Goal: Check status

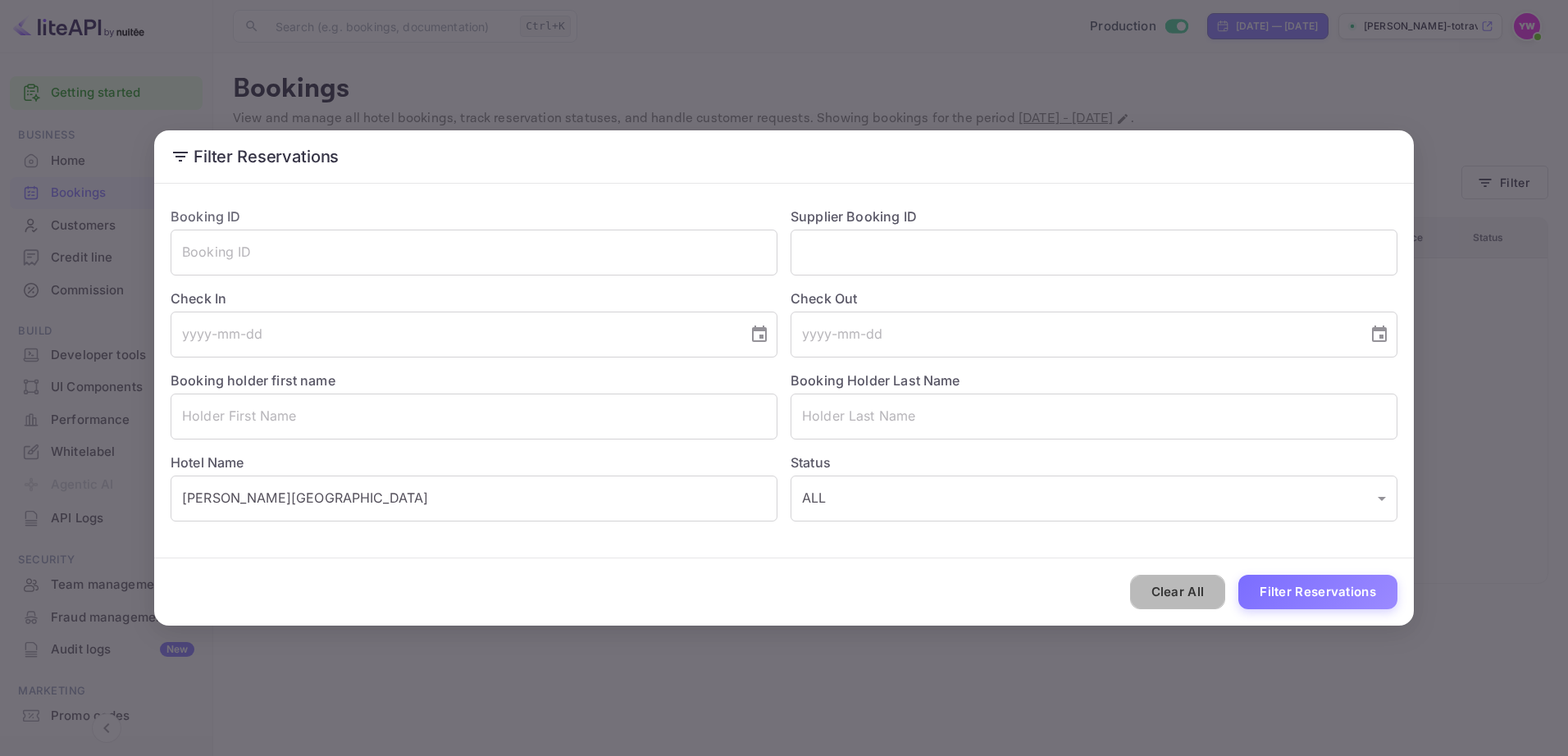
click at [1170, 585] on button "Clear All" at bounding box center [1178, 592] width 96 height 35
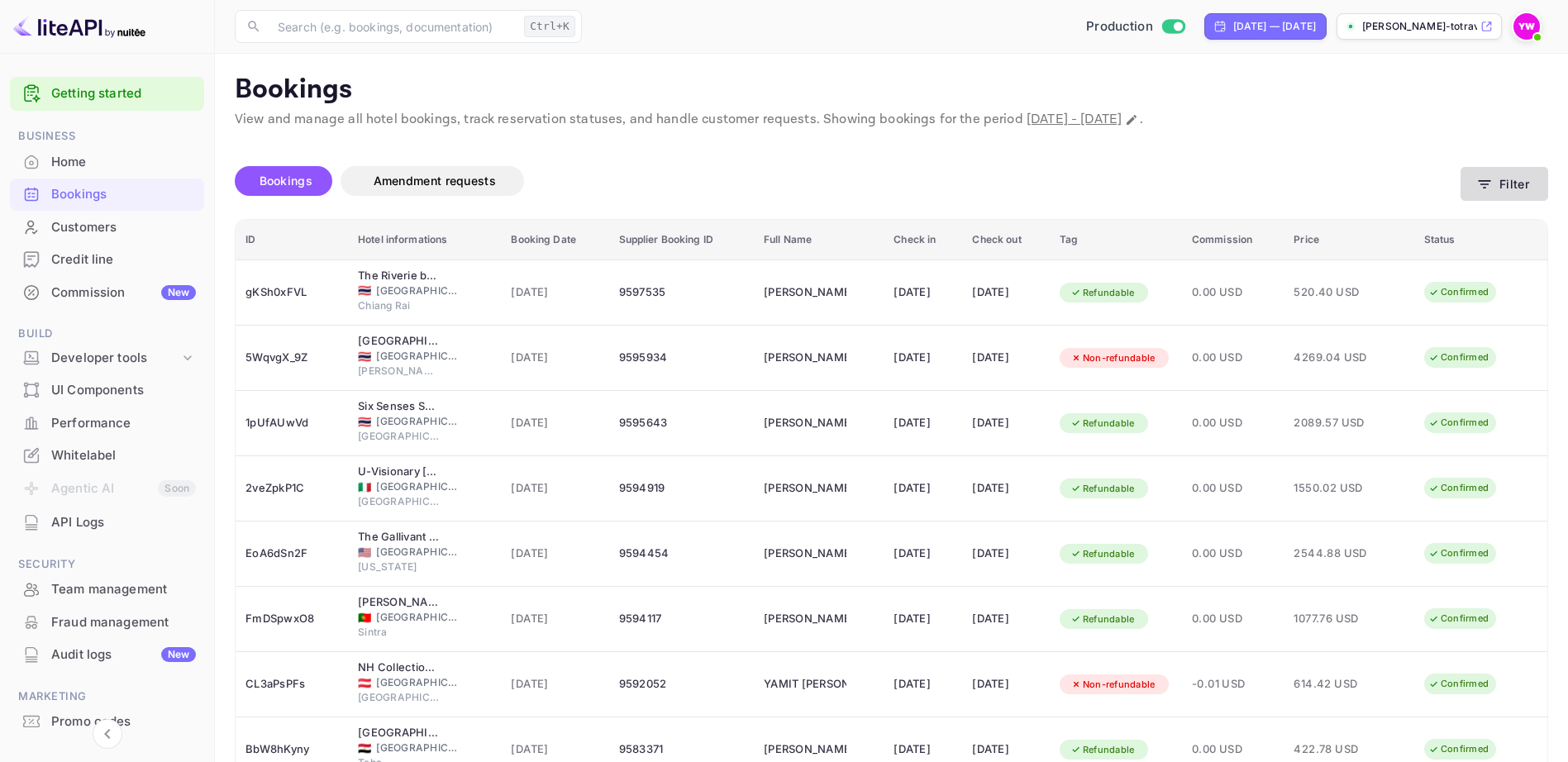
click at [1494, 181] on button "Filter" at bounding box center [1504, 183] width 88 height 34
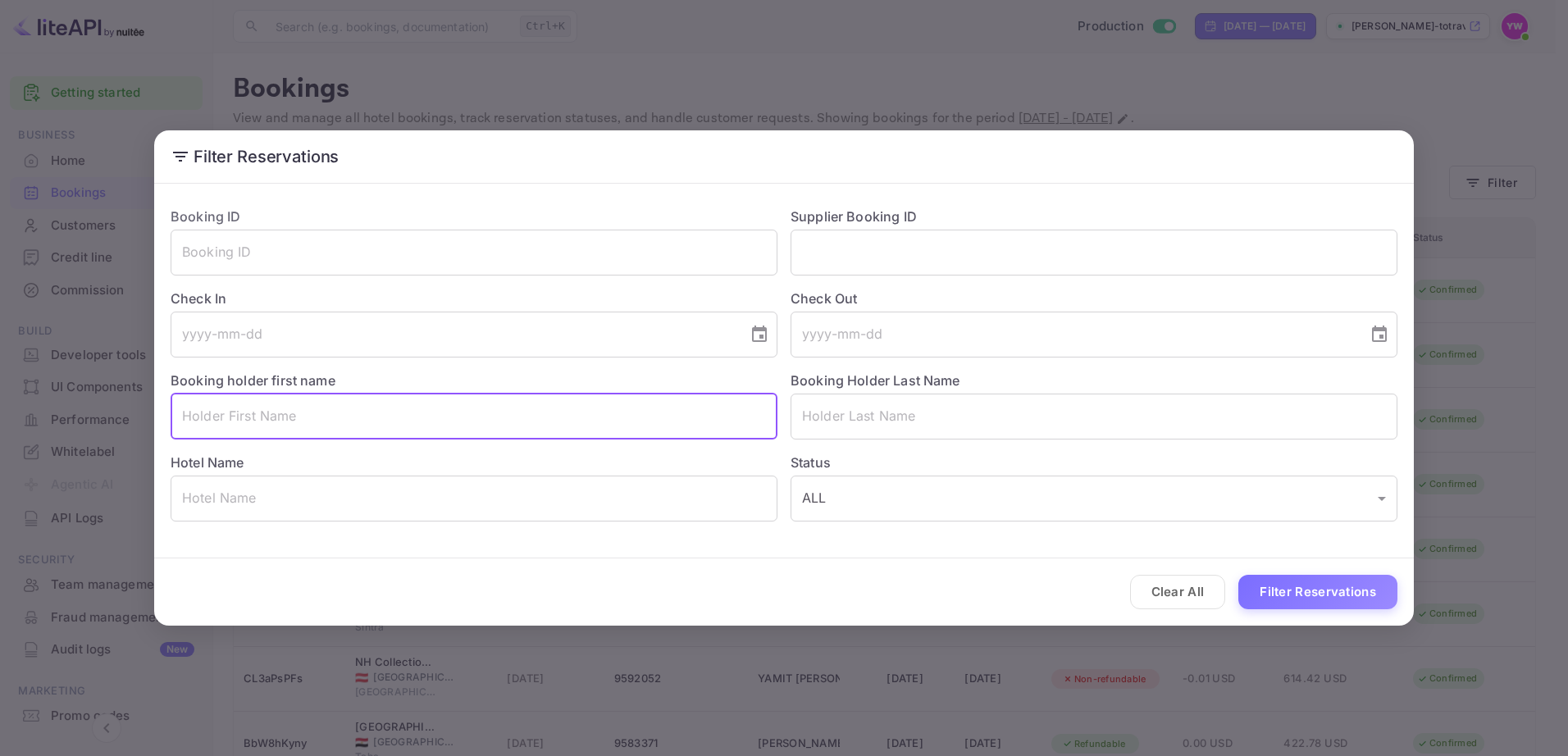
click at [326, 415] on input "text" at bounding box center [474, 416] width 607 height 46
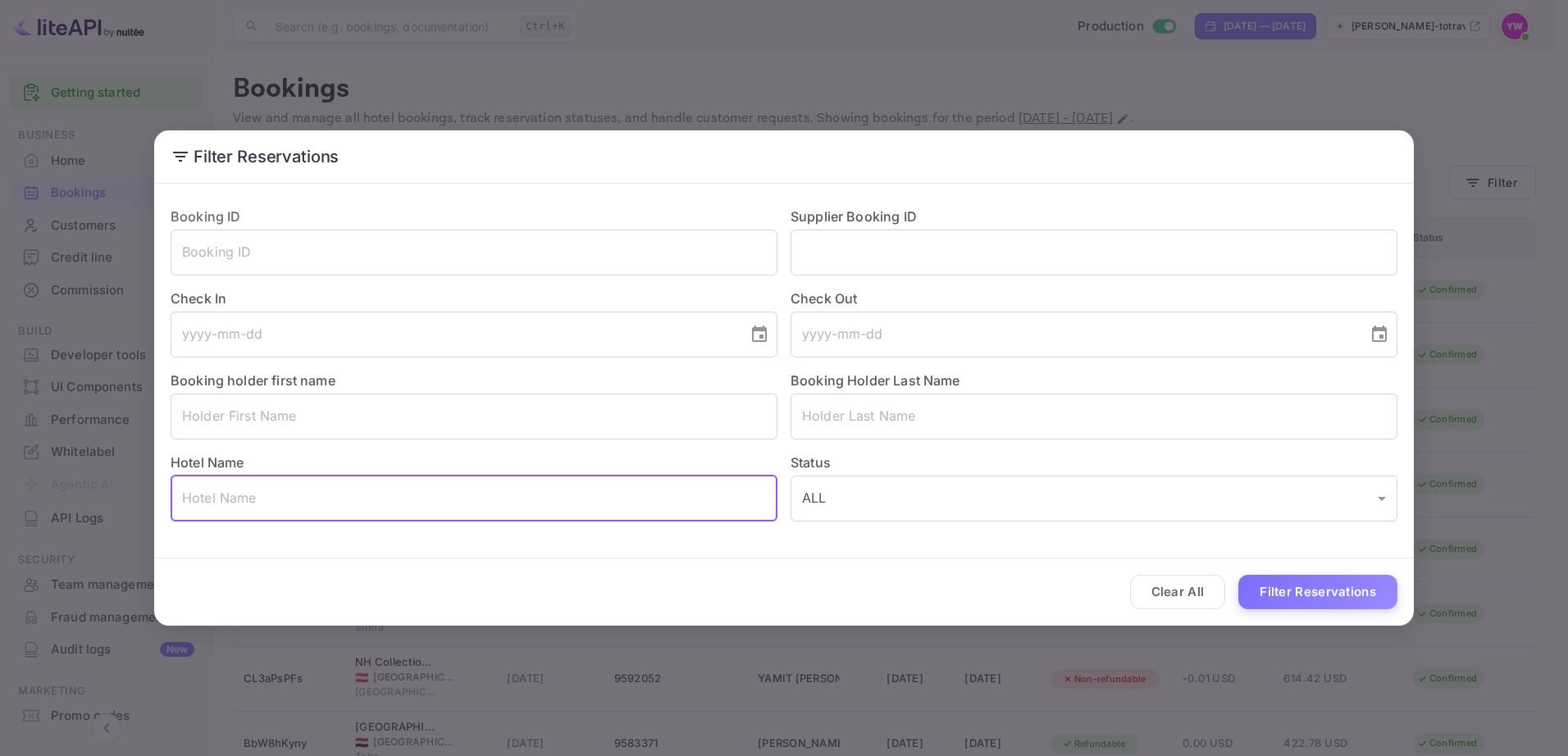
click at [525, 499] on input "text" at bounding box center [474, 498] width 607 height 46
paste input "Mamilla View- Suites & Apt Hotel"
type input "Mamilla View- Suites & Apt Hotel"
click at [1344, 596] on button "Filter Reservations" at bounding box center [1318, 592] width 159 height 35
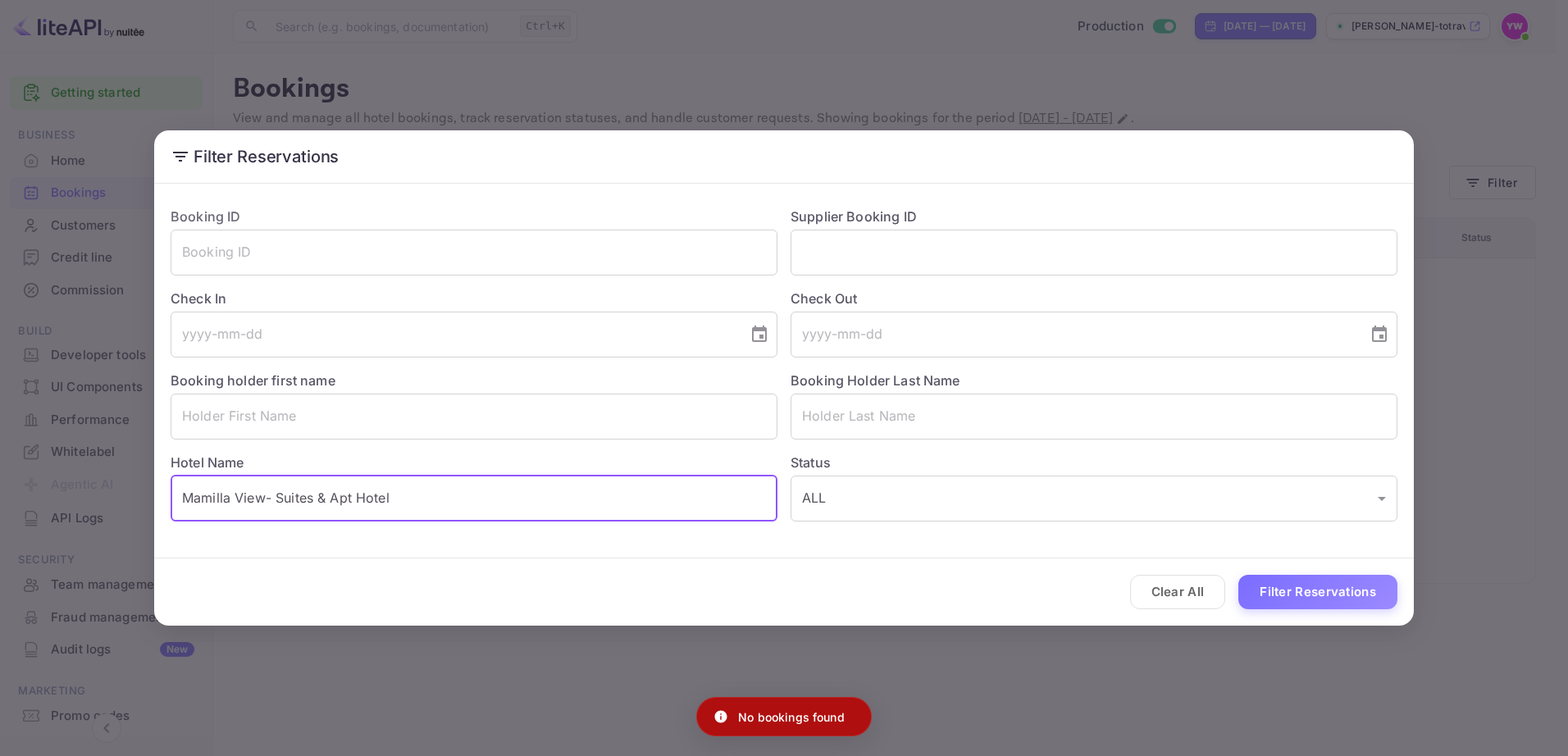
drag, startPoint x: 349, startPoint y: 487, endPoint x: -3, endPoint y: 498, distance: 352.2
click at [0, 498] on html "Getting started Business Home Bookings Customers Credit line Commission New Bui…" at bounding box center [784, 378] width 1568 height 756
click at [336, 408] on input "text" at bounding box center [474, 416] width 607 height 46
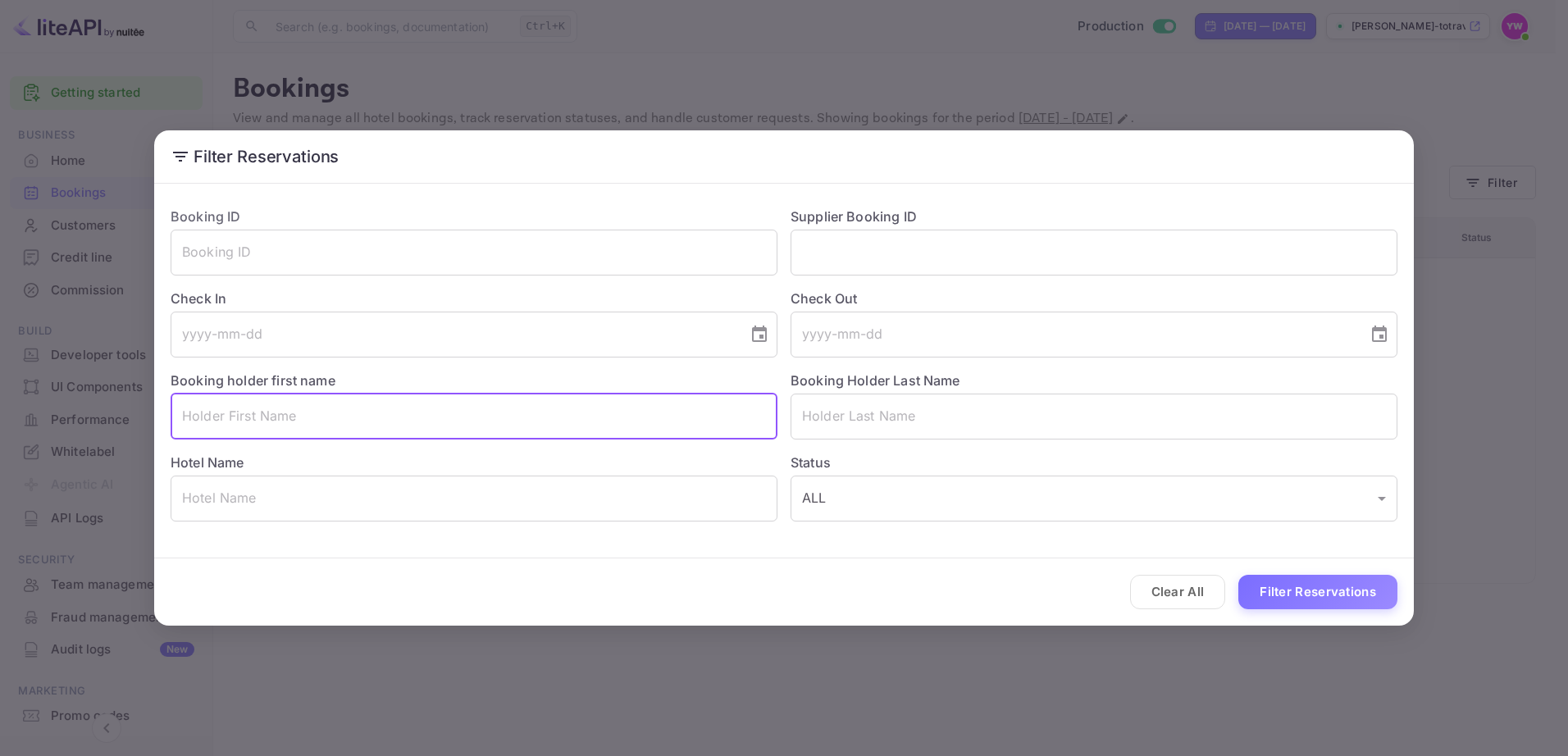
paste input "[PERSON_NAME]"
drag, startPoint x: 245, startPoint y: 412, endPoint x: 153, endPoint y: 410, distance: 92.0
click at [153, 410] on div "Filter Reservations Booking ID ​ Supplier Booking ID ​ Check In ​ Check Out ​ B…" at bounding box center [784, 378] width 1568 height 756
type input "[PERSON_NAME]"
click at [1322, 590] on button "Filter Reservations" at bounding box center [1318, 592] width 159 height 35
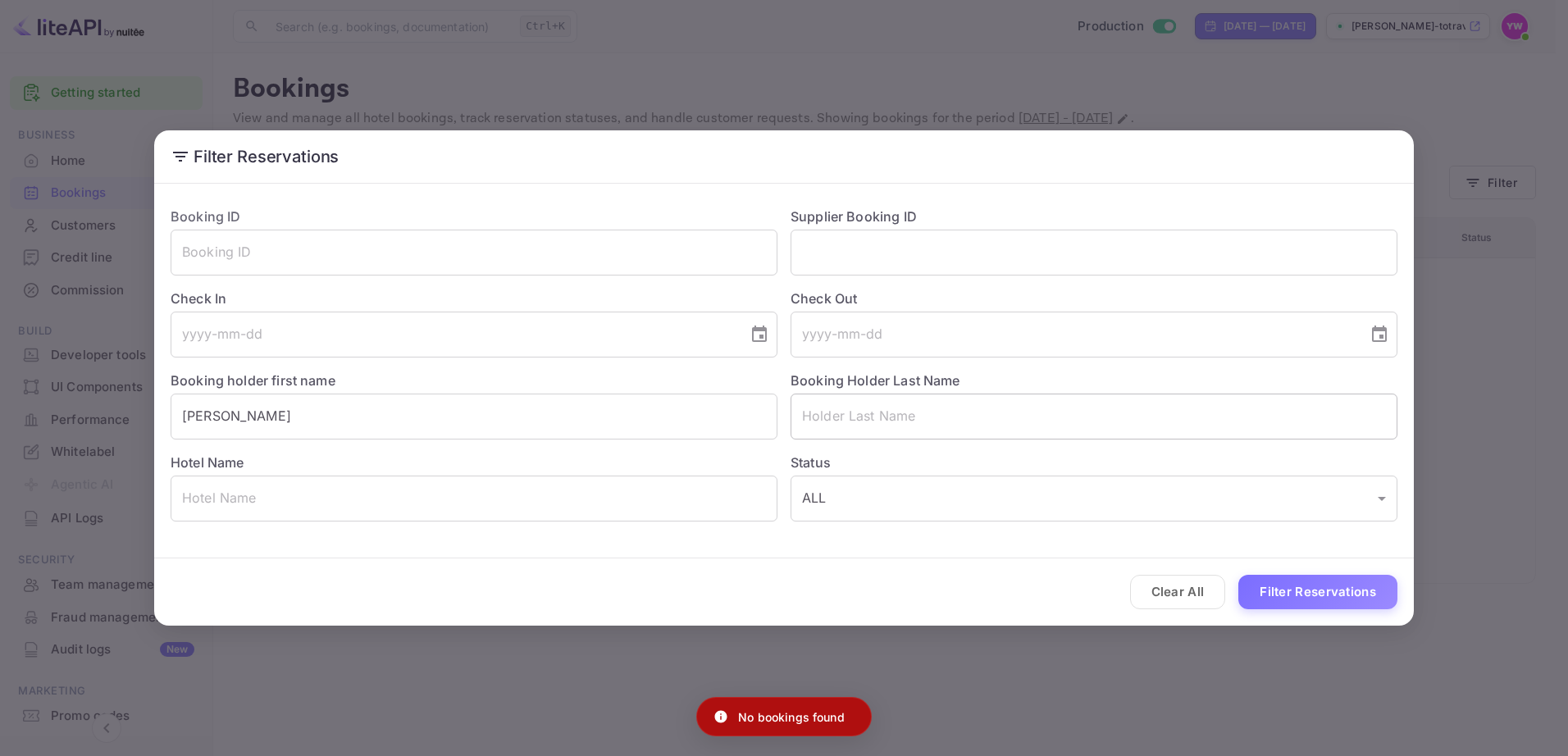
click at [849, 421] on input "text" at bounding box center [1094, 416] width 607 height 46
paste input "[PERSON_NAME]"
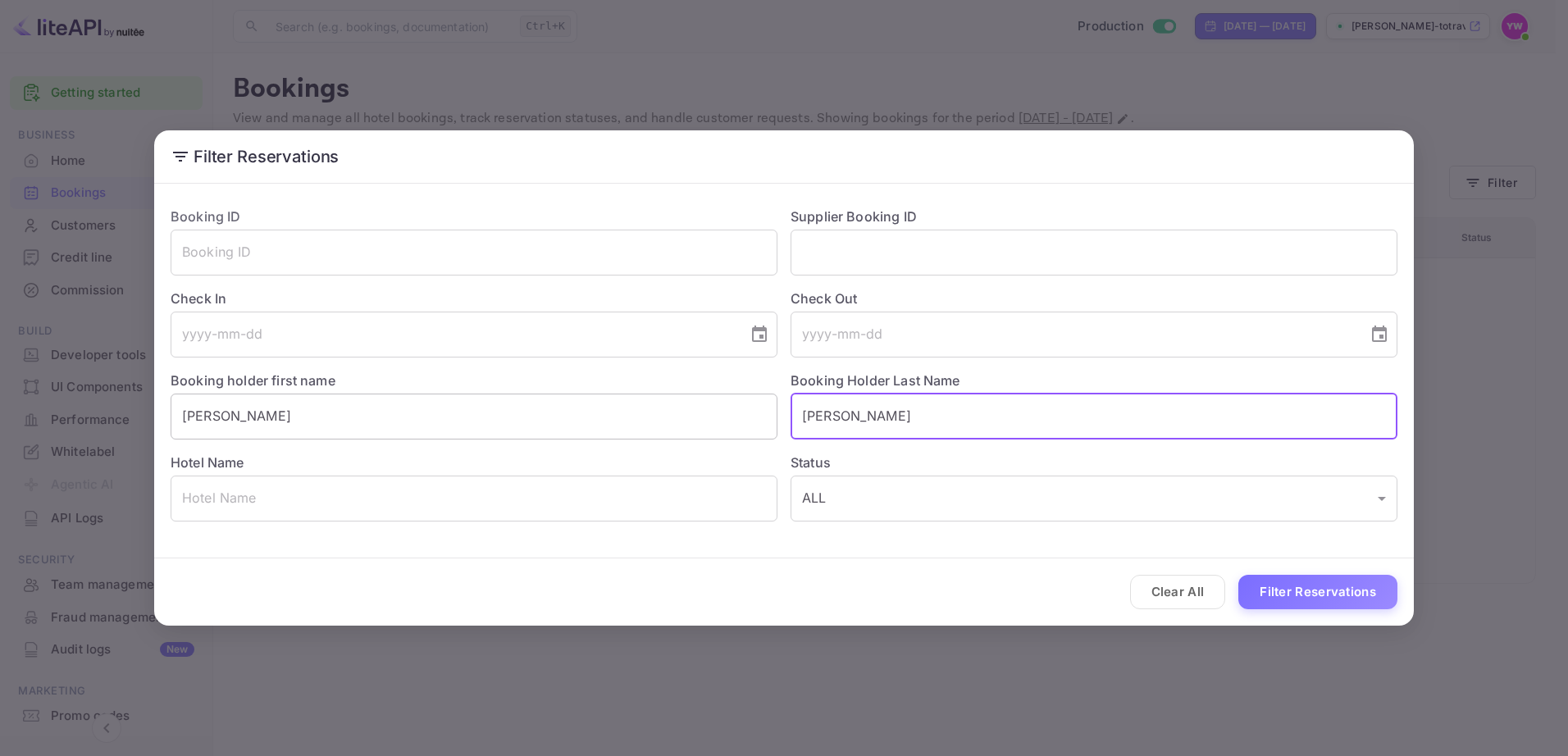
type input "[PERSON_NAME]"
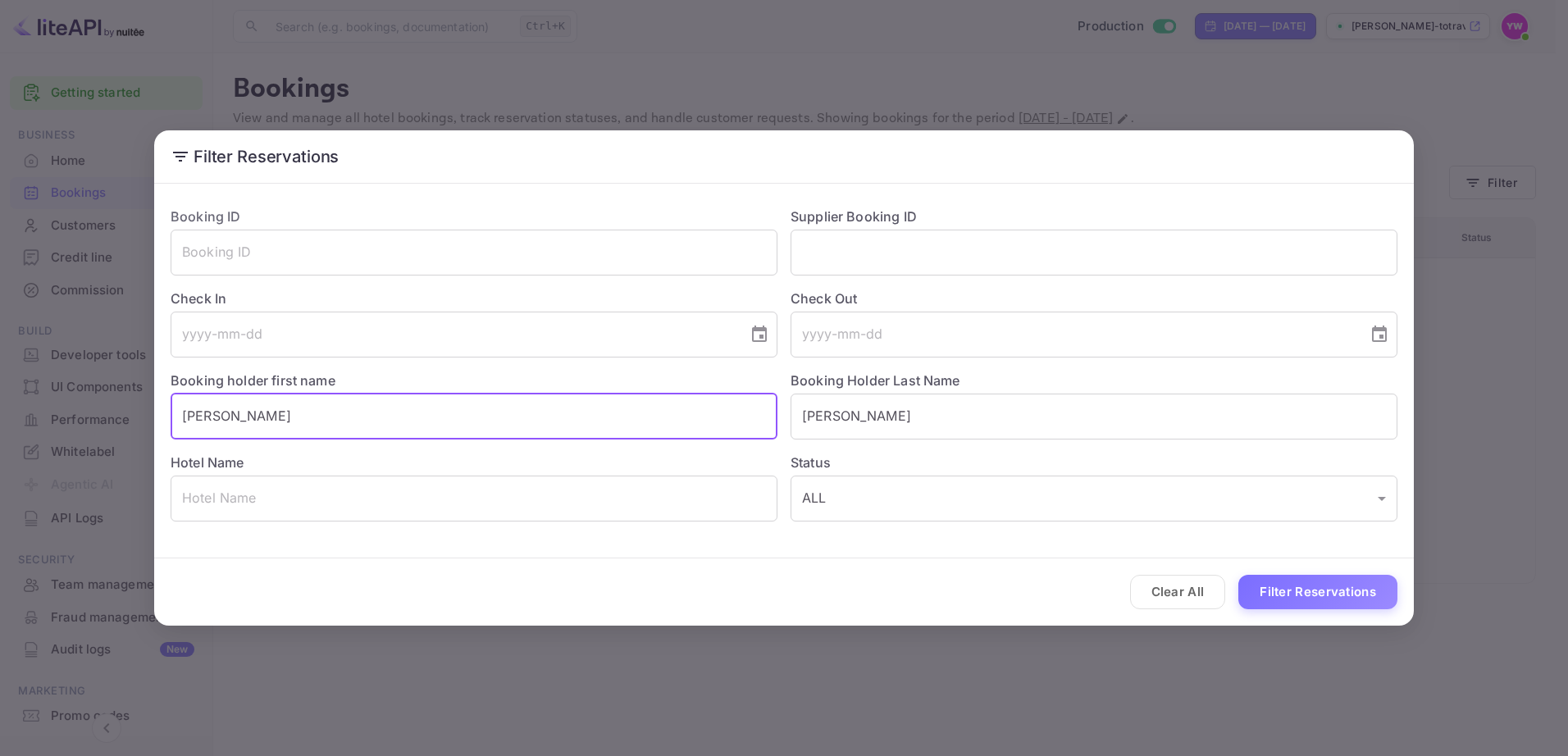
drag, startPoint x: 539, startPoint y: 413, endPoint x: 0, endPoint y: 429, distance: 539.2
click at [0, 429] on html "Getting started Business Home Bookings Customers Credit line Commission New Bui…" at bounding box center [784, 378] width 1568 height 756
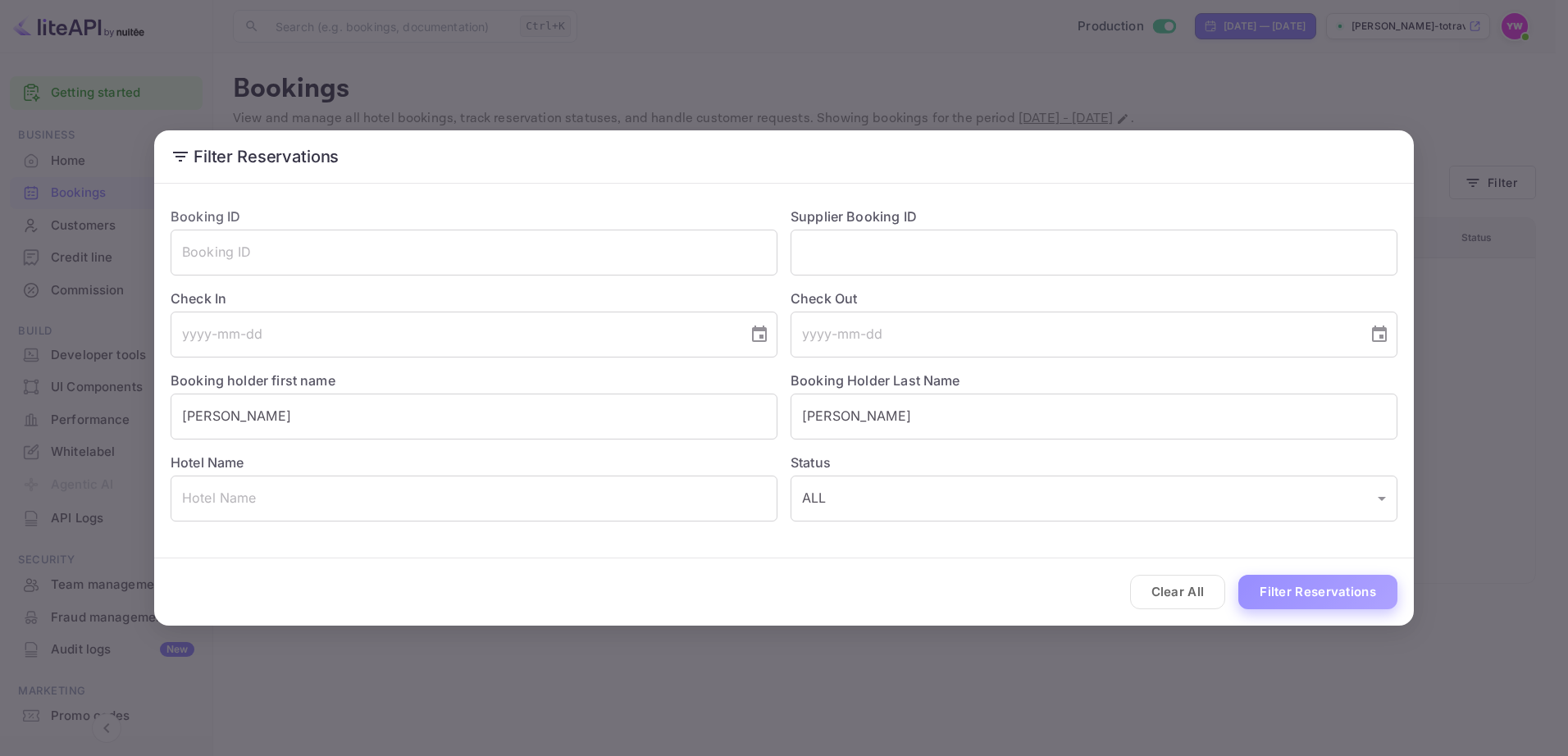
click at [1289, 579] on button "Filter Reservations" at bounding box center [1318, 592] width 159 height 35
click at [1286, 609] on div "Clear All Loading..." at bounding box center [784, 592] width 1260 height 68
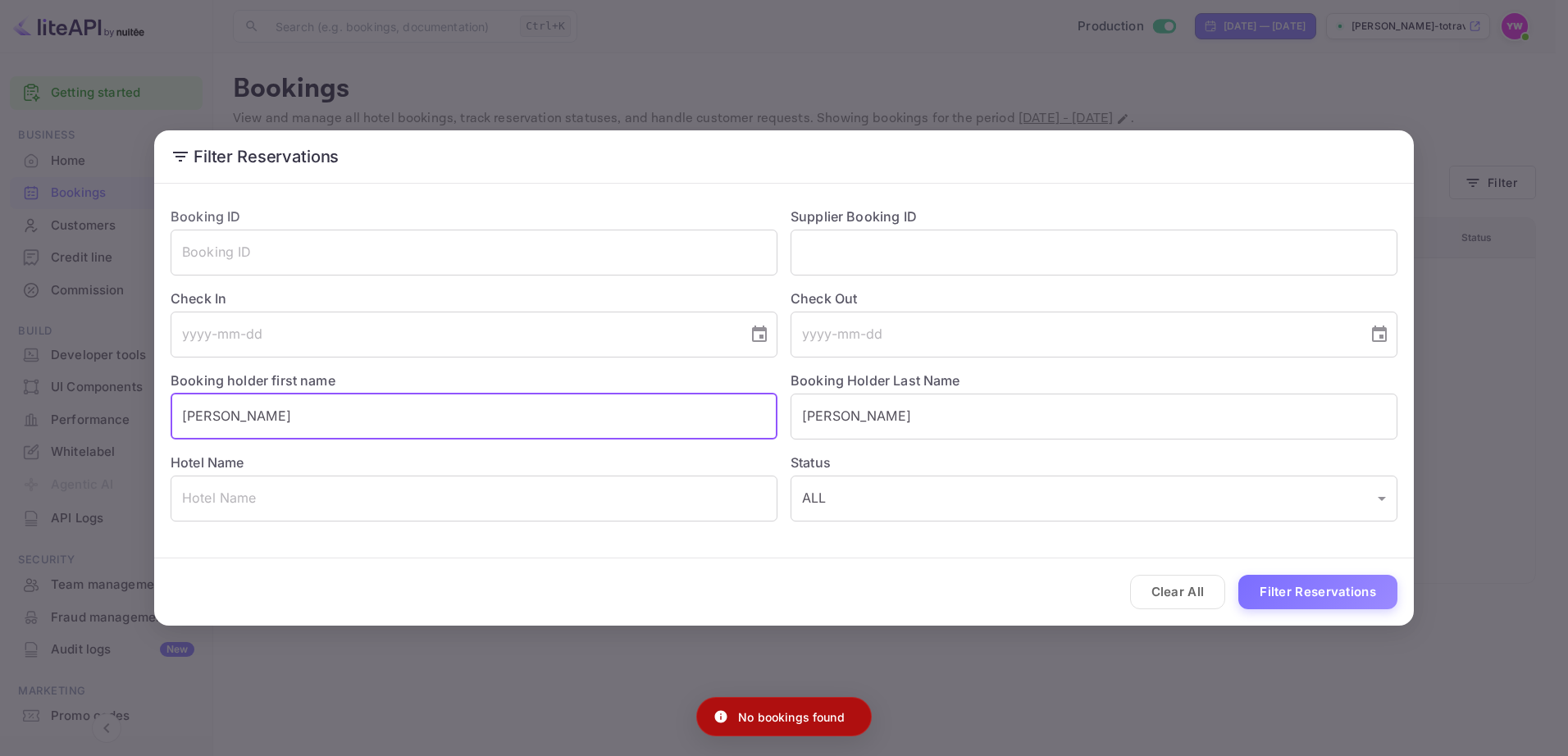
drag, startPoint x: 352, startPoint y: 414, endPoint x: 73, endPoint y: 416, distance: 279.0
click at [73, 416] on div "Filter Reservations Booking ID ​ Supplier Booking ID ​ Check In ​ Check Out ​ B…" at bounding box center [784, 378] width 1568 height 756
click at [1312, 579] on button "Filter Reservations" at bounding box center [1318, 592] width 159 height 35
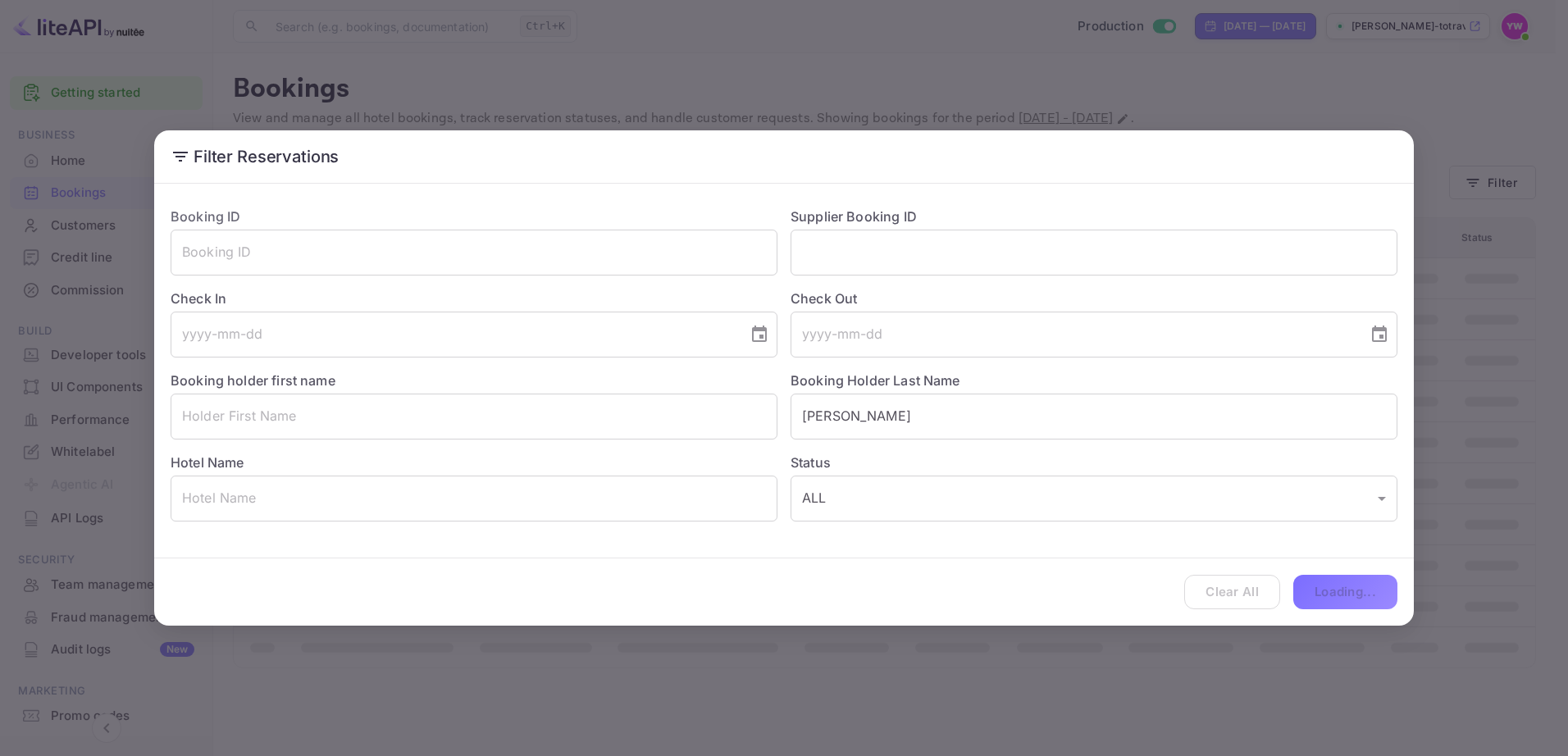
click at [1311, 588] on div "Clear All Loading..." at bounding box center [784, 592] width 1260 height 68
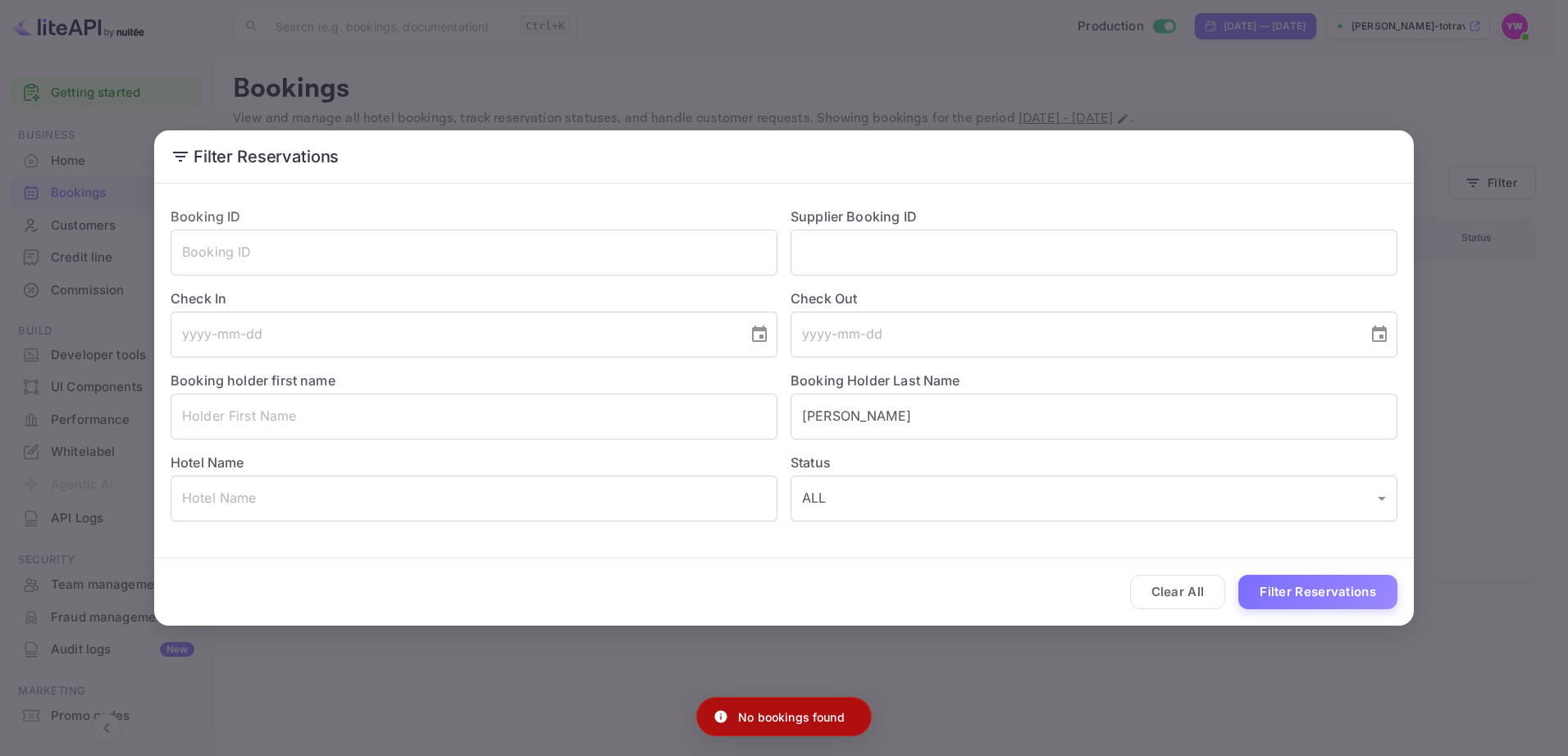
click at [783, 722] on p "No bookings found" at bounding box center [792, 717] width 107 height 17
copy div "No bookings found"
click at [1163, 595] on button "Clear All" at bounding box center [1178, 592] width 96 height 35
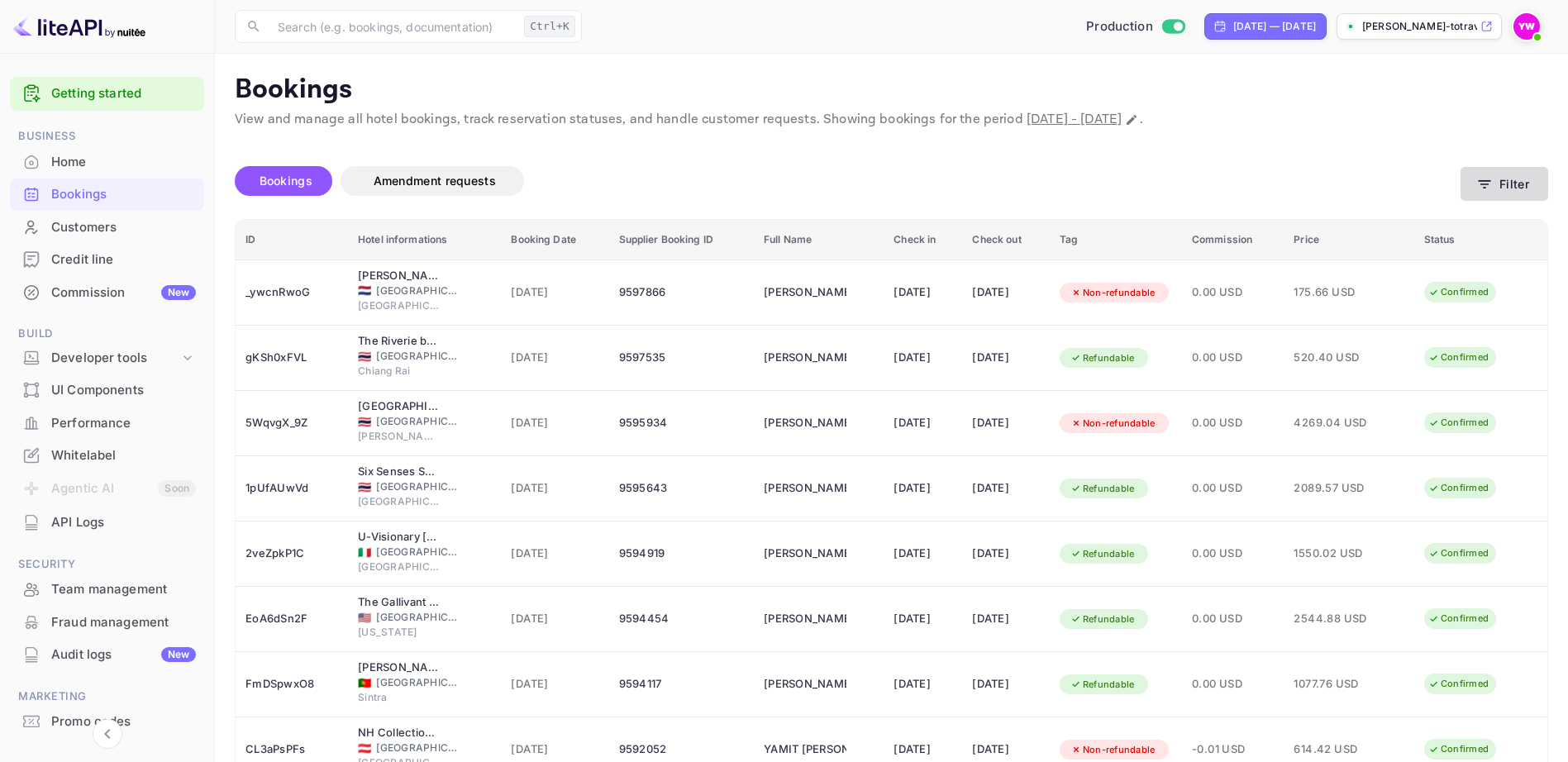
click at [1489, 180] on icon "button" at bounding box center [1484, 184] width 16 height 16
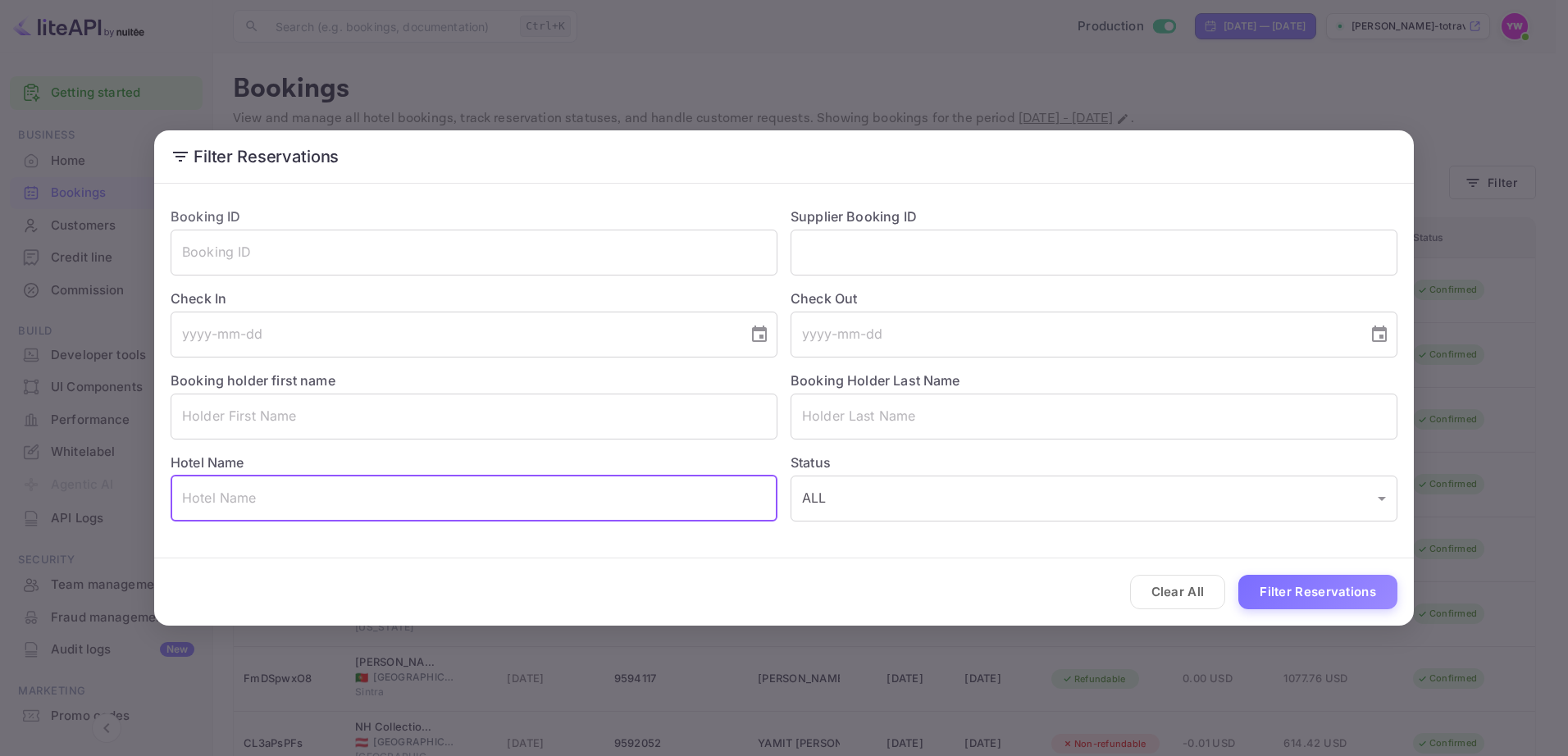
click at [274, 497] on input "text" at bounding box center [474, 498] width 607 height 46
paste input "Mamilla View- Suites & Apt Hotel"
type input "Mamilla View- Suites & Apt Hotel"
click at [1282, 584] on button "Filter Reservations" at bounding box center [1318, 592] width 159 height 35
drag, startPoint x: 415, startPoint y: 498, endPoint x: 42, endPoint y: 455, distance: 375.5
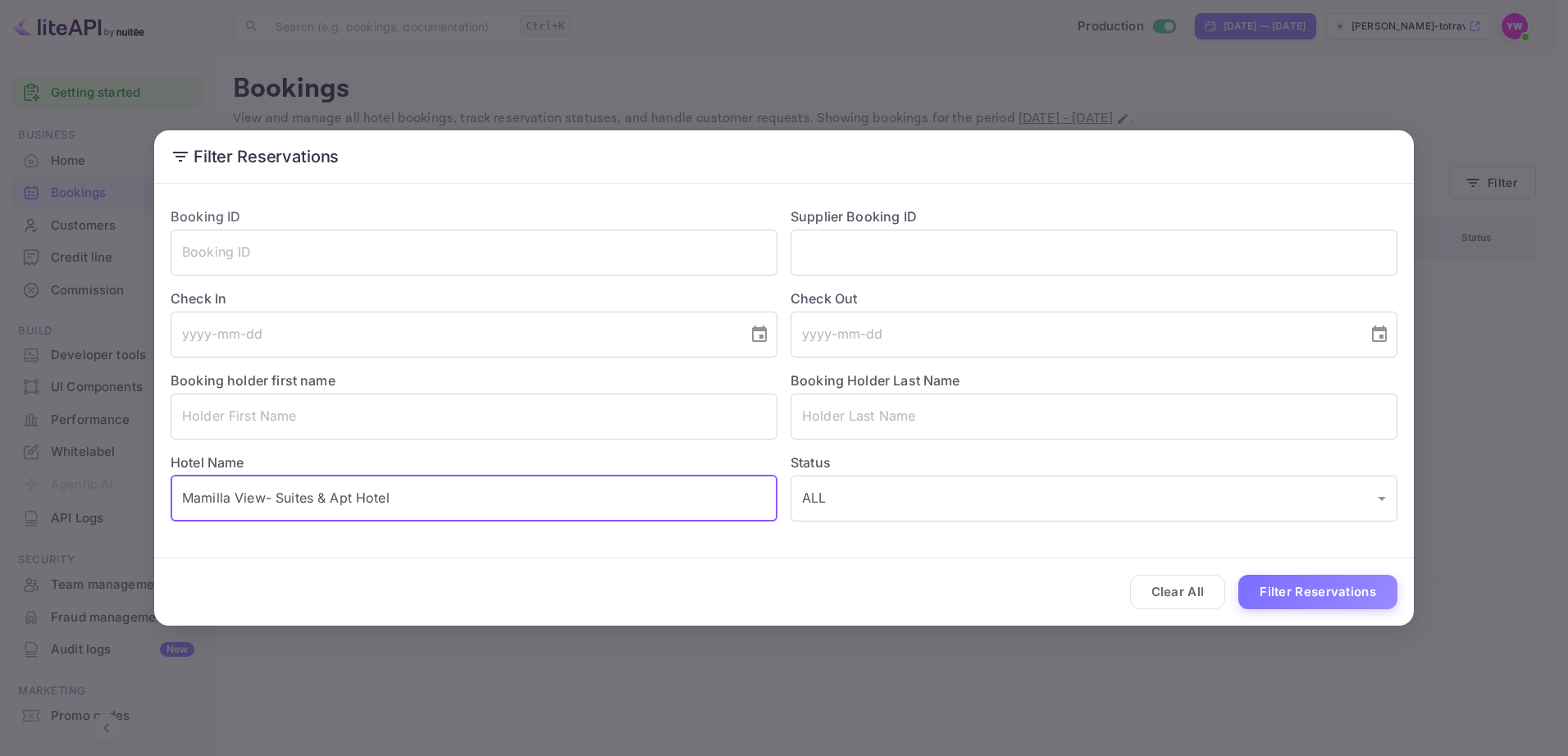
click at [42, 455] on div "Filter Reservations Booking ID ​ Supplier Booking ID ​ Check In ​ Check Out ​ B…" at bounding box center [784, 378] width 1568 height 756
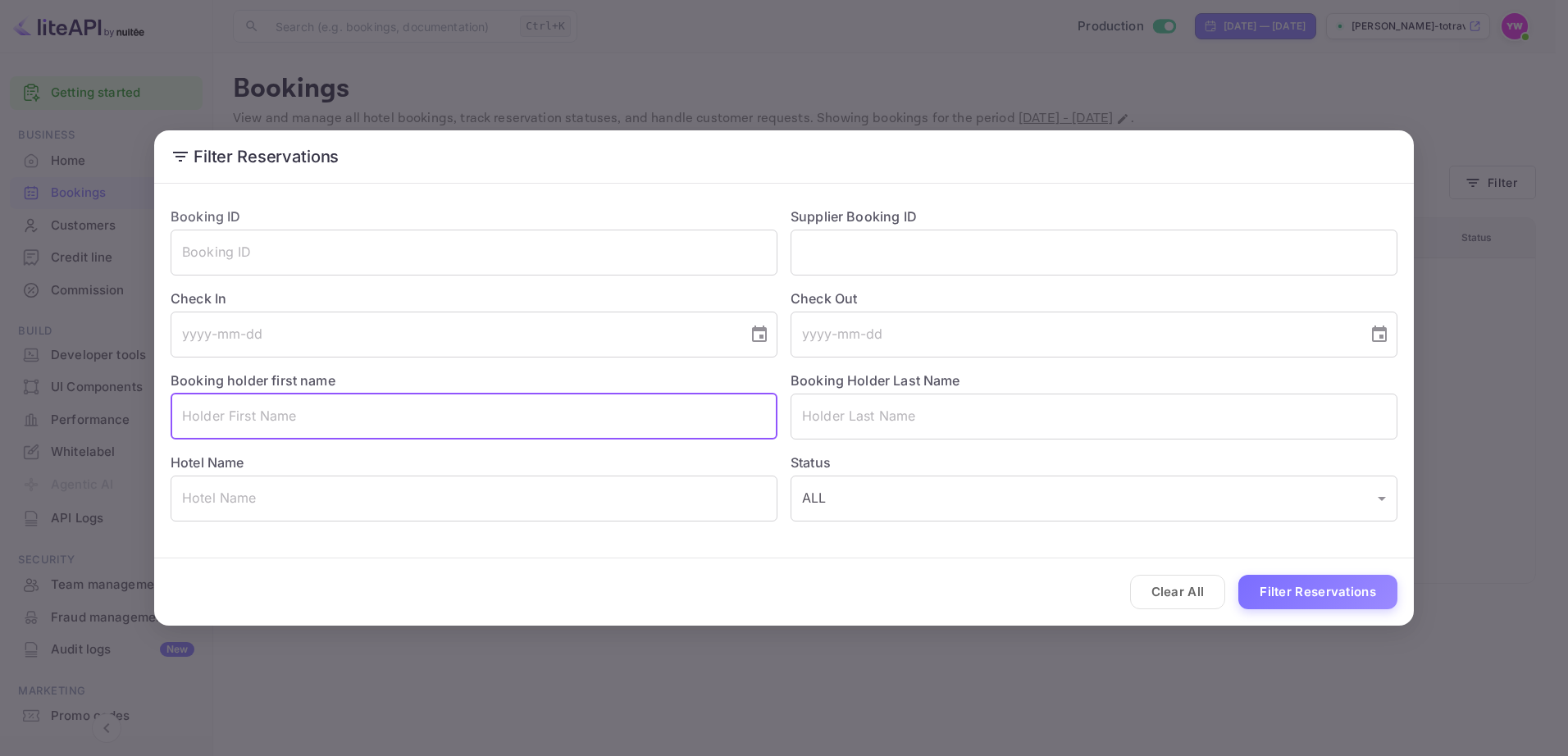
click at [187, 419] on input "text" at bounding box center [474, 416] width 607 height 46
paste input "[PERSON_NAME]"
type input "SHAY"
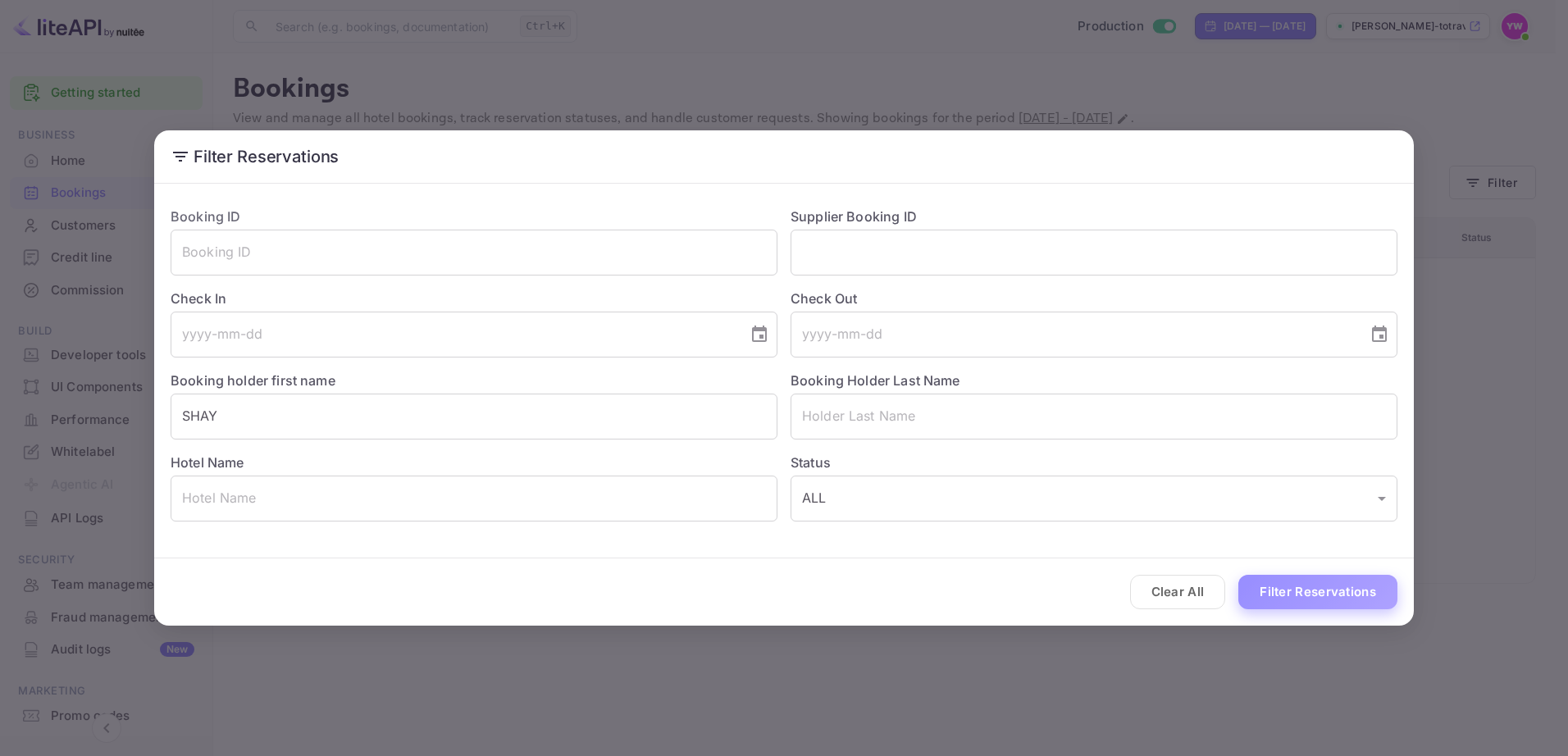
click at [1255, 591] on button "Filter Reservations" at bounding box center [1318, 592] width 159 height 35
click at [889, 411] on input "text" at bounding box center [1094, 416] width 607 height 46
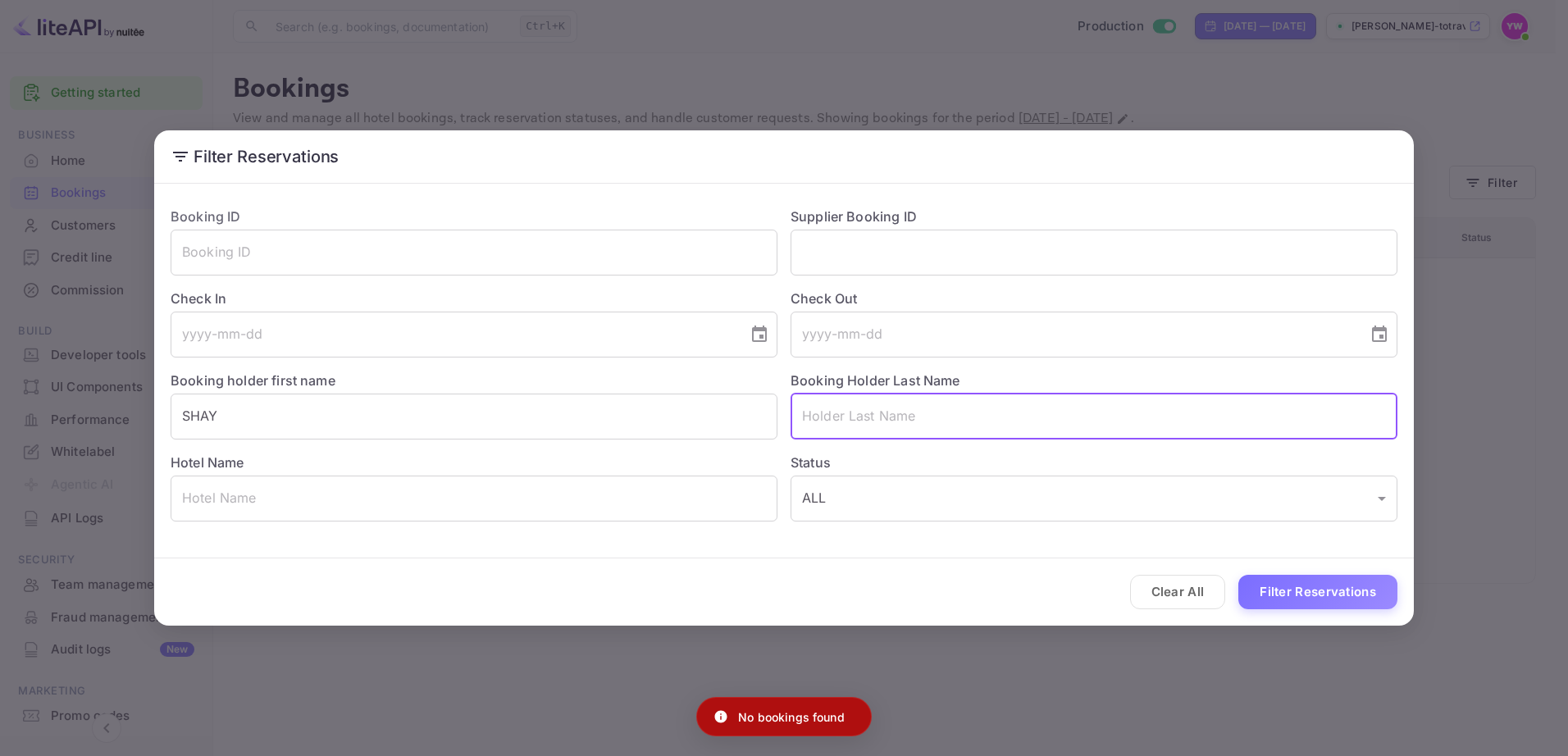
paste input "[PERSON_NAME]"
type input "NAOR"
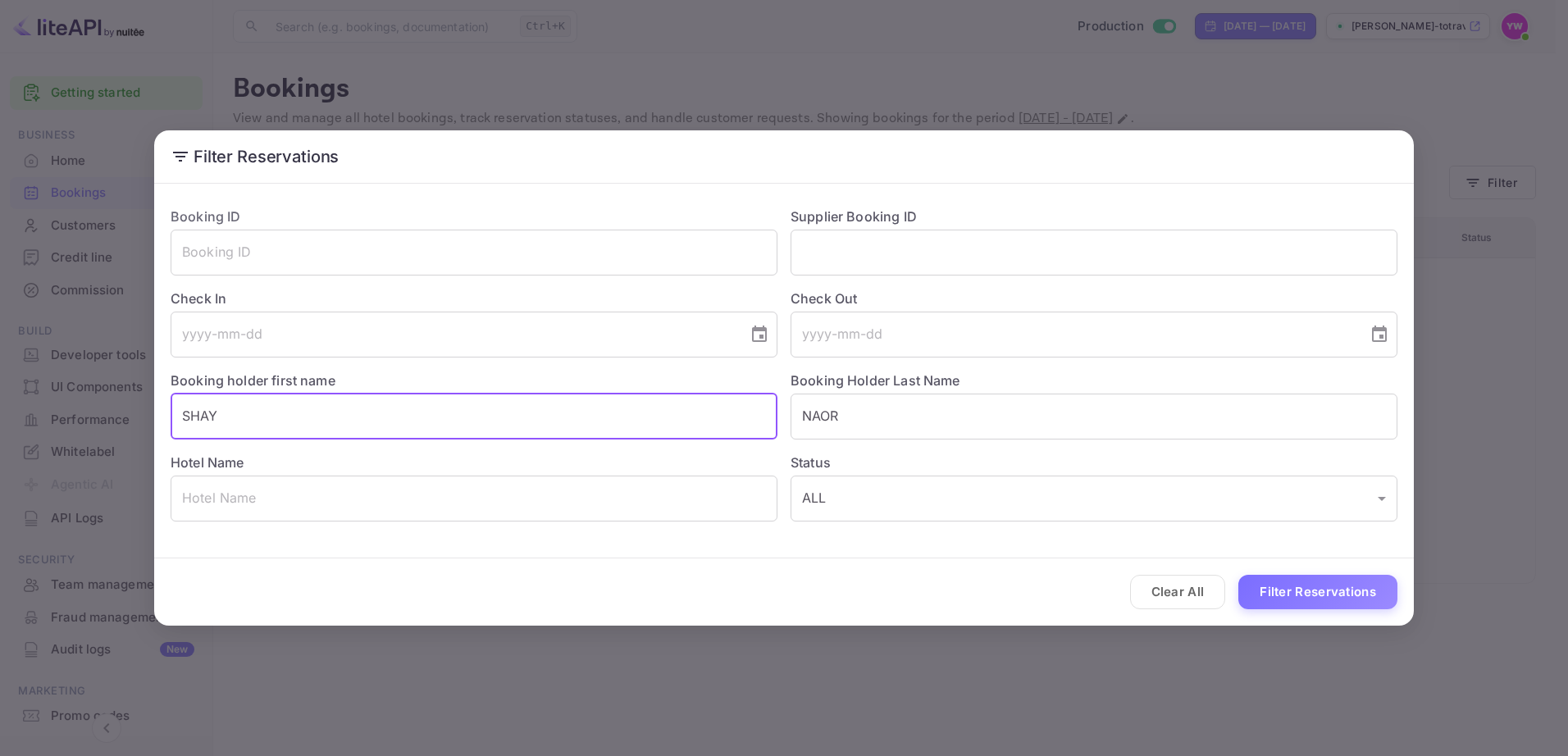
drag, startPoint x: 420, startPoint y: 413, endPoint x: 14, endPoint y: 412, distance: 406.0
click at [14, 412] on div "Filter Reservations Booking ID ​ Supplier Booking ID ​ Check In ​ Check Out ​ B…" at bounding box center [784, 378] width 1568 height 756
click at [1330, 590] on button "Filter Reservations" at bounding box center [1318, 592] width 159 height 35
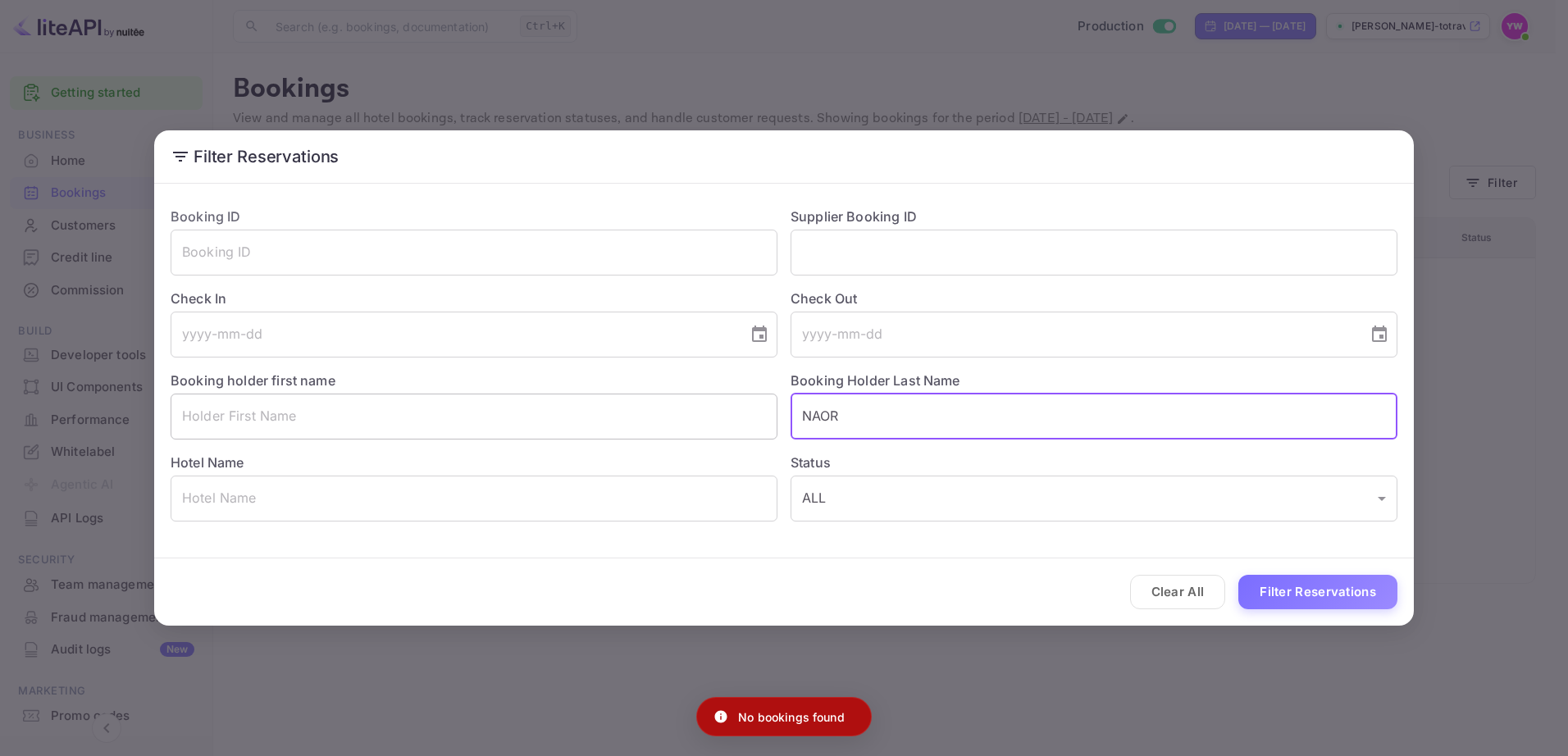
drag, startPoint x: 792, startPoint y: 411, endPoint x: 698, endPoint y: 406, distance: 94.1
click at [698, 406] on div "Booking ID ​ Supplier Booking ID ​ Check In ​ Check Out ​ Booking holder first …" at bounding box center [778, 357] width 1241 height 328
paste input "SHAY"
type input "SHAY"
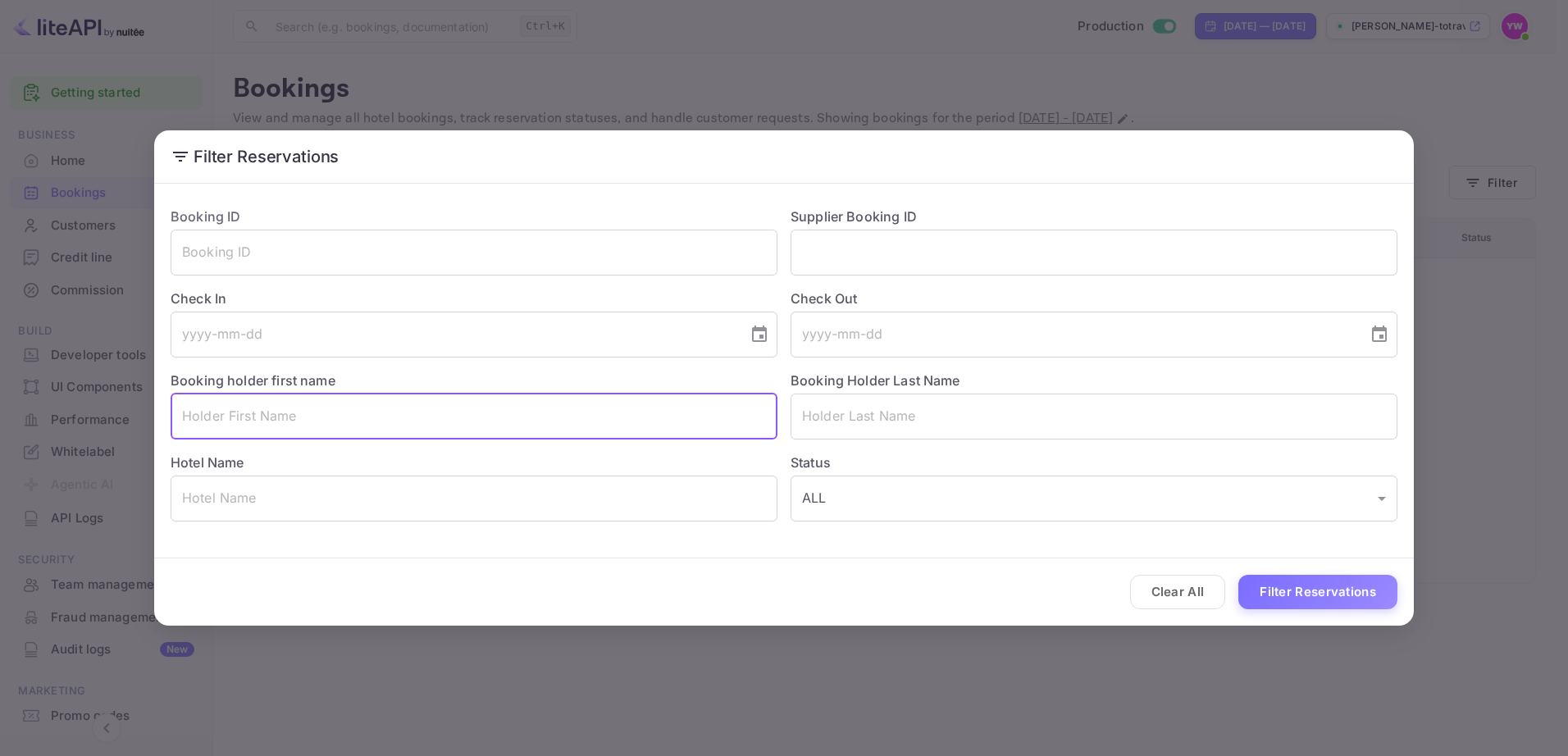
click at [594, 414] on input "text" at bounding box center [474, 416] width 607 height 46
paste input "[PERSON_NAME]"
type input "NAOR"
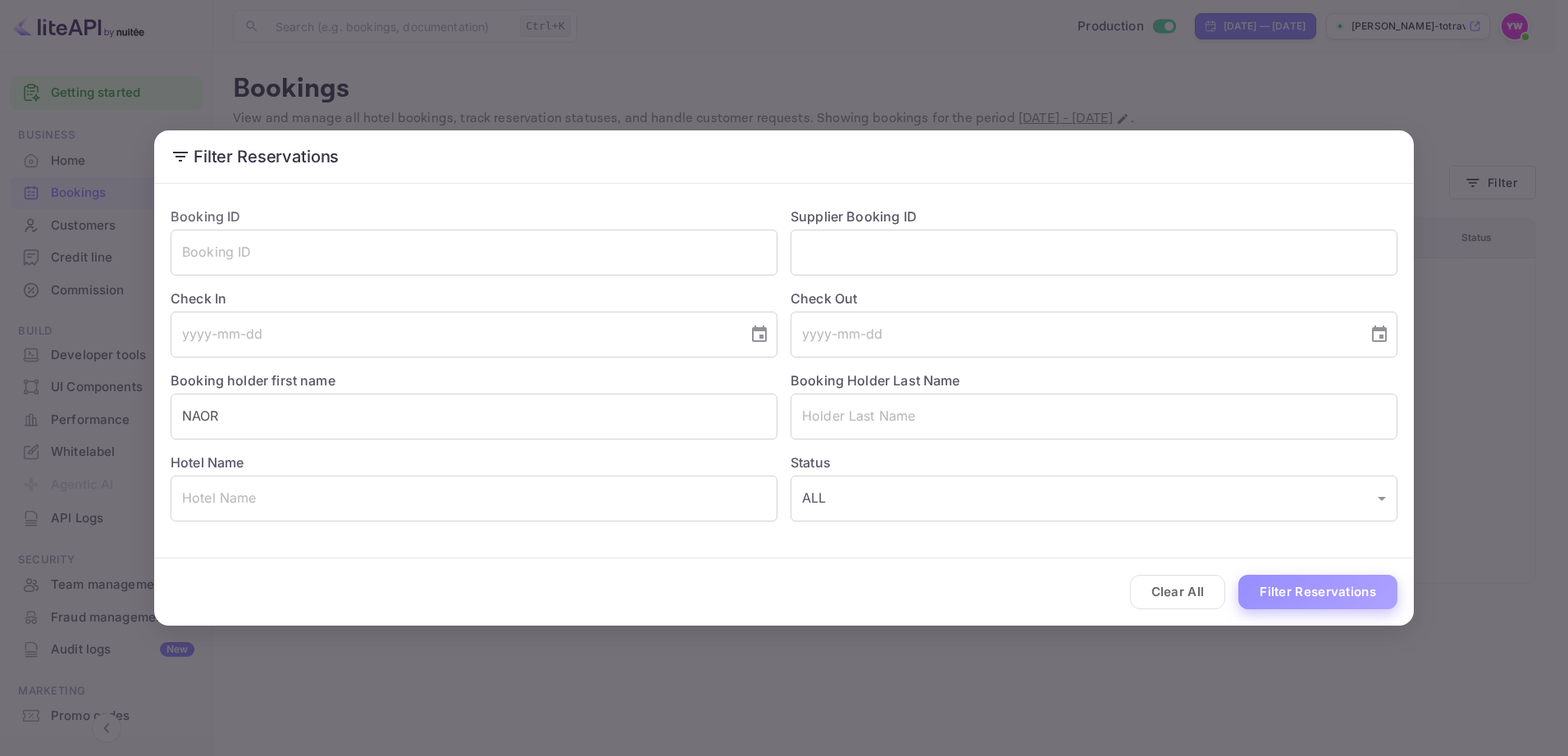
click at [1340, 597] on button "Filter Reservations" at bounding box center [1318, 592] width 159 height 35
click at [809, 716] on p "No bookings found" at bounding box center [792, 717] width 107 height 17
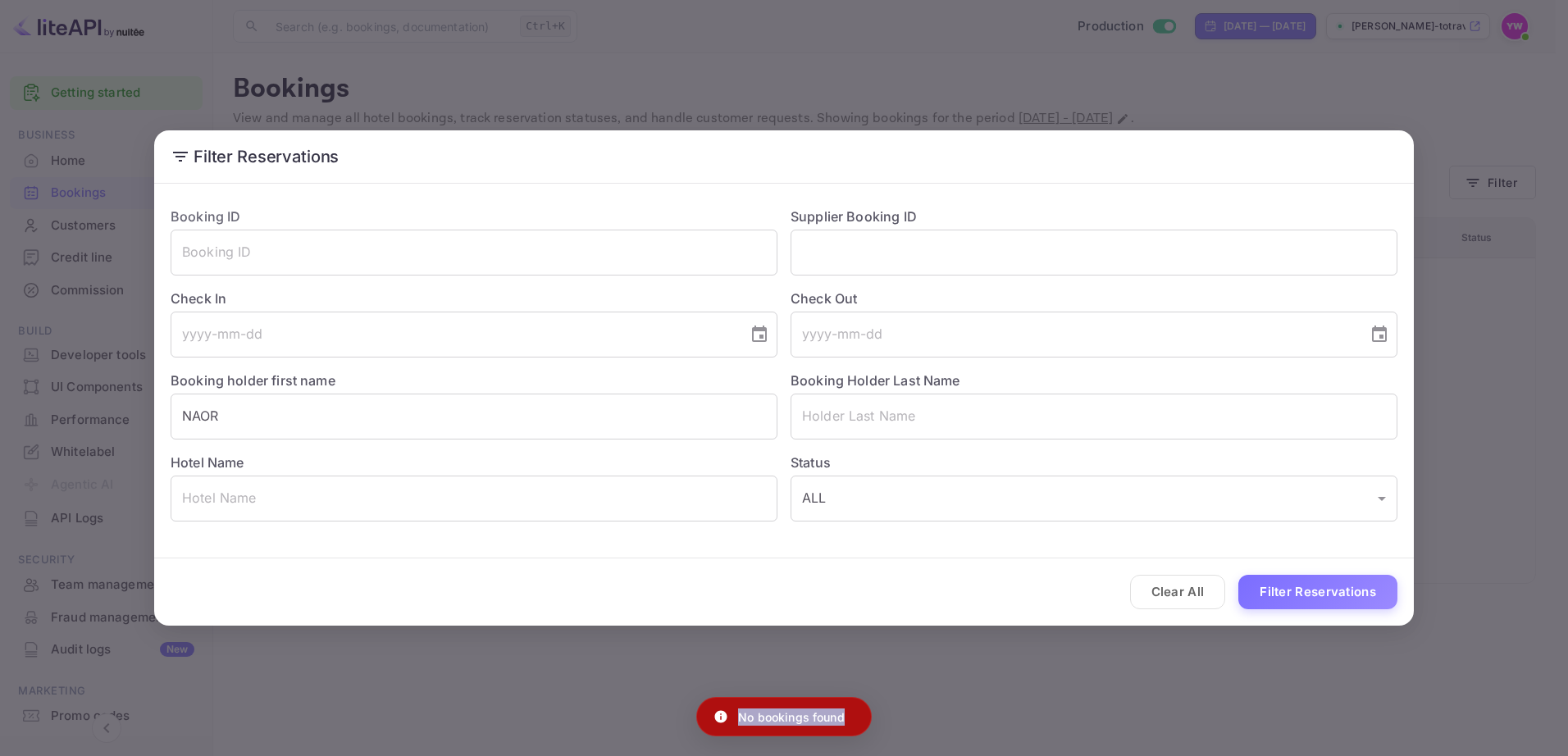
copy div "No bookings found"
click at [1160, 588] on button "Clear All" at bounding box center [1178, 592] width 96 height 35
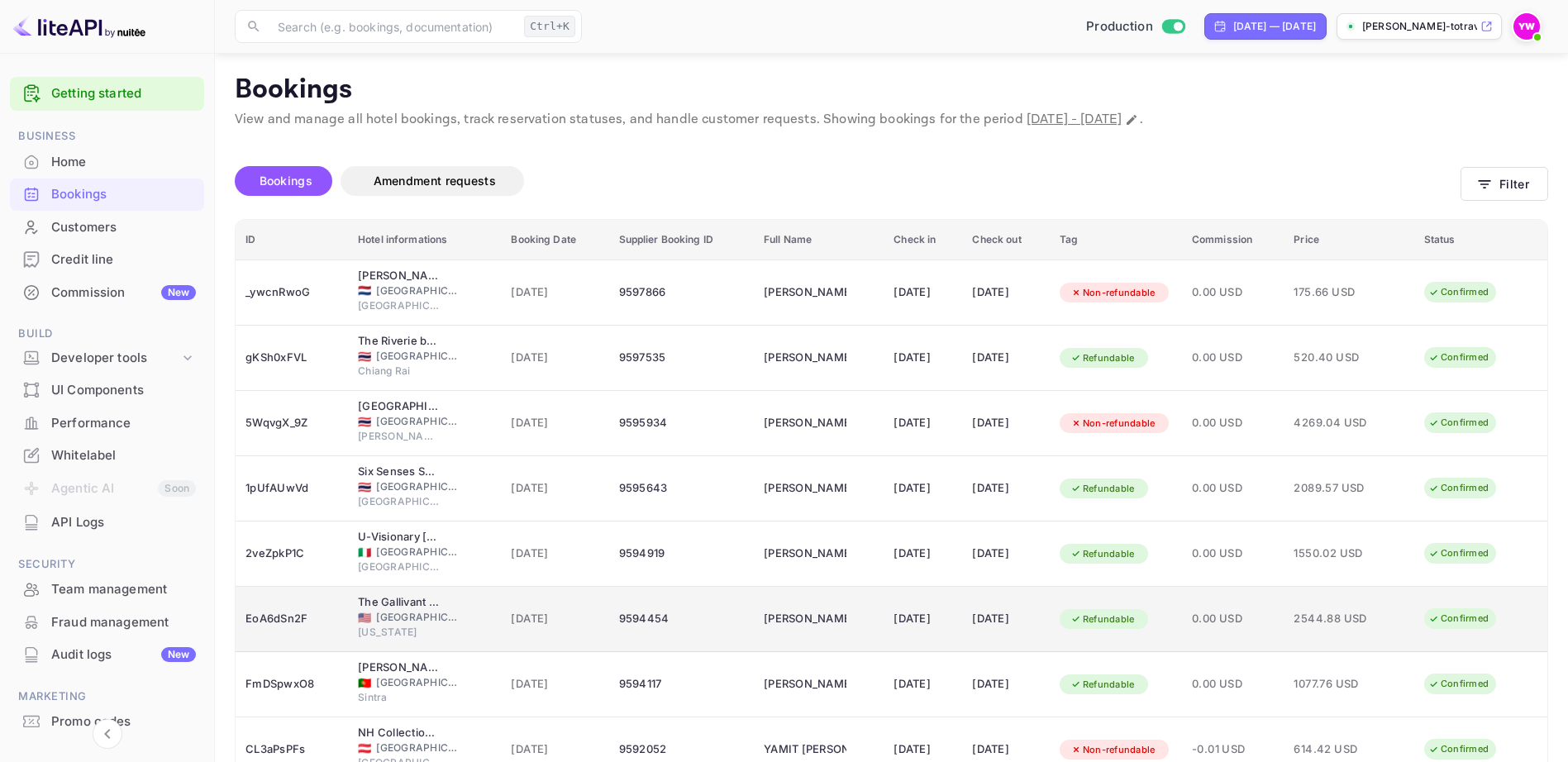
scroll to position [220, 0]
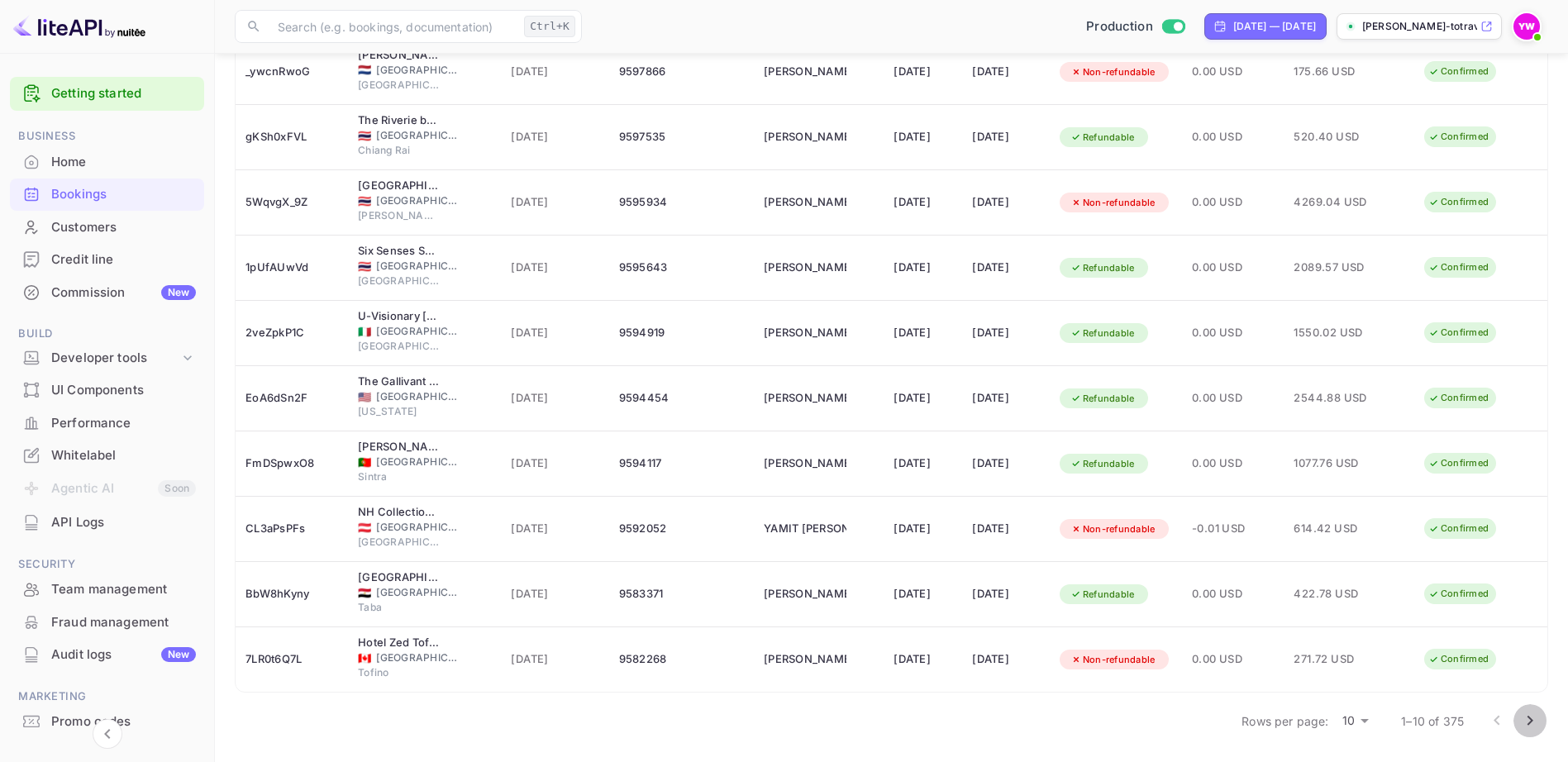
click at [1528, 719] on icon "Go to next page" at bounding box center [1530, 720] width 20 height 20
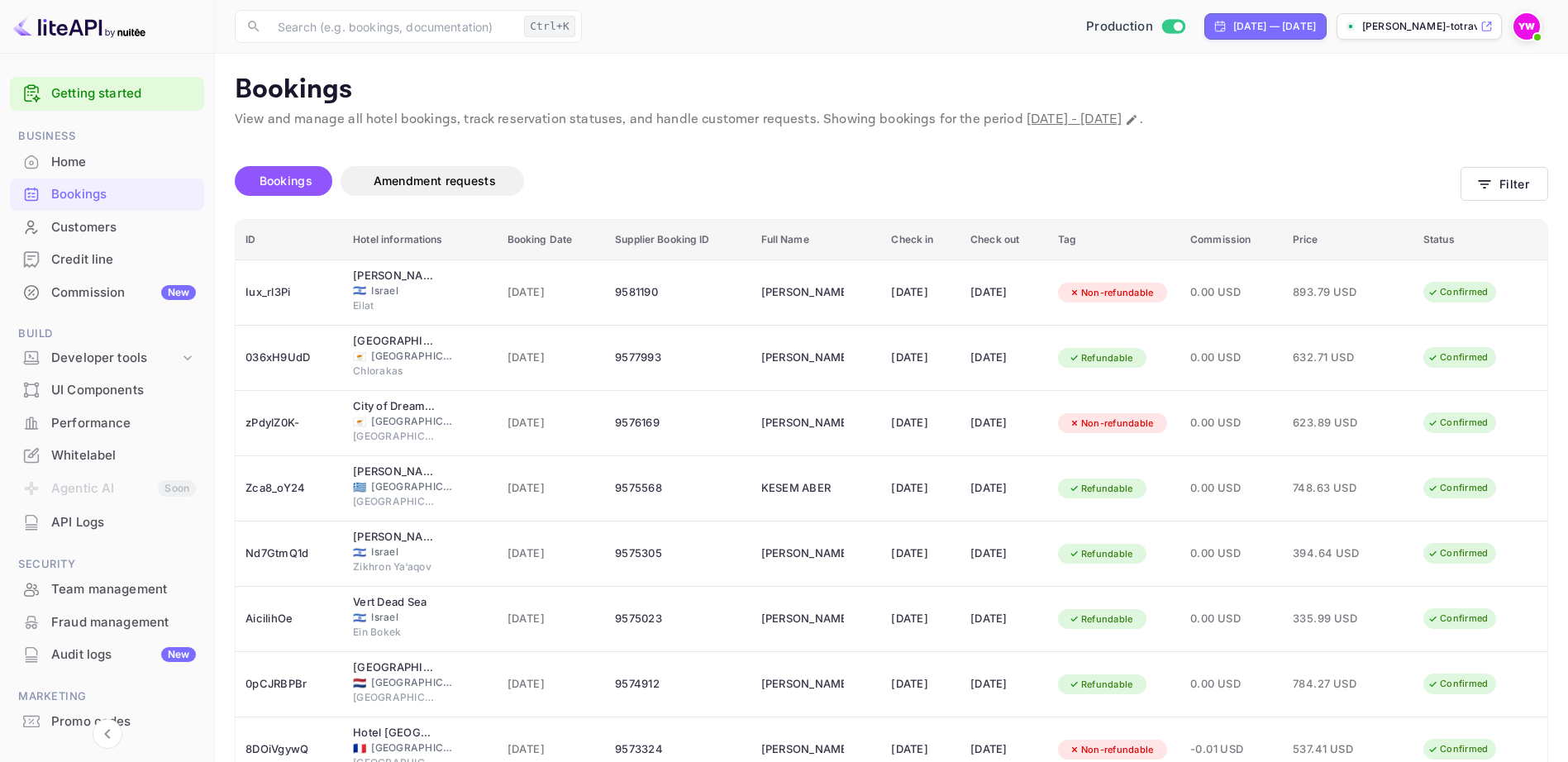
click at [1528, 719] on td "Confirmed" at bounding box center [1480, 749] width 134 height 65
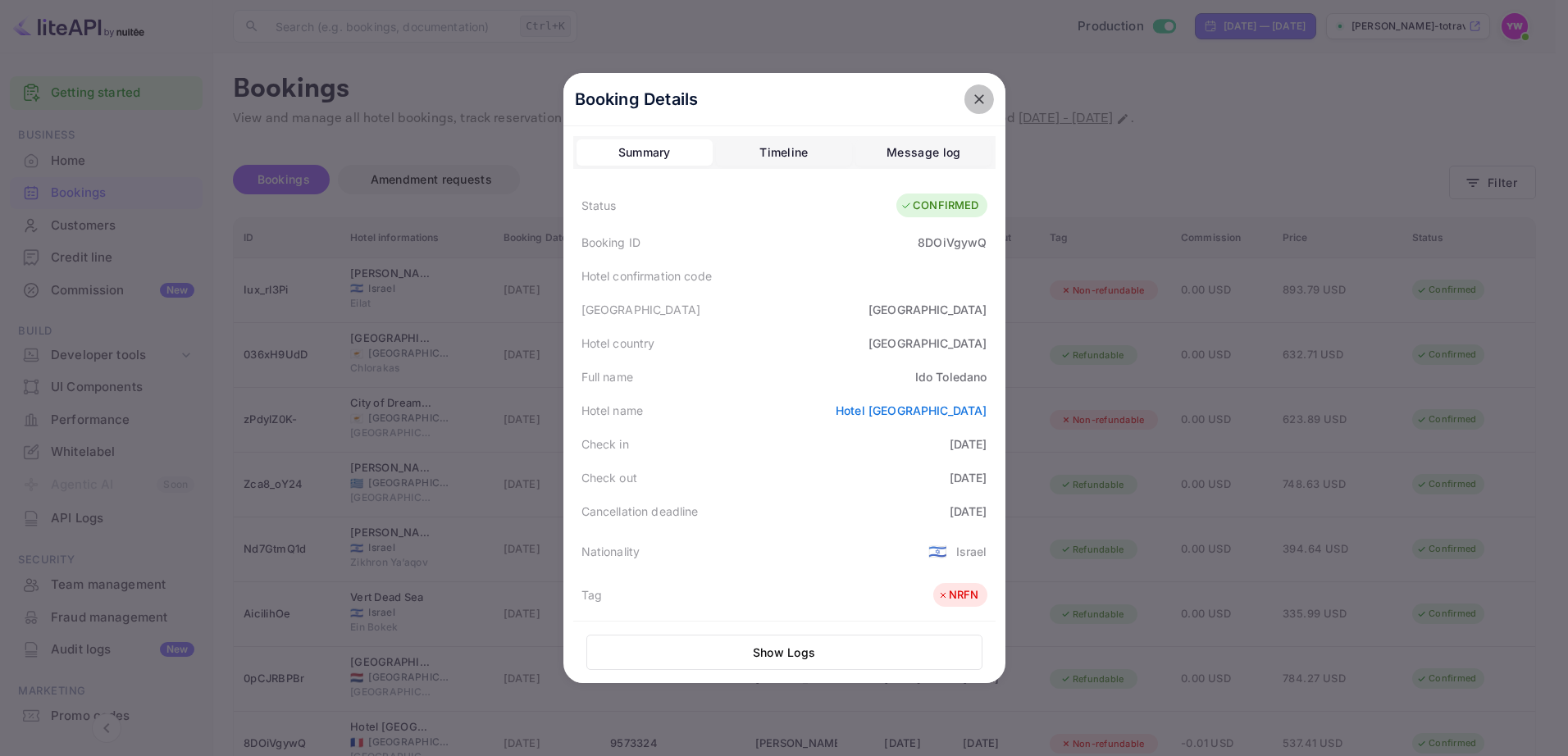
click at [971, 94] on icon "close" at bounding box center [979, 99] width 16 height 16
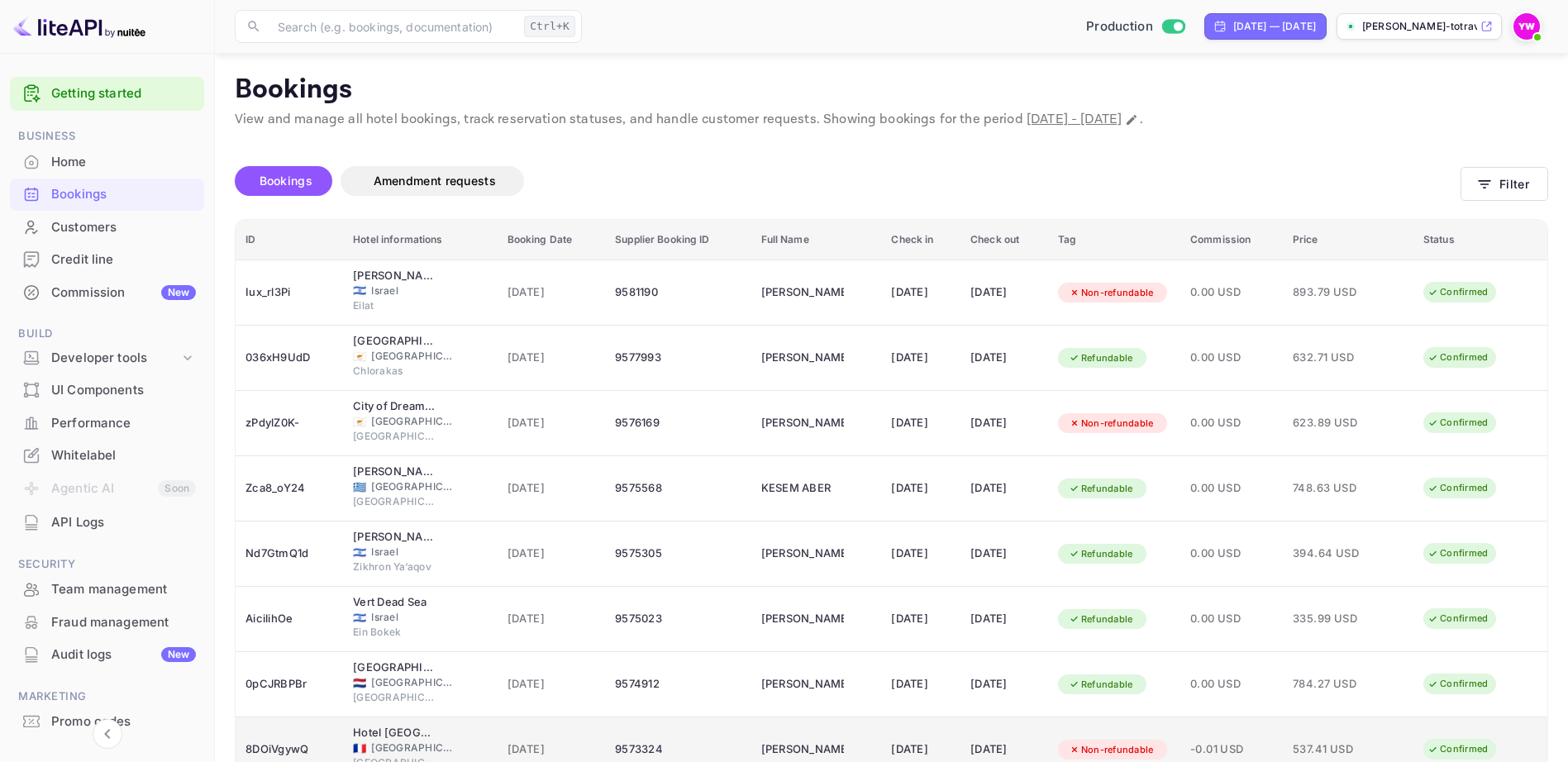
scroll to position [220, 0]
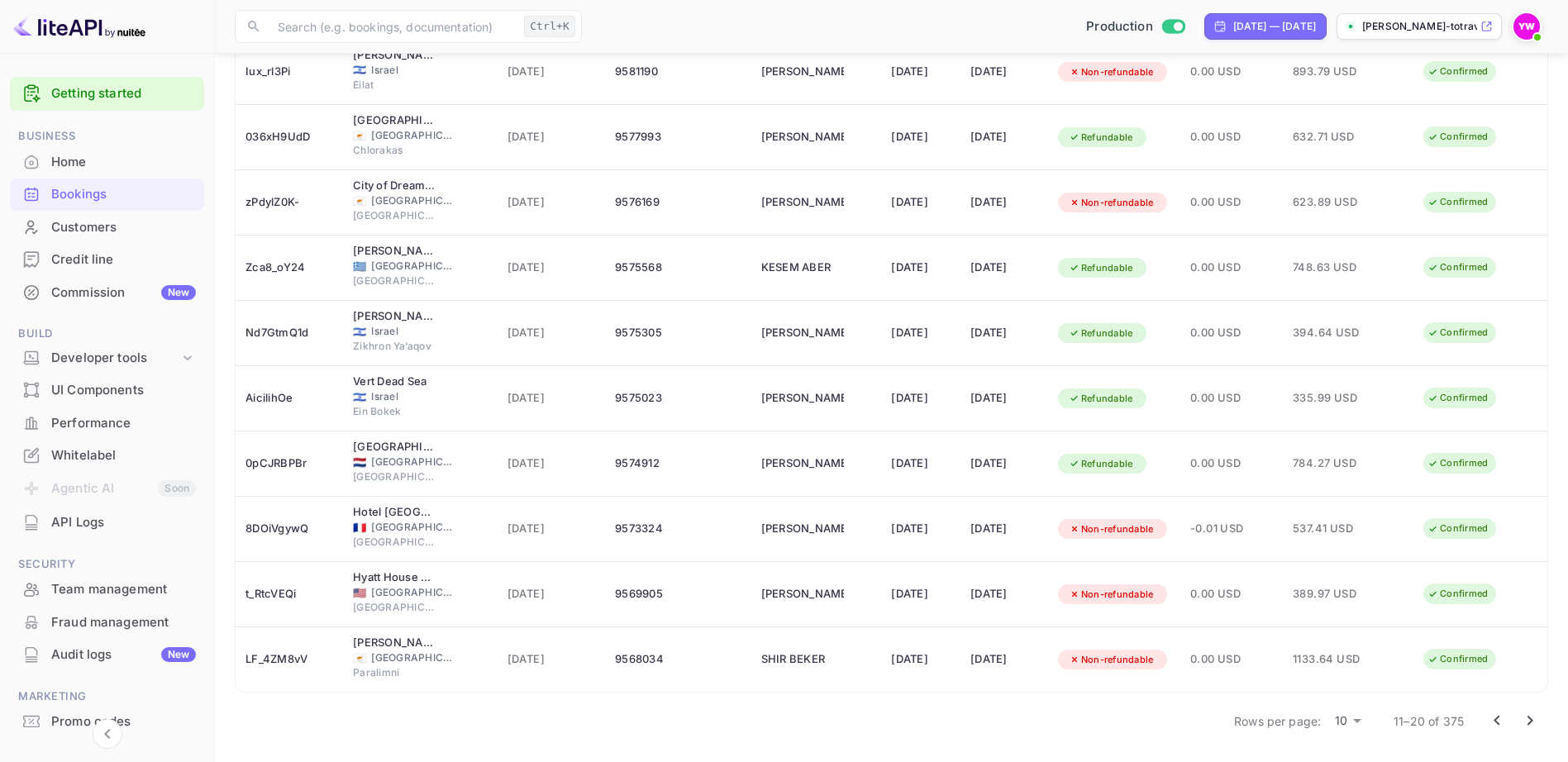
click at [1526, 725] on icon "Go to next page" at bounding box center [1530, 720] width 20 height 20
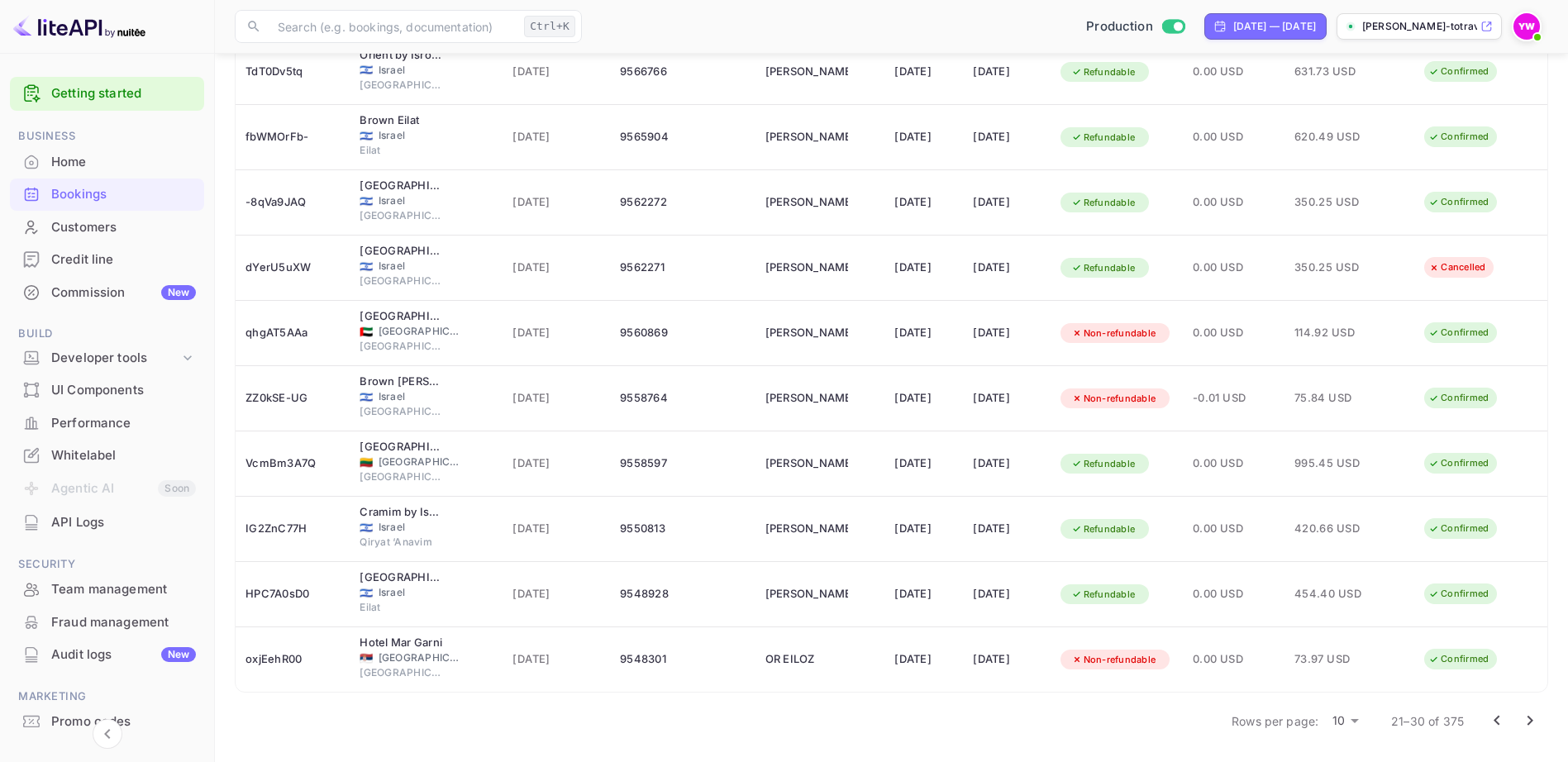
click at [1523, 720] on icon "Go to next page" at bounding box center [1530, 720] width 20 height 20
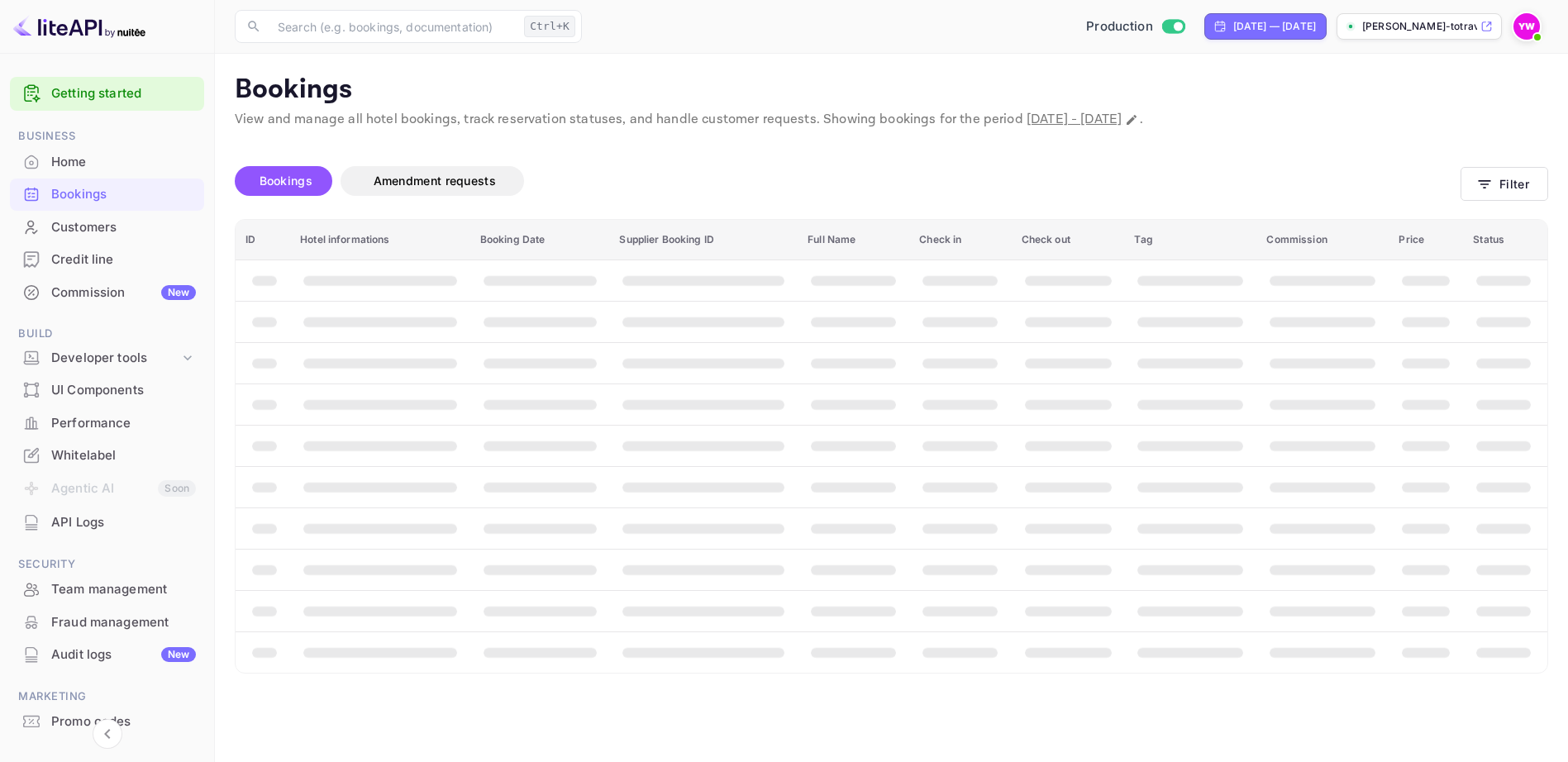
scroll to position [0, 0]
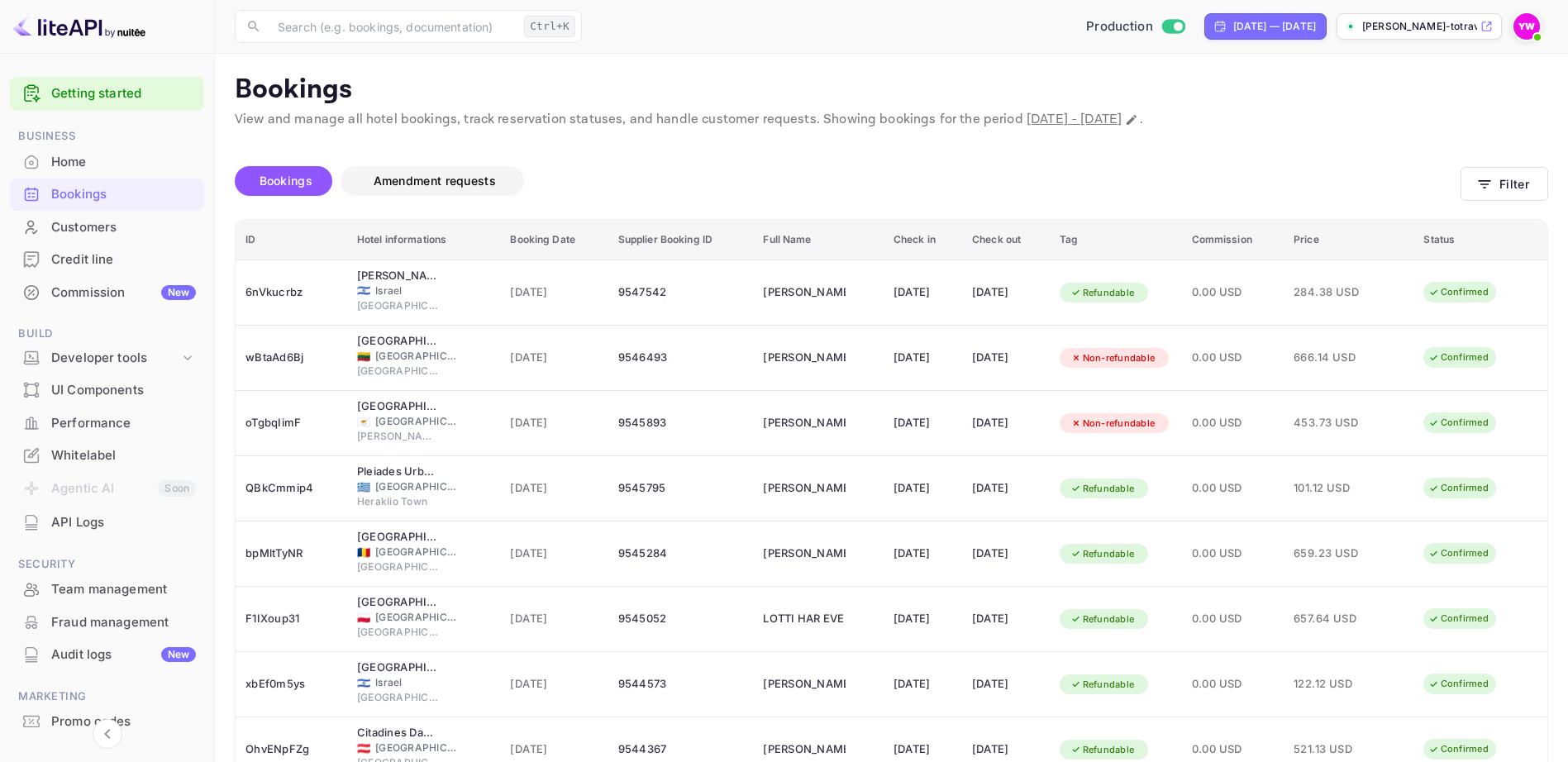
click at [457, 185] on span "Amendment requests" at bounding box center [434, 181] width 122 height 14
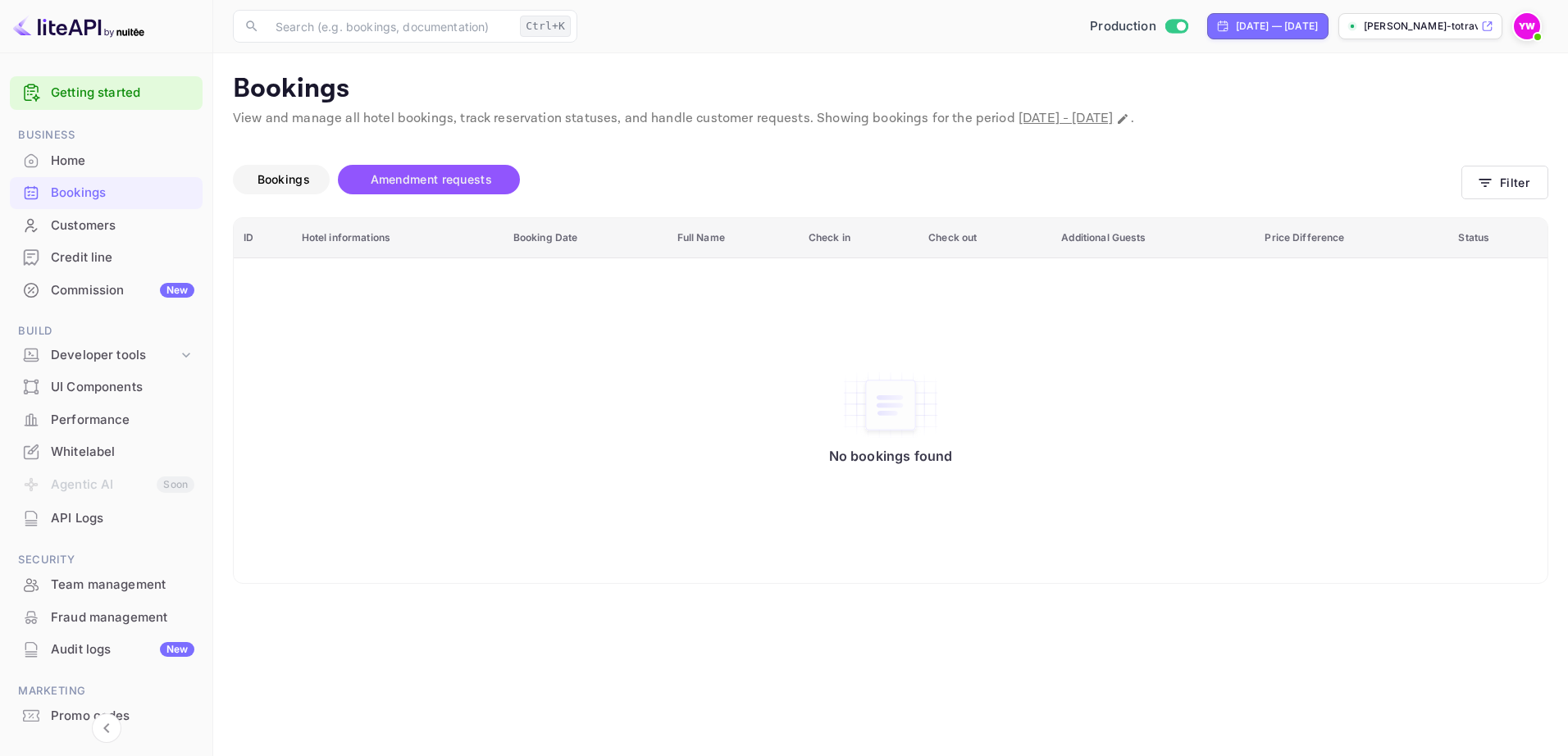
click at [301, 175] on span "Bookings" at bounding box center [283, 179] width 53 height 14
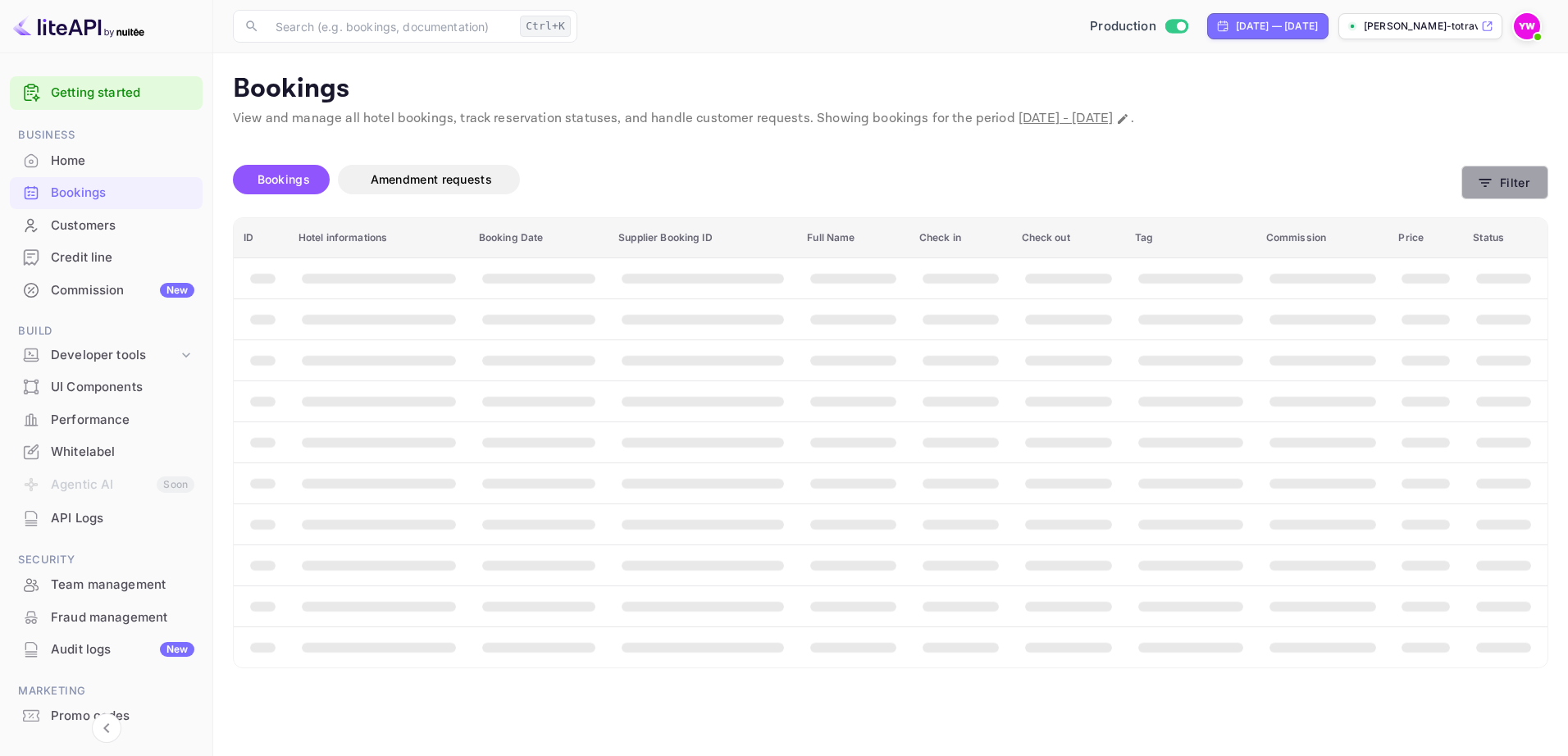
click at [1493, 176] on icon "button" at bounding box center [1485, 183] width 16 height 16
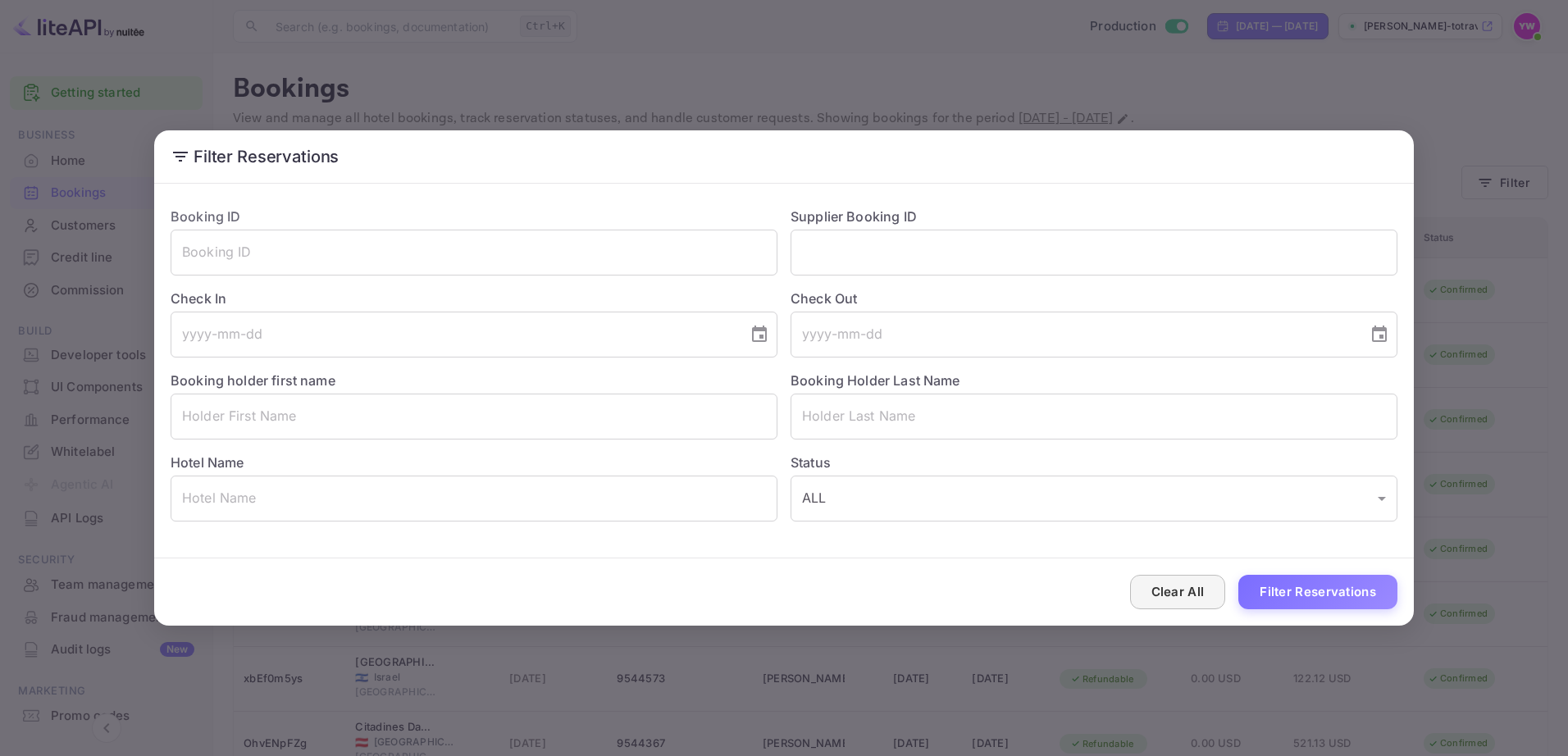
click at [1187, 588] on button "Clear All" at bounding box center [1178, 592] width 96 height 35
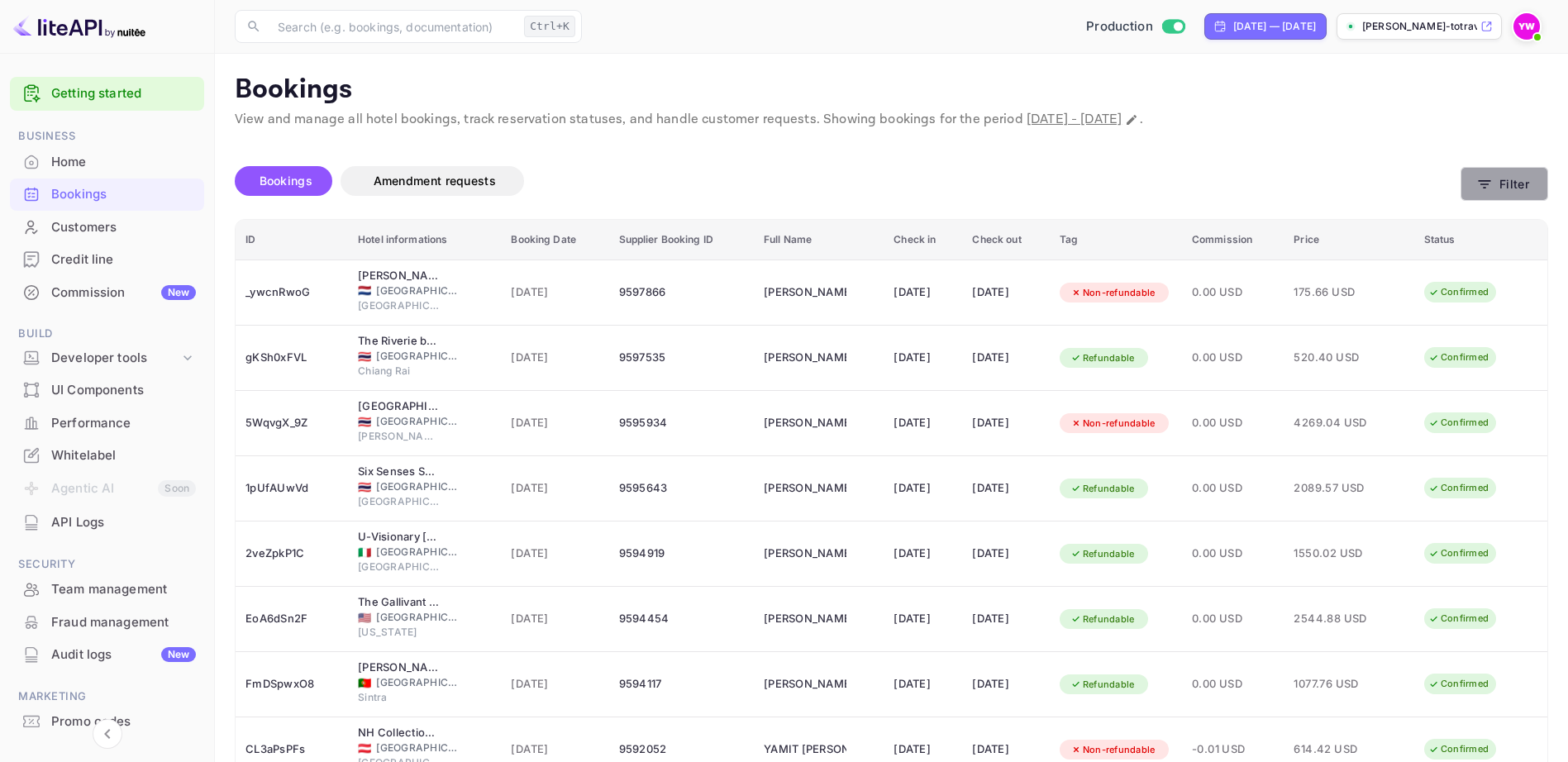
click at [1516, 190] on button "Filter" at bounding box center [1504, 183] width 88 height 34
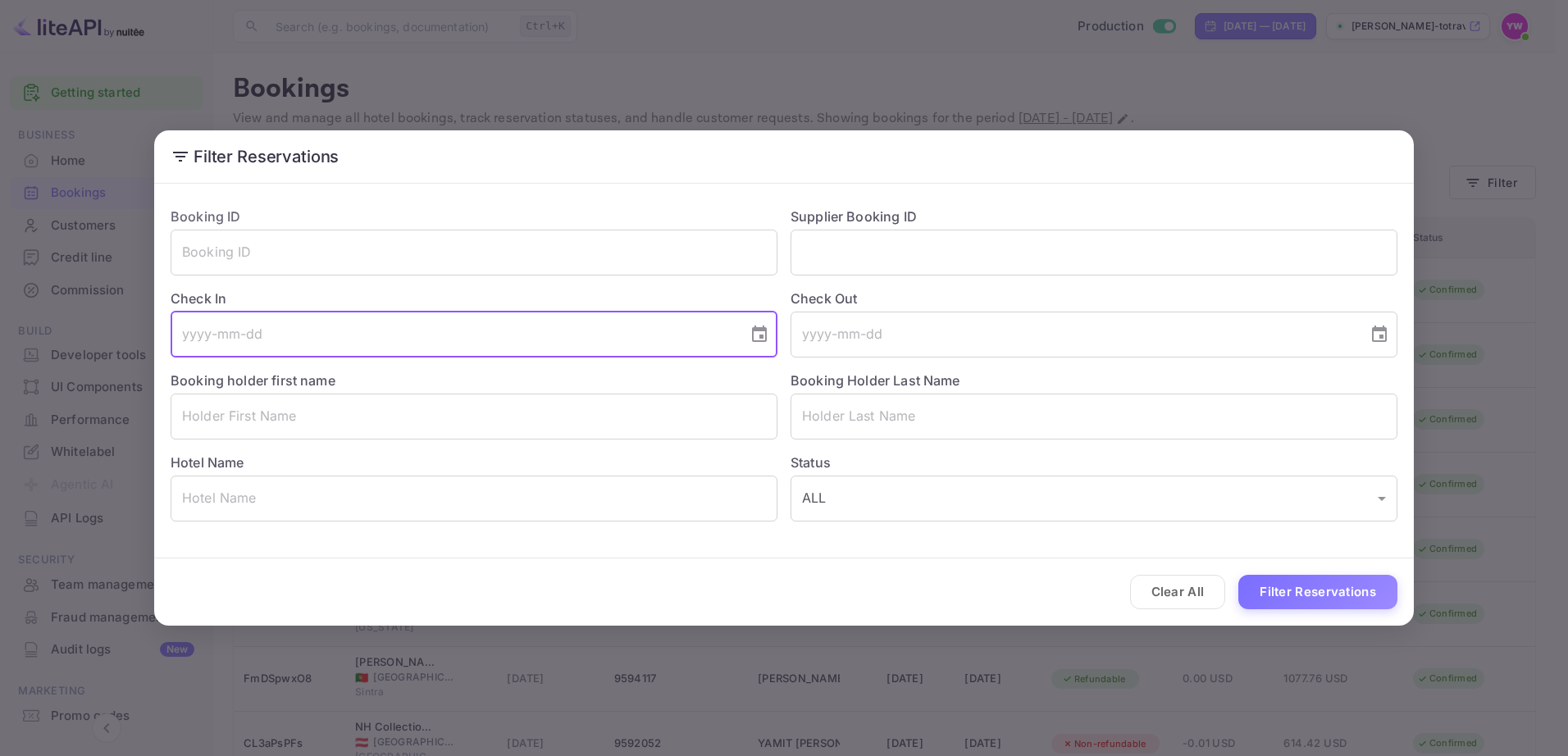
click at [266, 334] on input "tel" at bounding box center [453, 334] width 566 height 46
click at [765, 338] on icon "Choose date" at bounding box center [759, 333] width 15 height 16
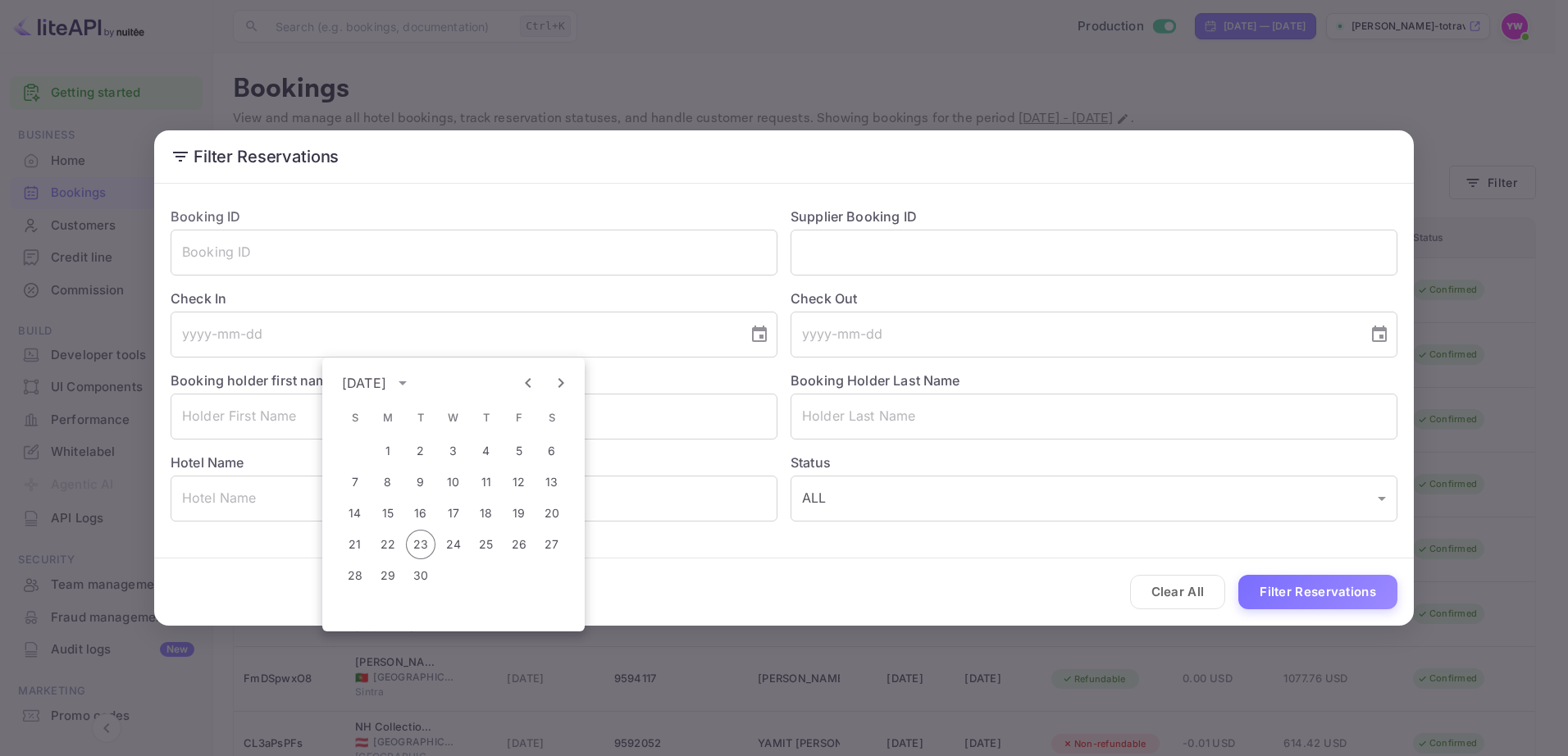
click at [559, 385] on icon "Next month" at bounding box center [561, 382] width 20 height 20
click at [482, 449] on button "2" at bounding box center [486, 451] width 29 height 29
type input "[DATE]"
click at [1377, 338] on icon "Choose date" at bounding box center [1379, 334] width 20 height 20
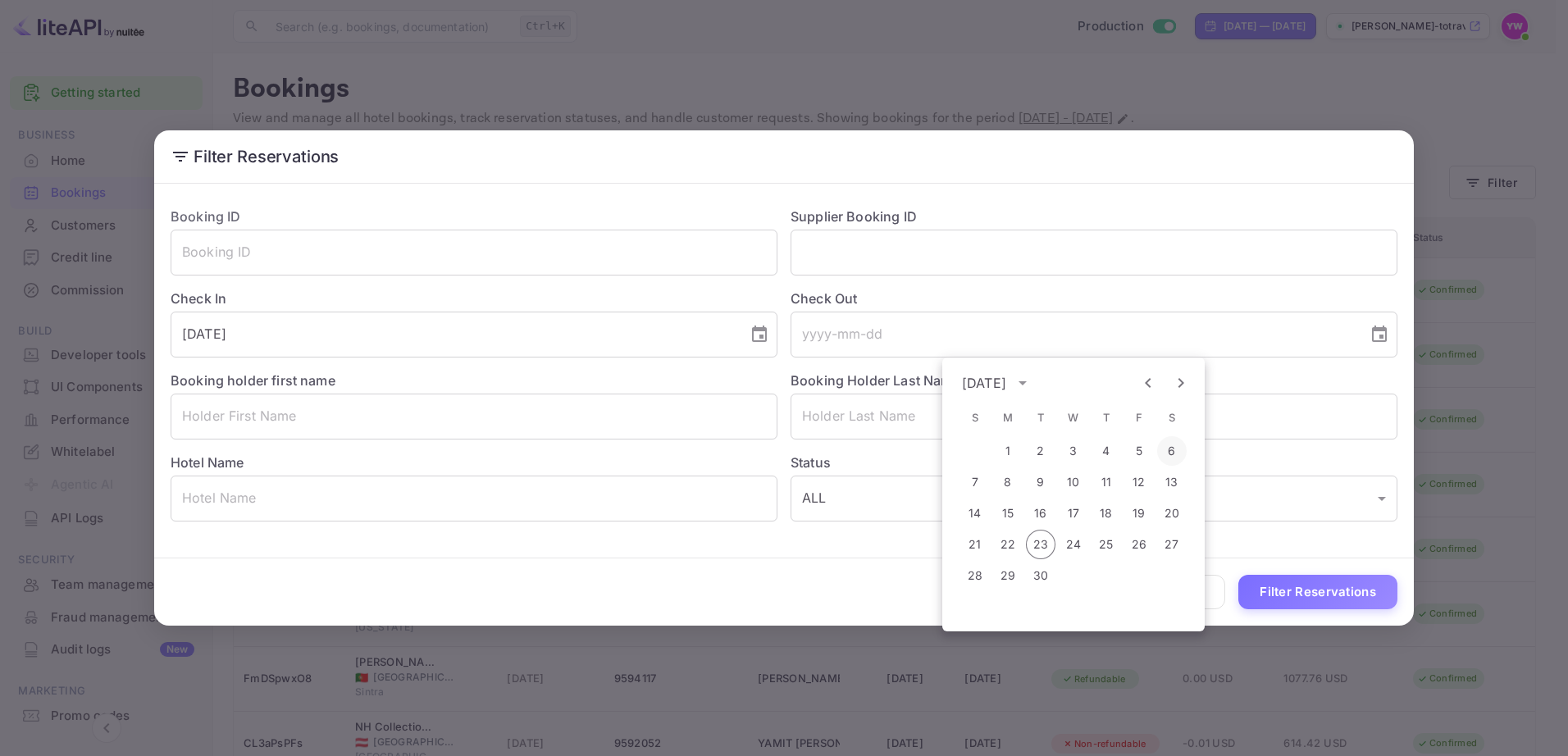
click at [1172, 449] on button "6" at bounding box center [1172, 451] width 29 height 29
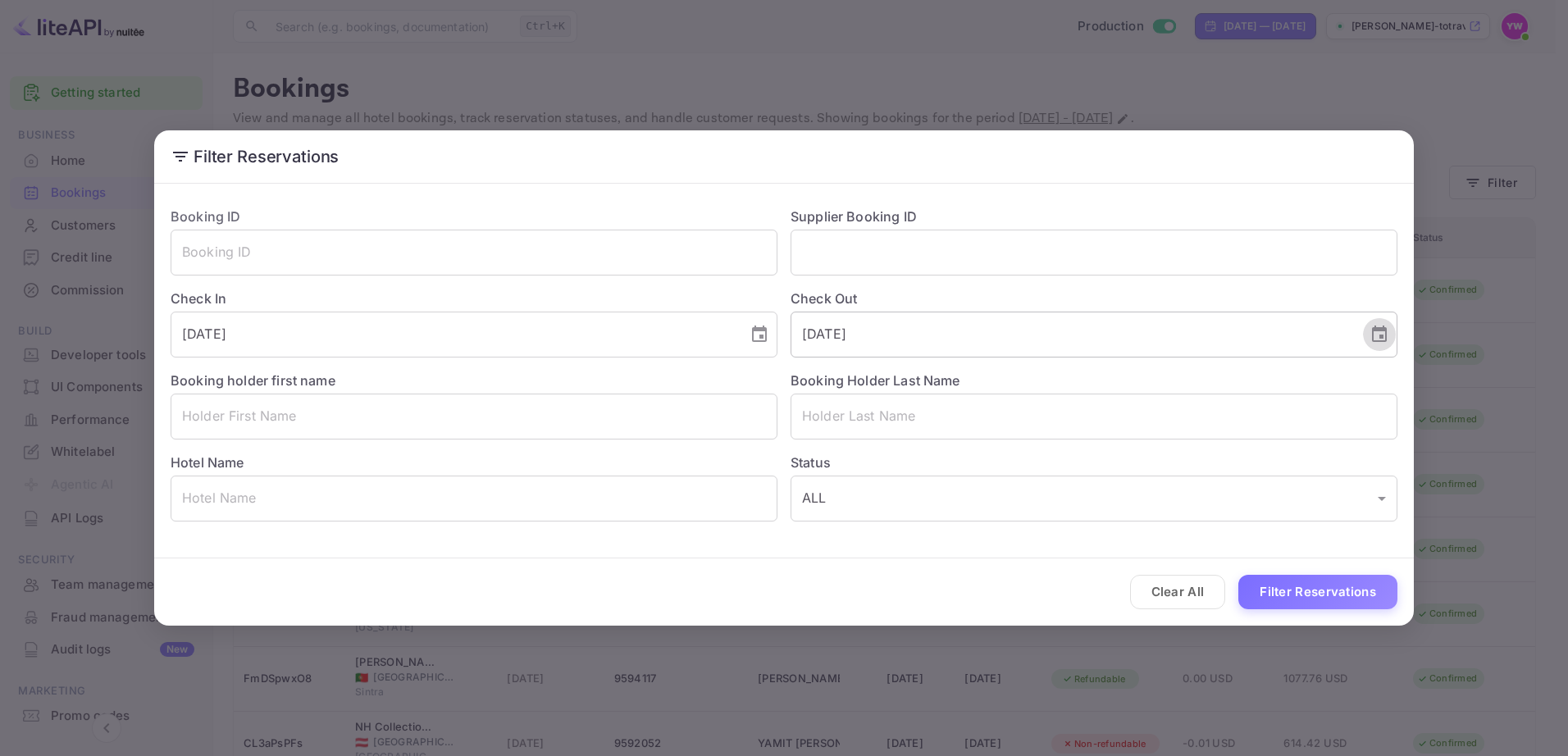
click at [1376, 337] on icon "Choose date, selected date is Sep 6, 2025" at bounding box center [1379, 334] width 20 height 20
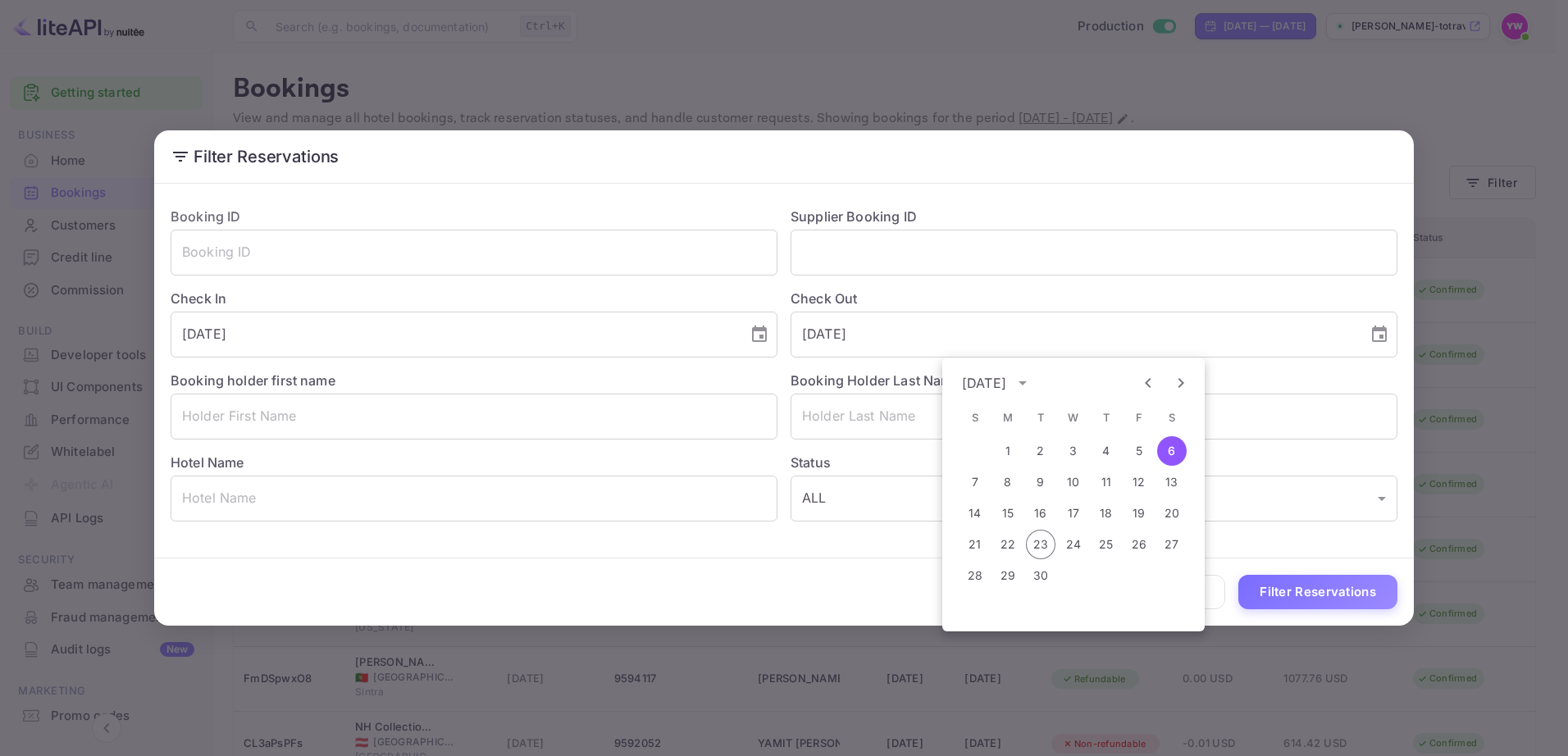
click at [1174, 384] on icon "Next month" at bounding box center [1181, 382] width 20 height 20
click at [1009, 483] on button "6" at bounding box center [1008, 482] width 29 height 29
type input "[DATE]"
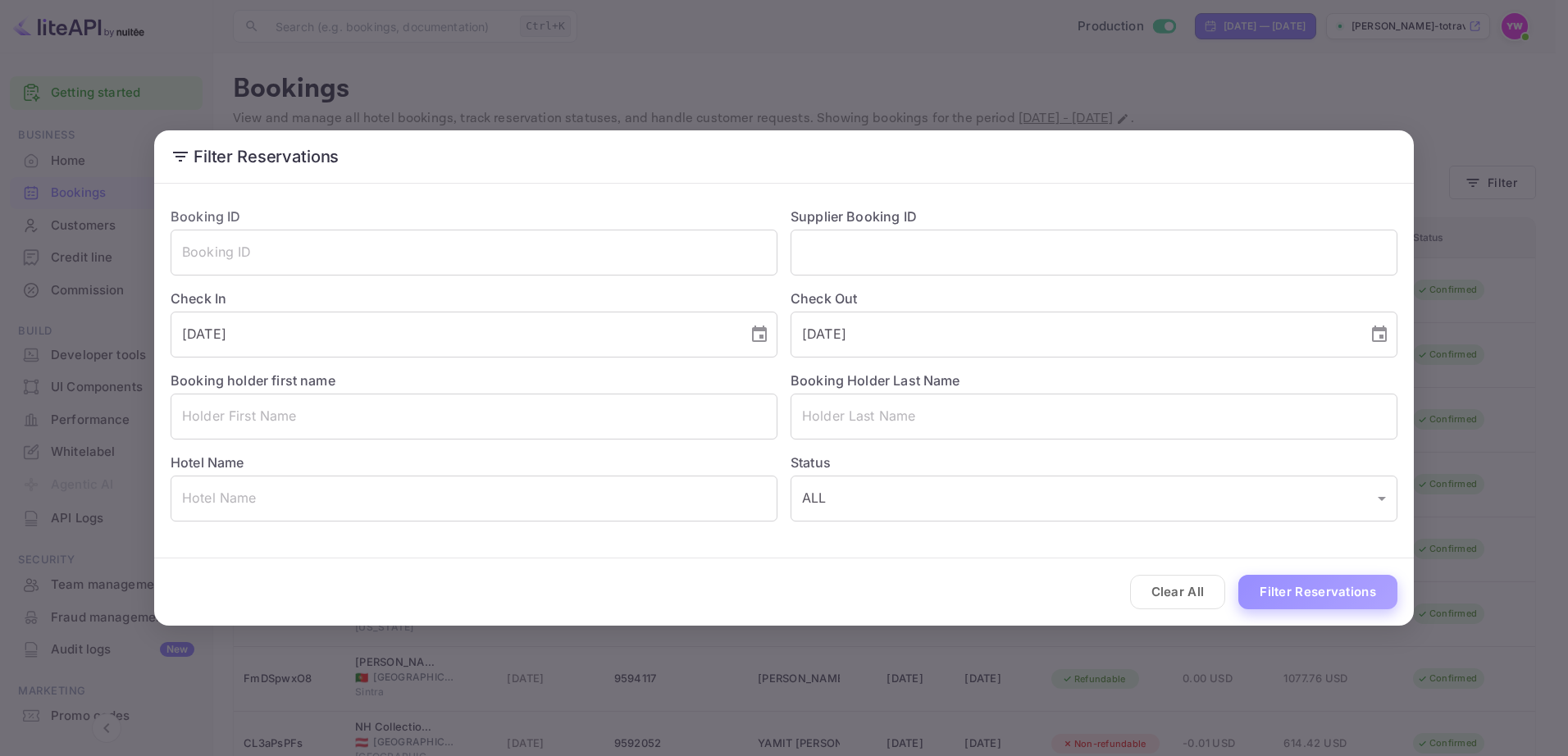
click at [1317, 599] on button "Filter Reservations" at bounding box center [1318, 592] width 159 height 35
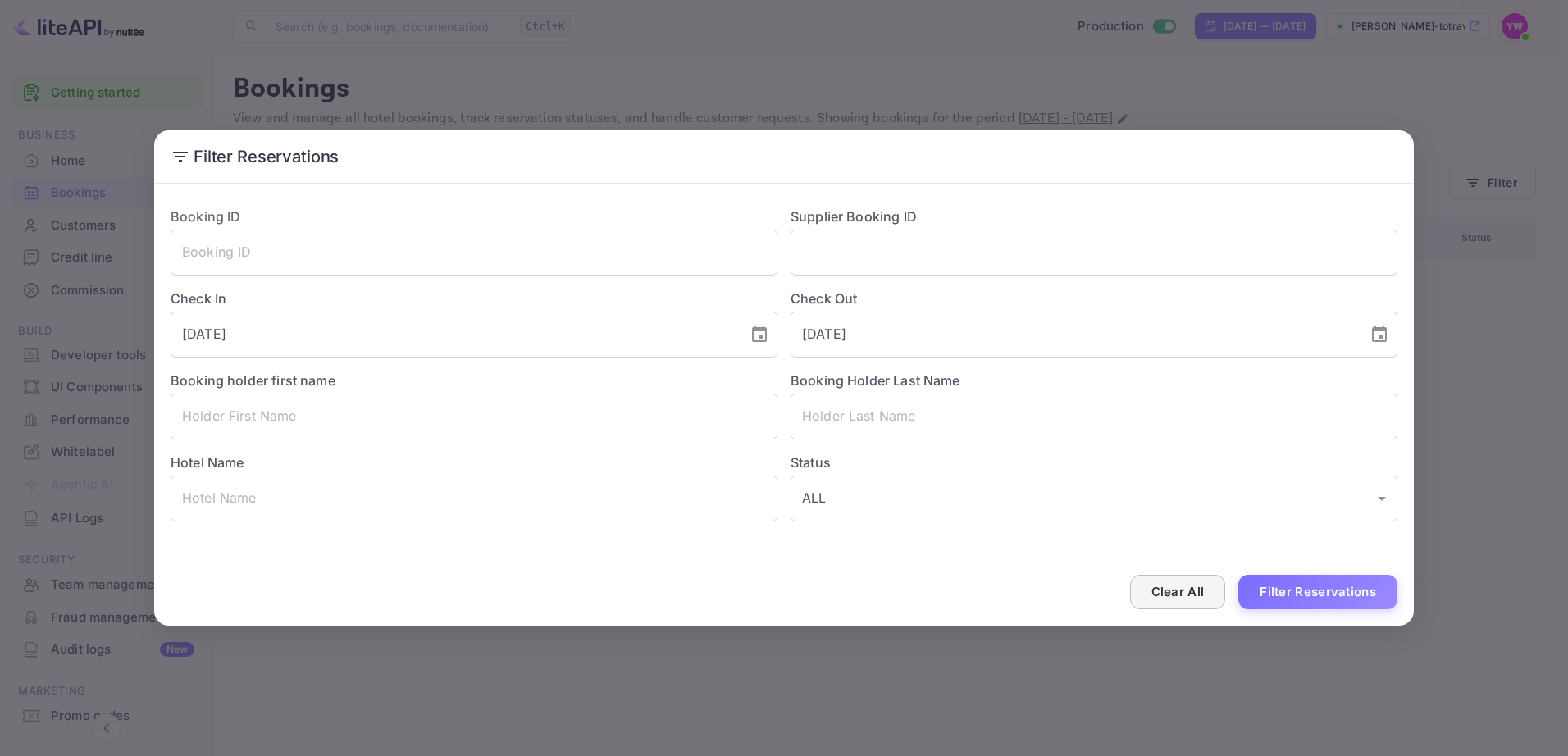
click at [1176, 598] on button "Clear All" at bounding box center [1178, 592] width 96 height 35
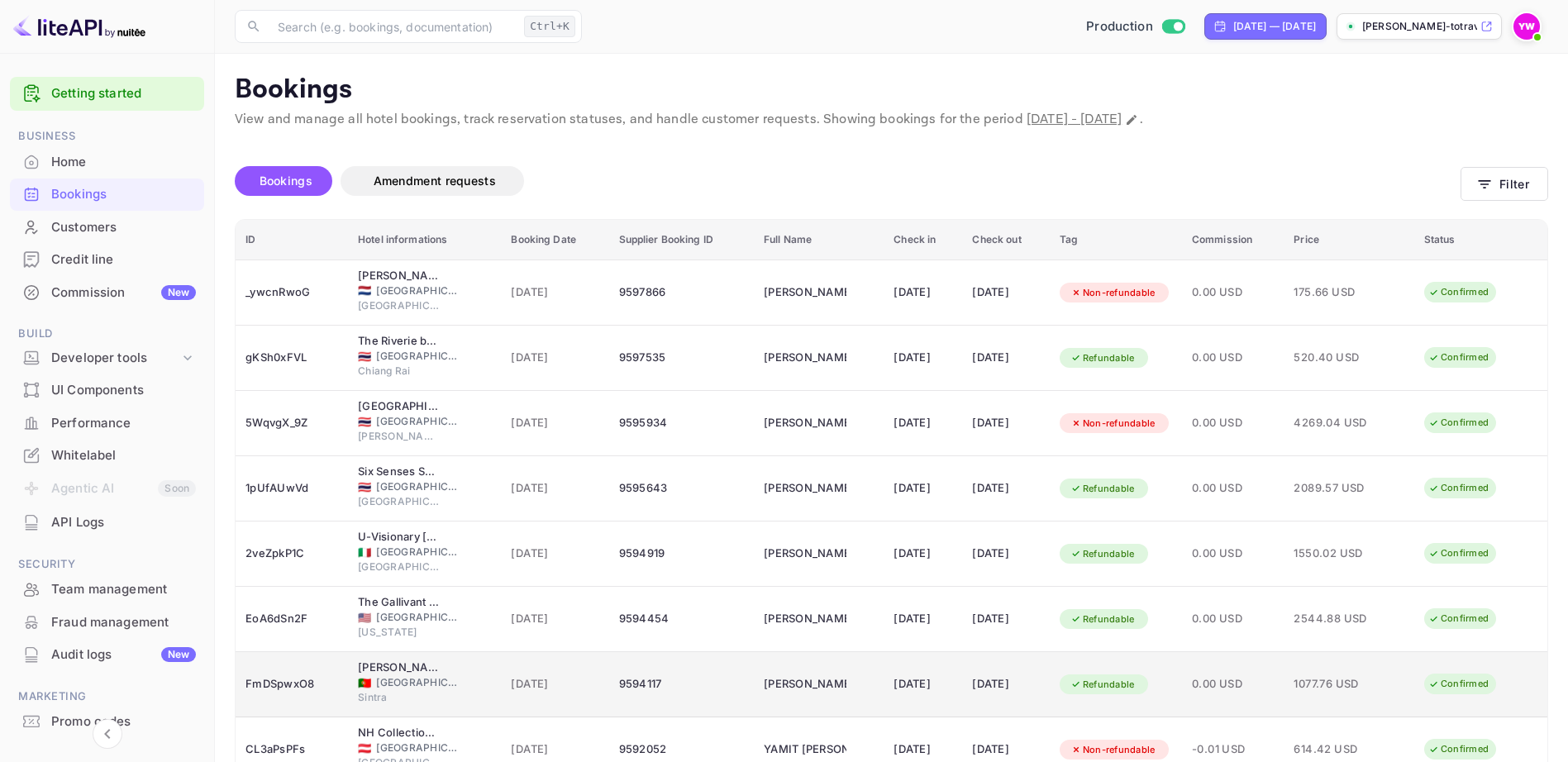
scroll to position [220, 0]
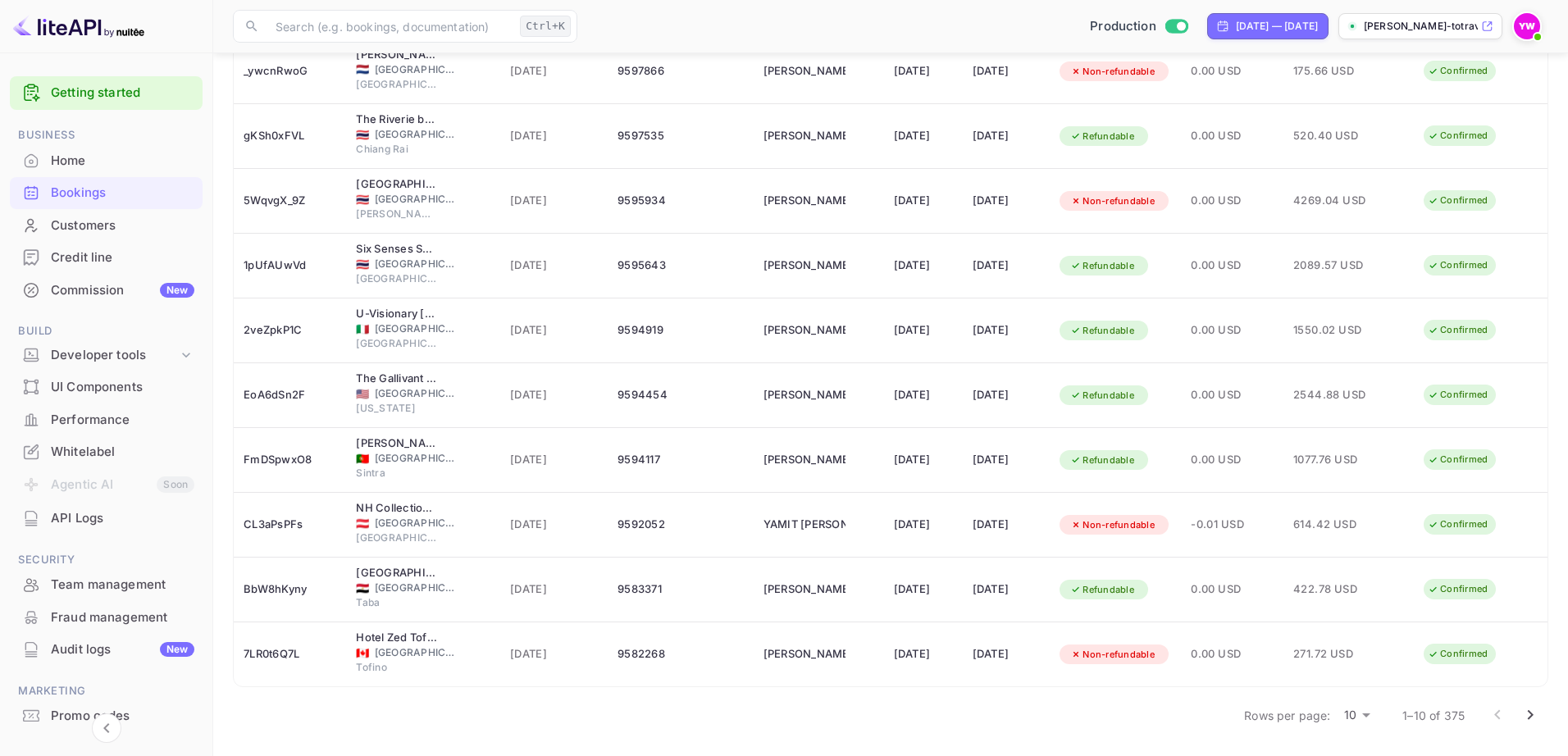
click at [1354, 716] on body "Getting started Business Home Bookings Customers Credit line Commission New Bui…" at bounding box center [784, 269] width 1568 height 975
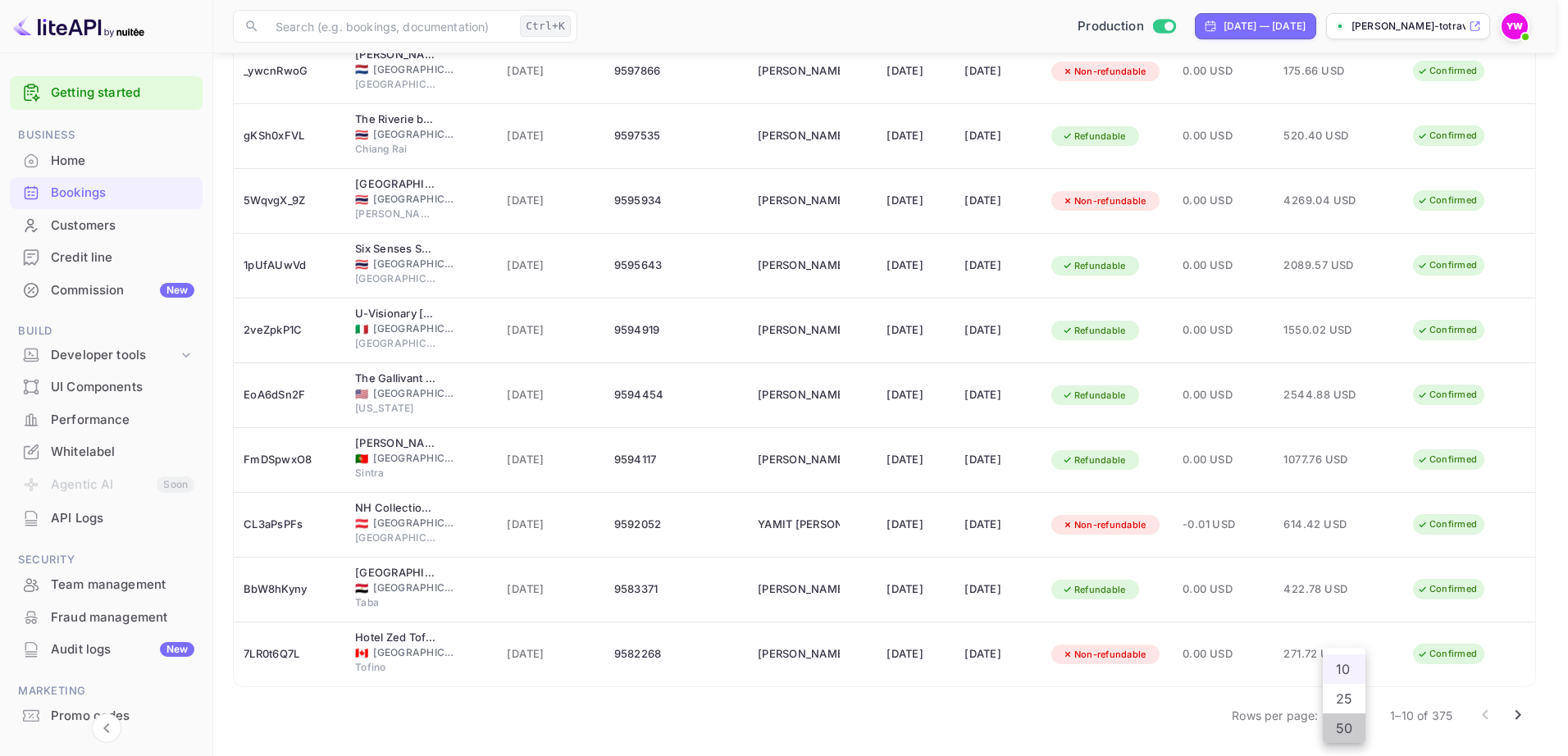
click at [1344, 731] on li "50" at bounding box center [1345, 728] width 43 height 29
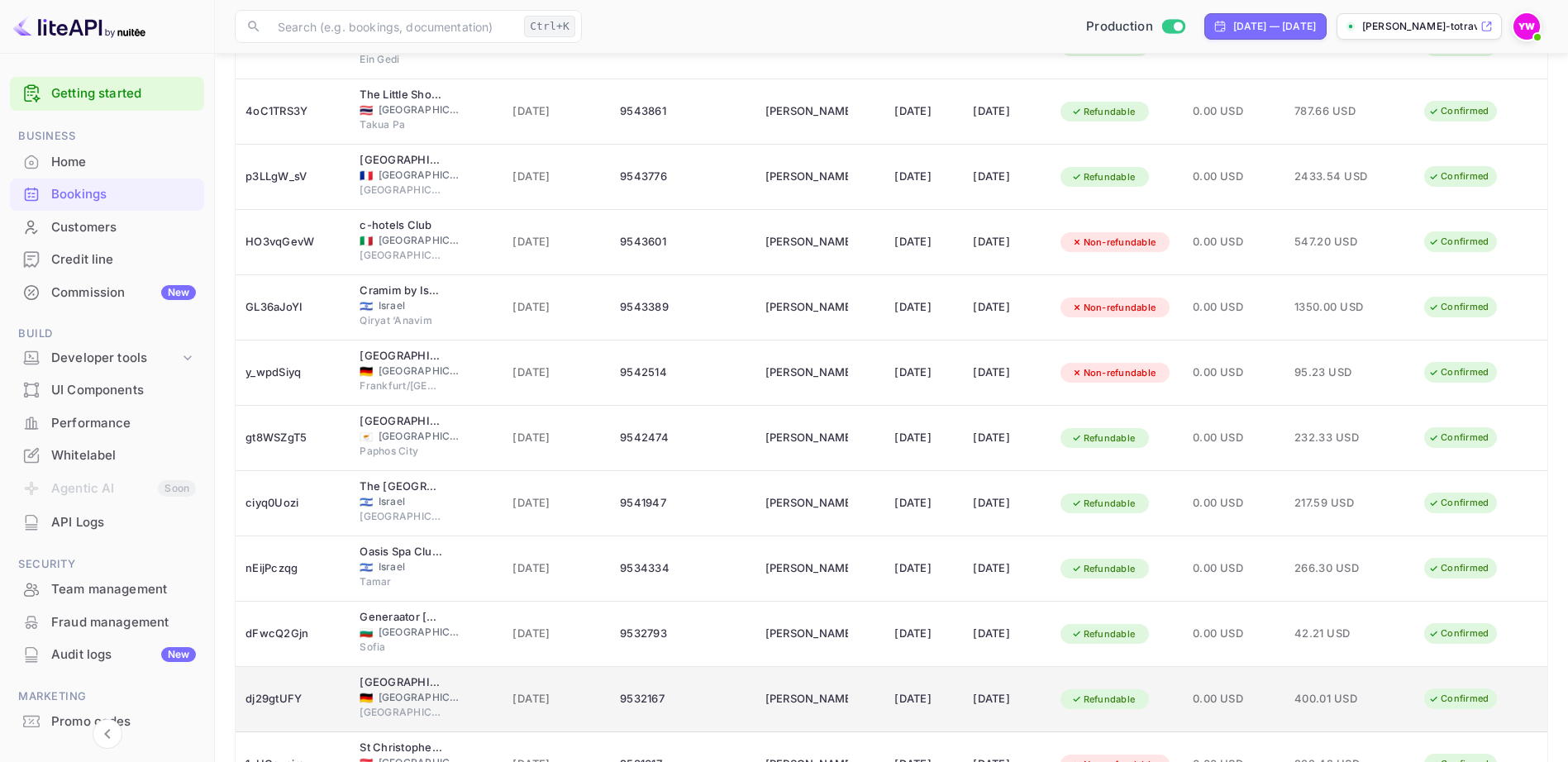
scroll to position [2832, 0]
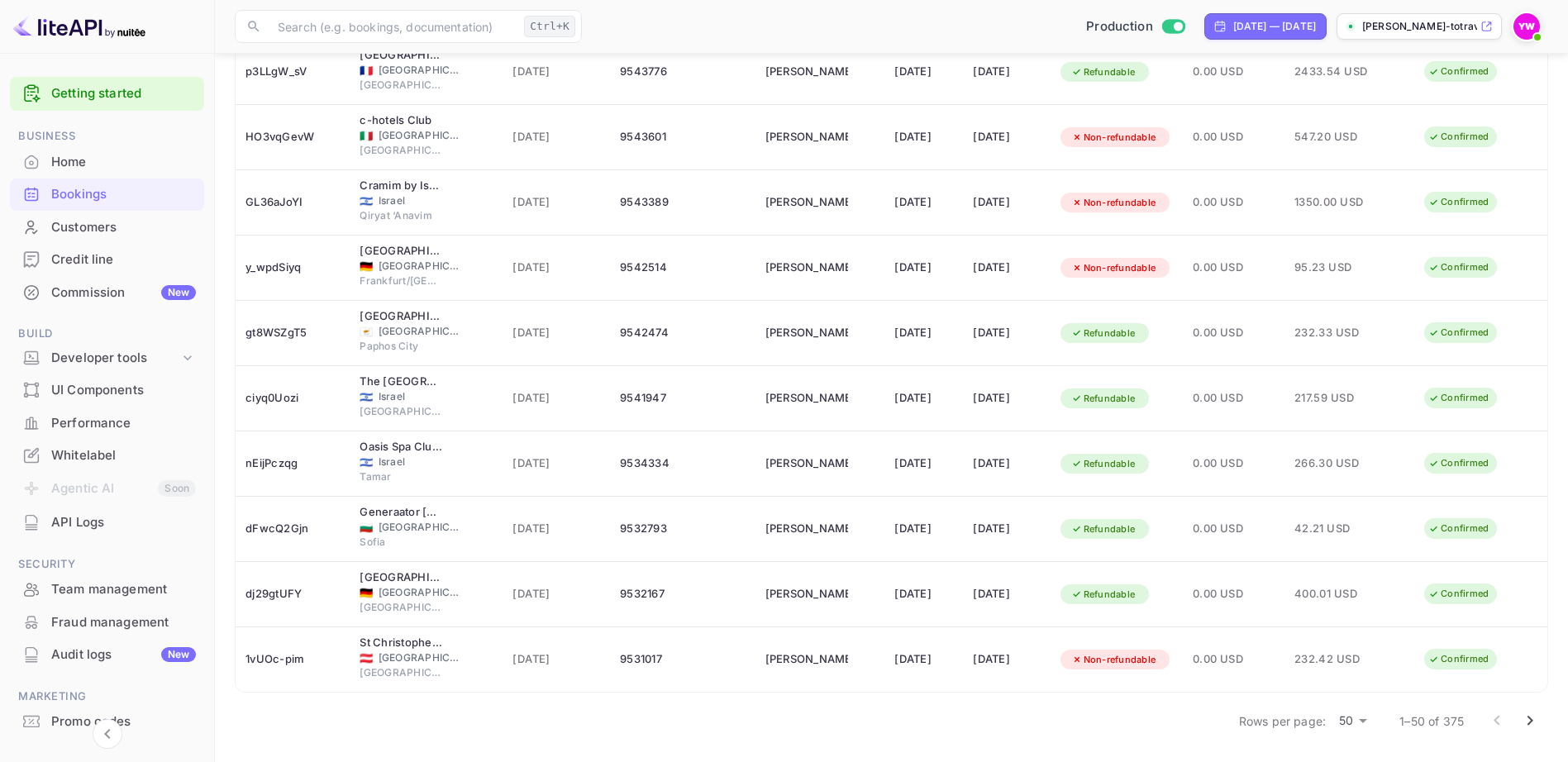
click at [1529, 721] on icon "Go to next page" at bounding box center [1530, 720] width 20 height 20
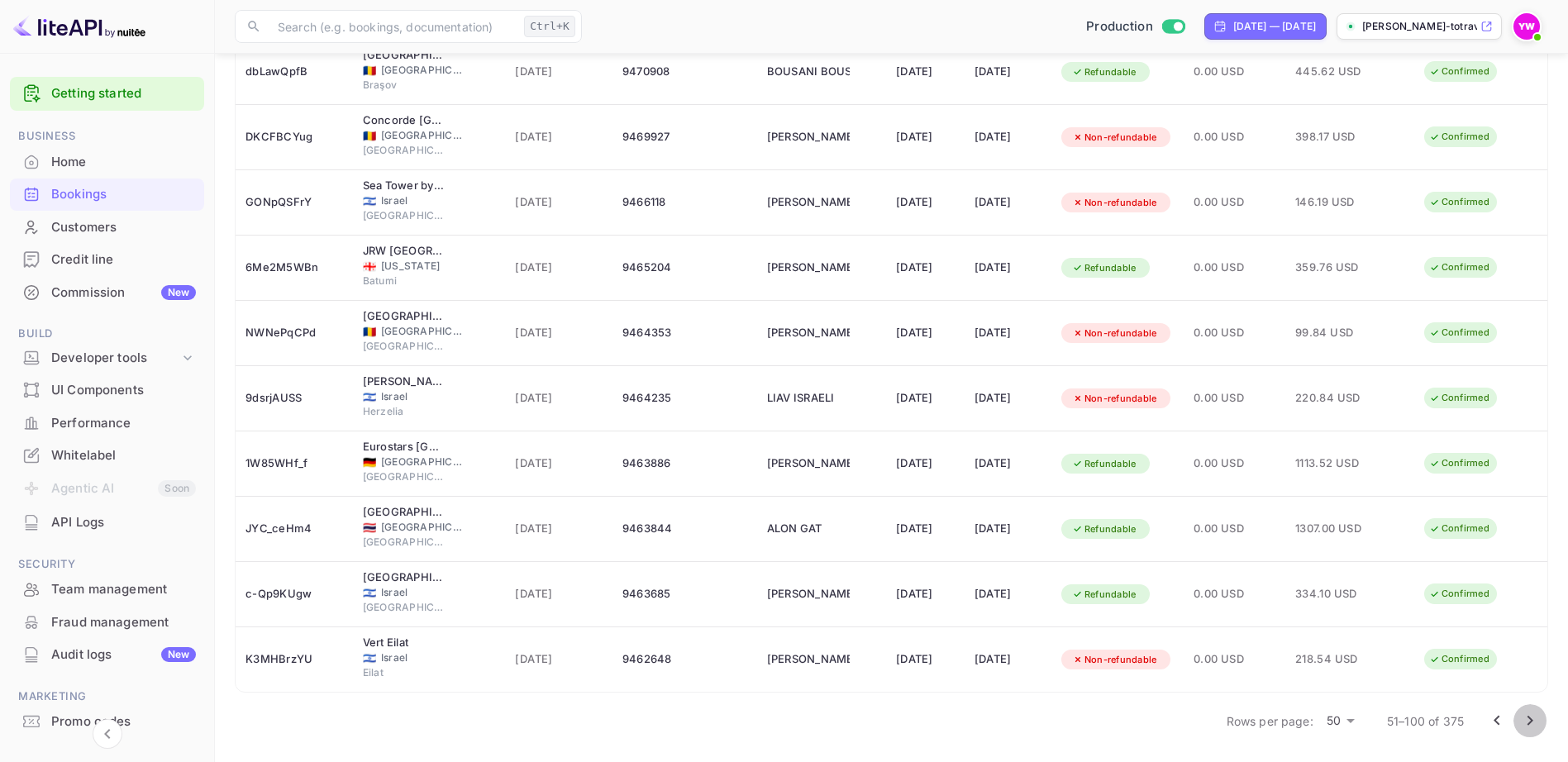
click at [1522, 719] on icon "Go to next page" at bounding box center [1530, 720] width 20 height 20
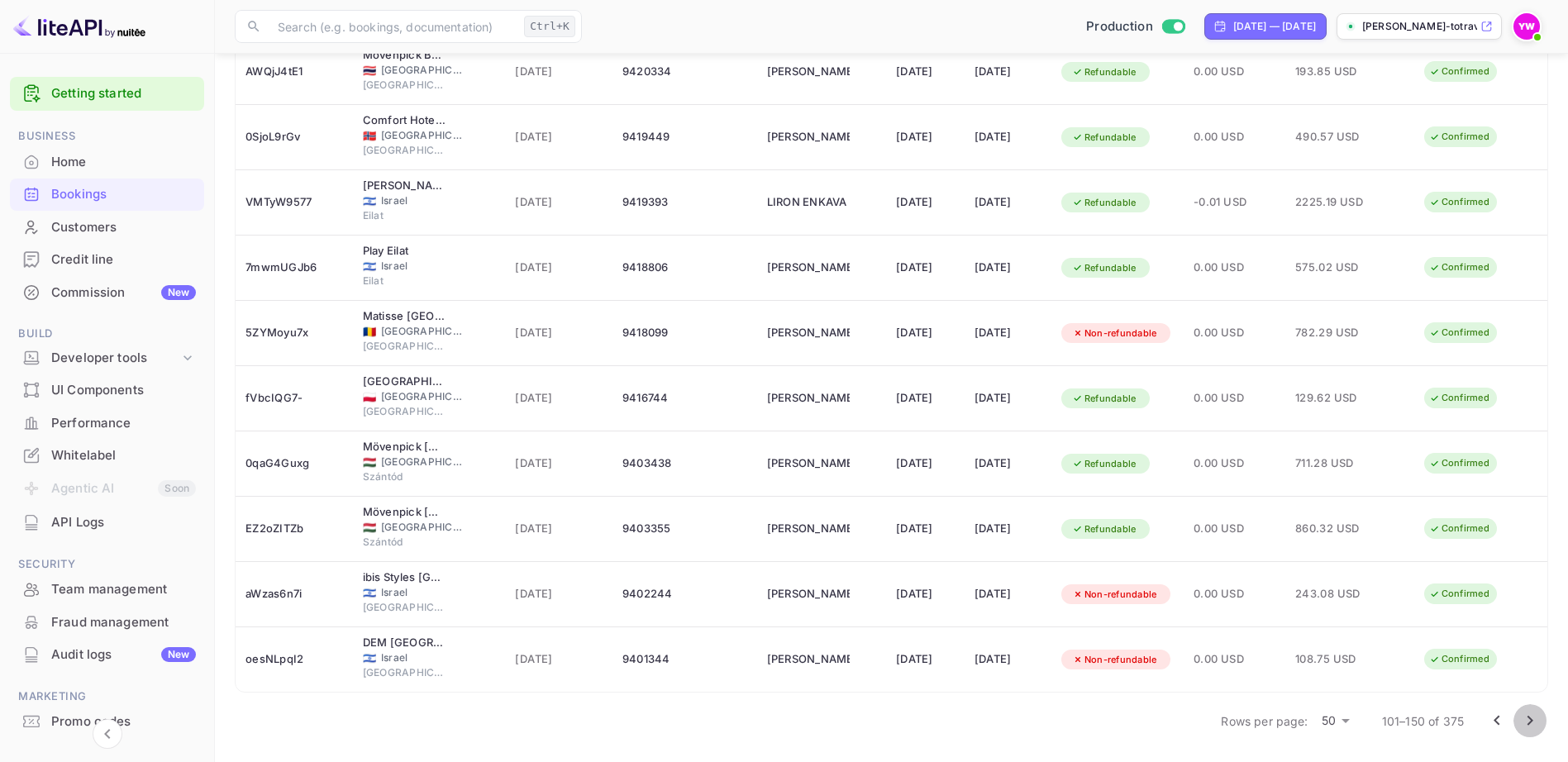
click at [1527, 724] on icon "Go to next page" at bounding box center [1530, 720] width 20 height 20
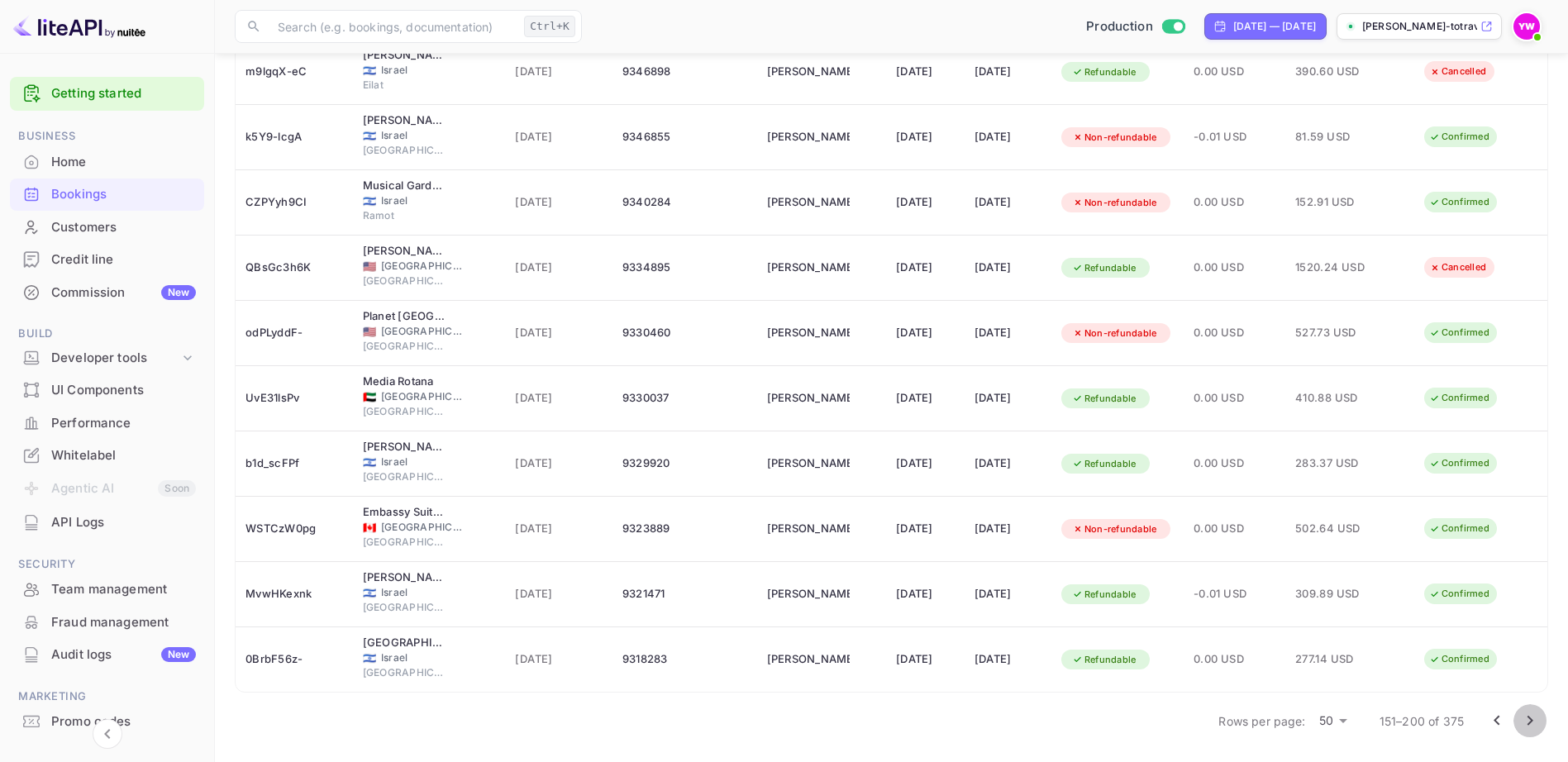
click at [1525, 719] on icon "Go to next page" at bounding box center [1530, 720] width 20 height 20
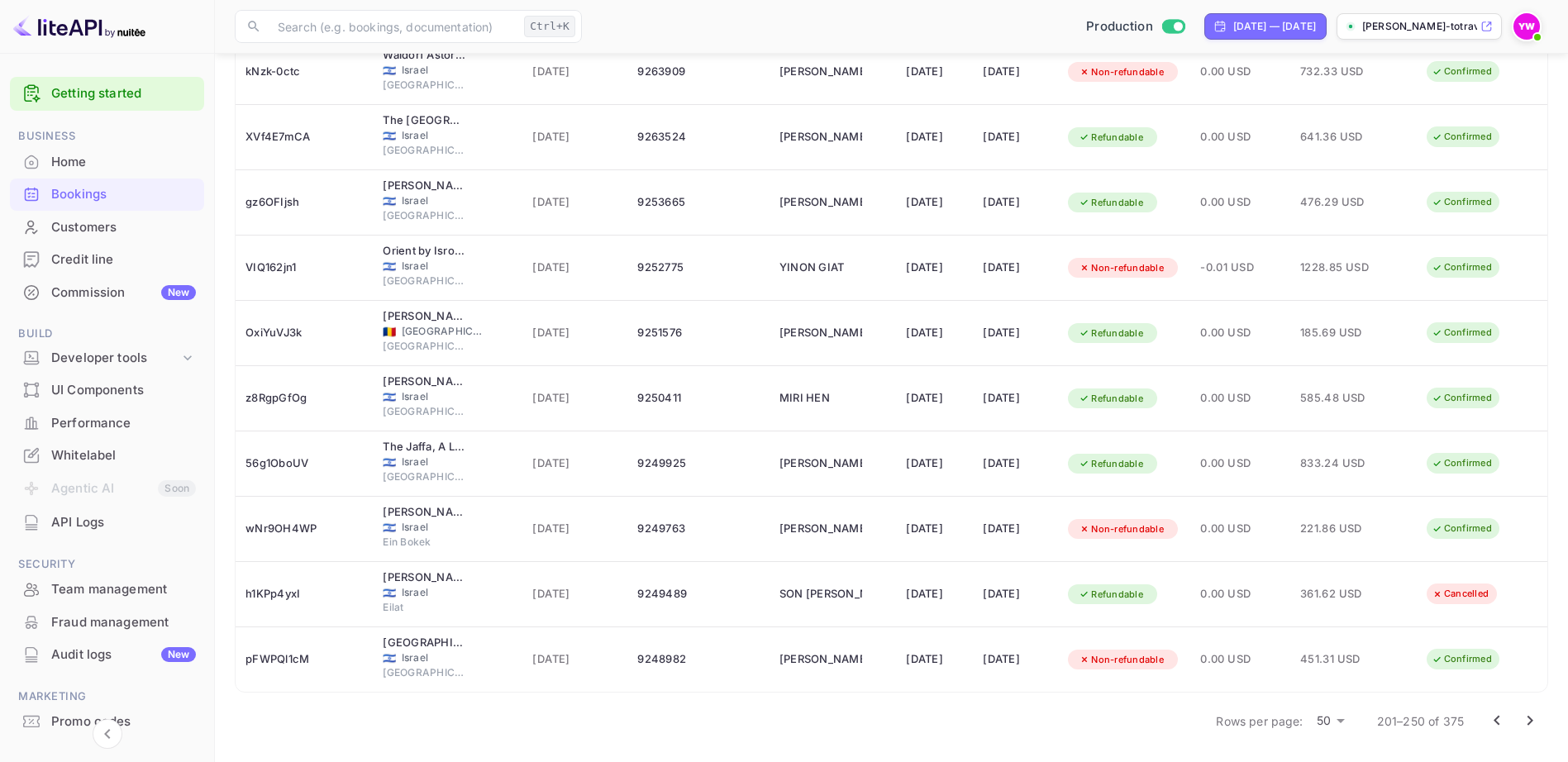
click at [1531, 716] on icon "Go to next page" at bounding box center [1530, 720] width 20 height 20
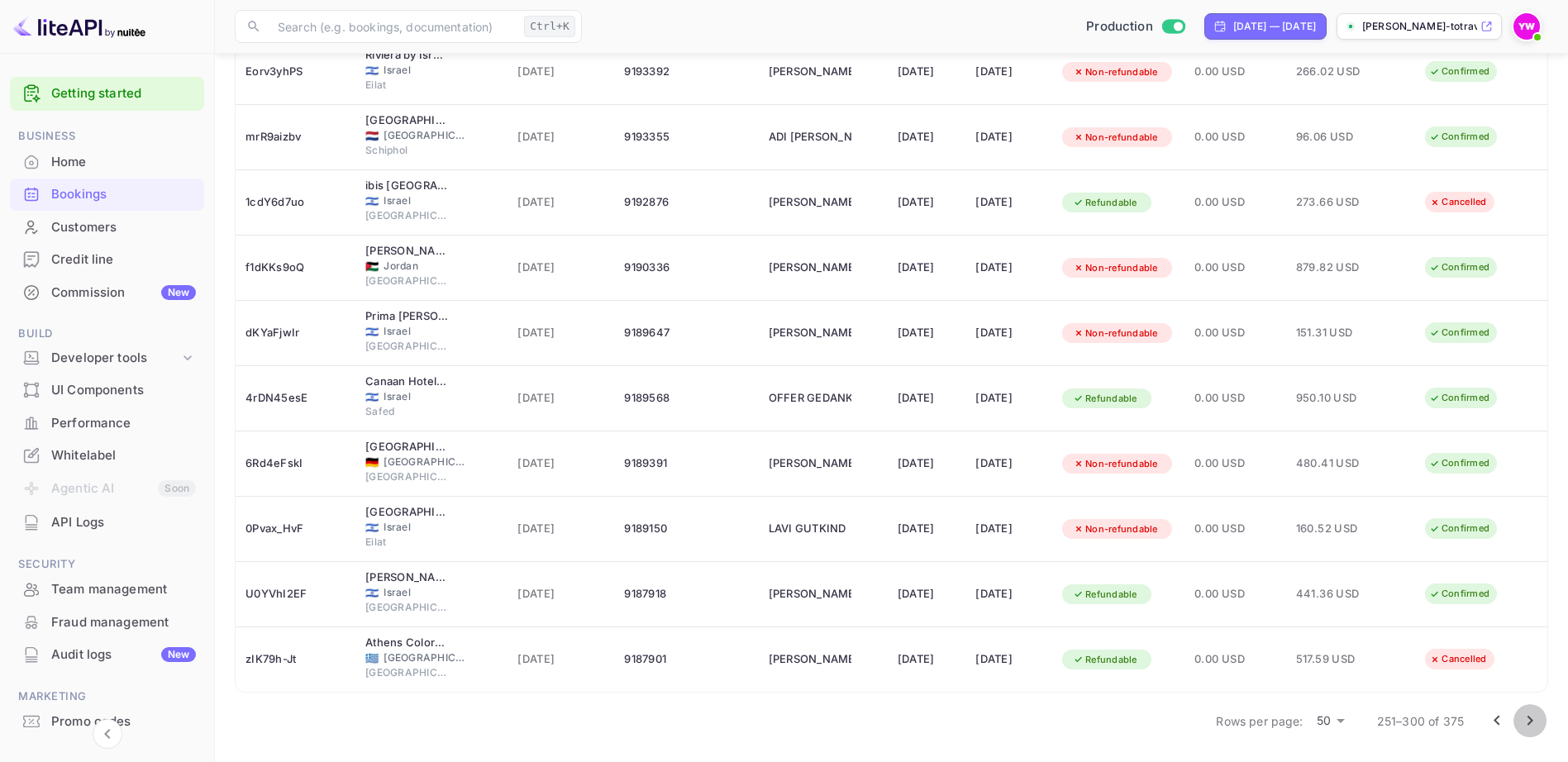
click at [1531, 718] on icon "Go to next page" at bounding box center [1530, 719] width 6 height 10
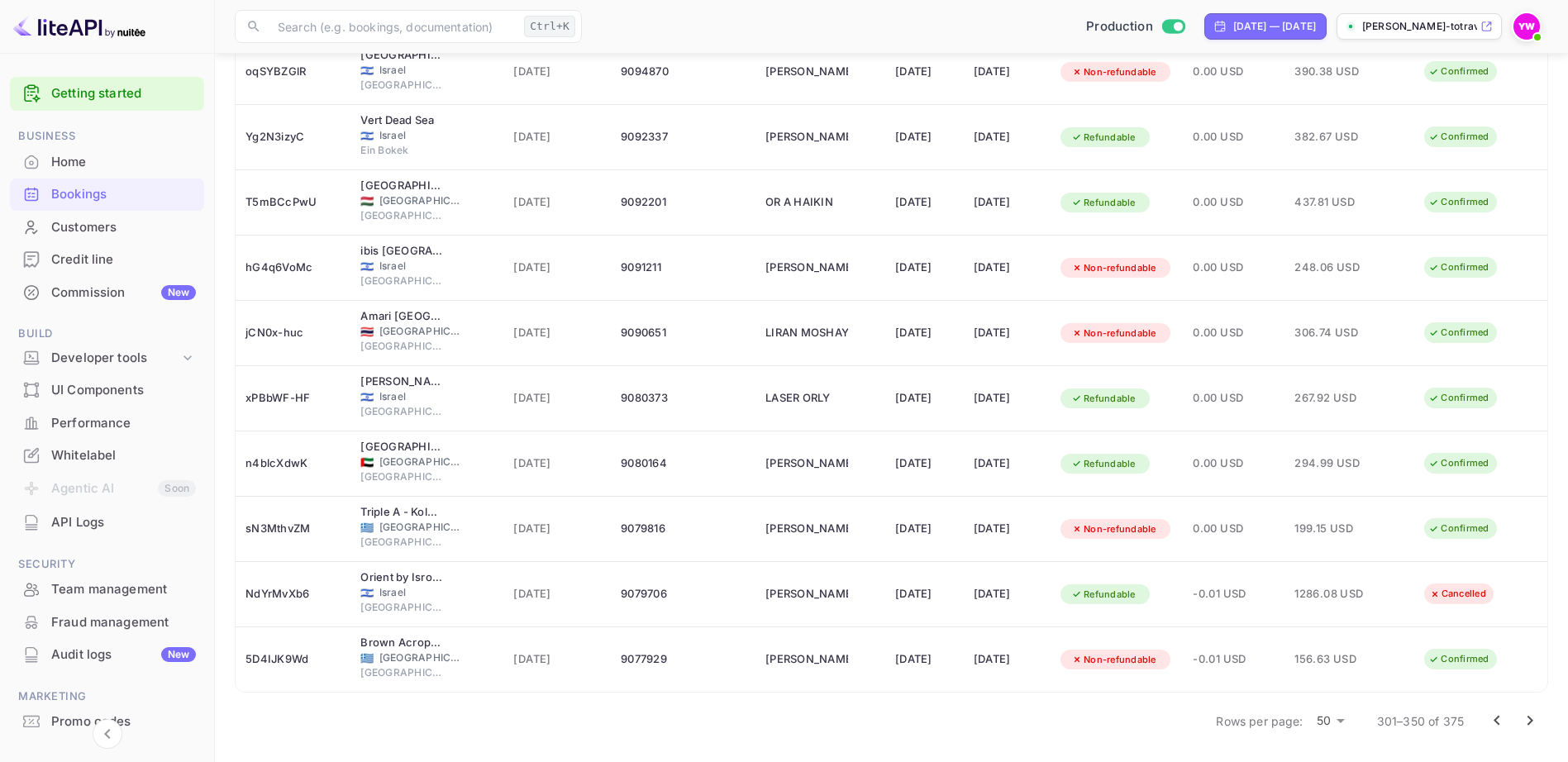
click at [1524, 719] on icon "Go to next page" at bounding box center [1530, 720] width 20 height 20
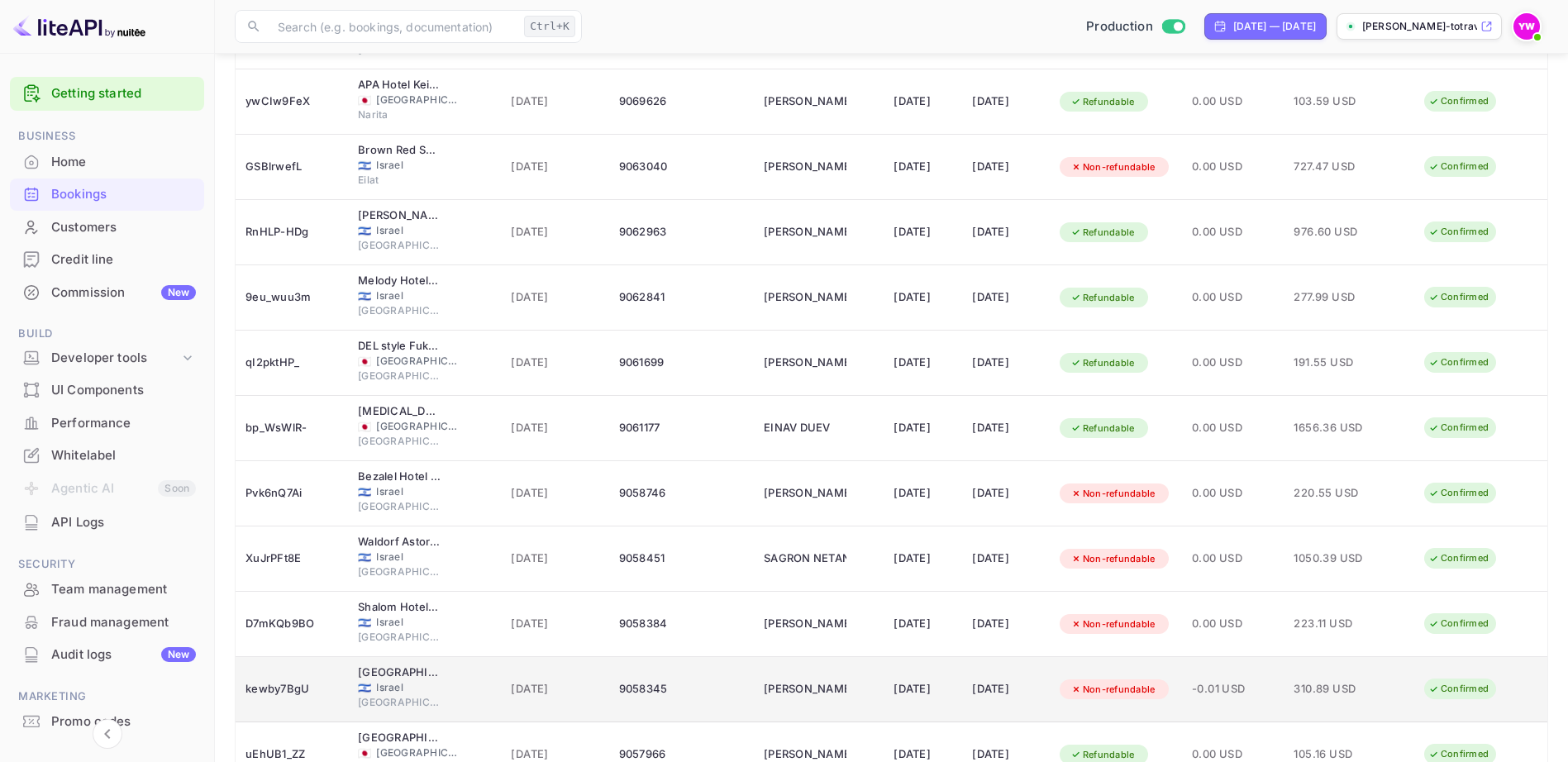
scroll to position [1199, 0]
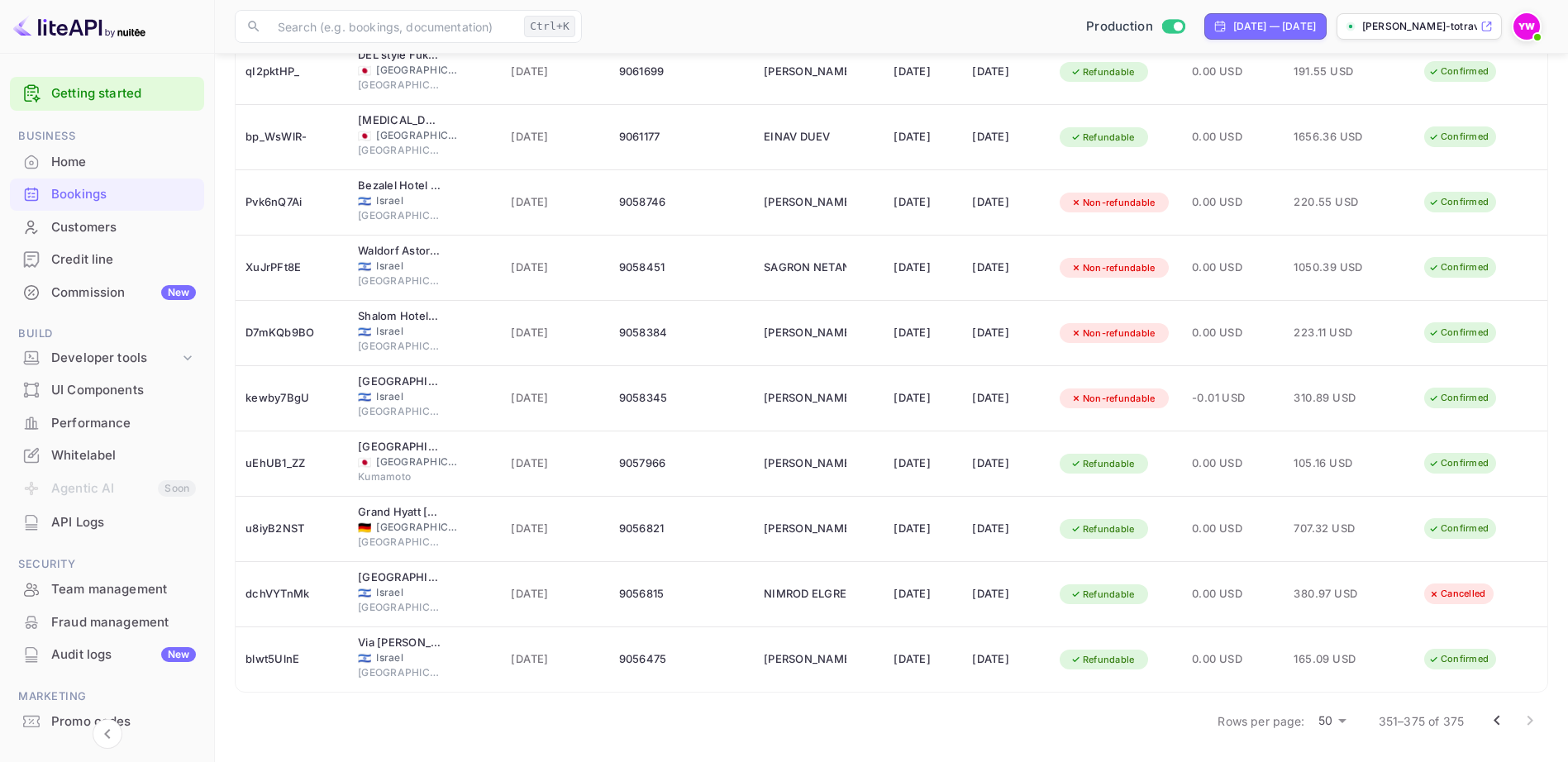
click at [1532, 721] on div at bounding box center [1513, 720] width 66 height 33
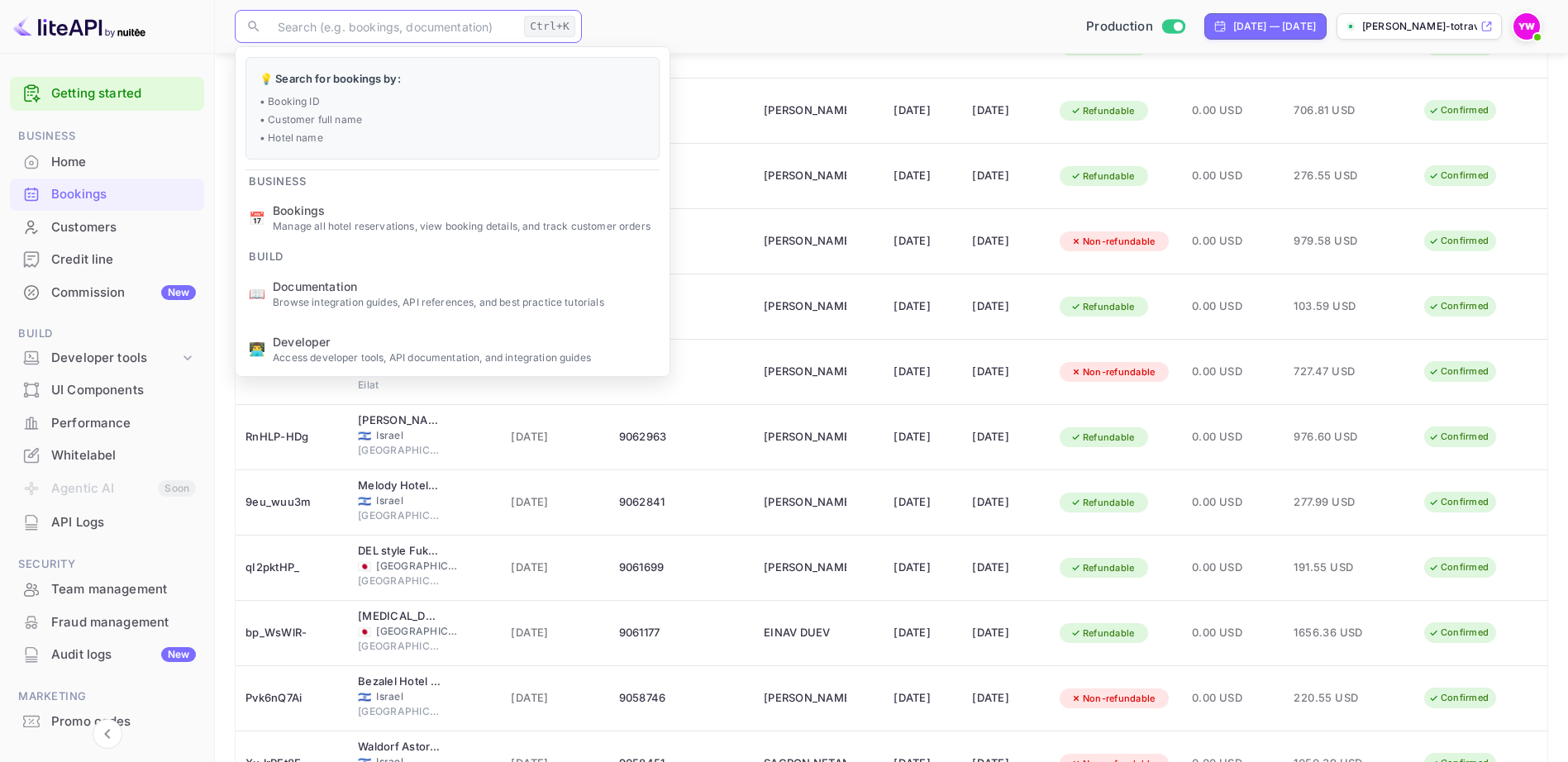
click at [390, 23] on input "text" at bounding box center [392, 26] width 250 height 33
paste input "ClGSVevuc"
type input "ClGSVevuc"
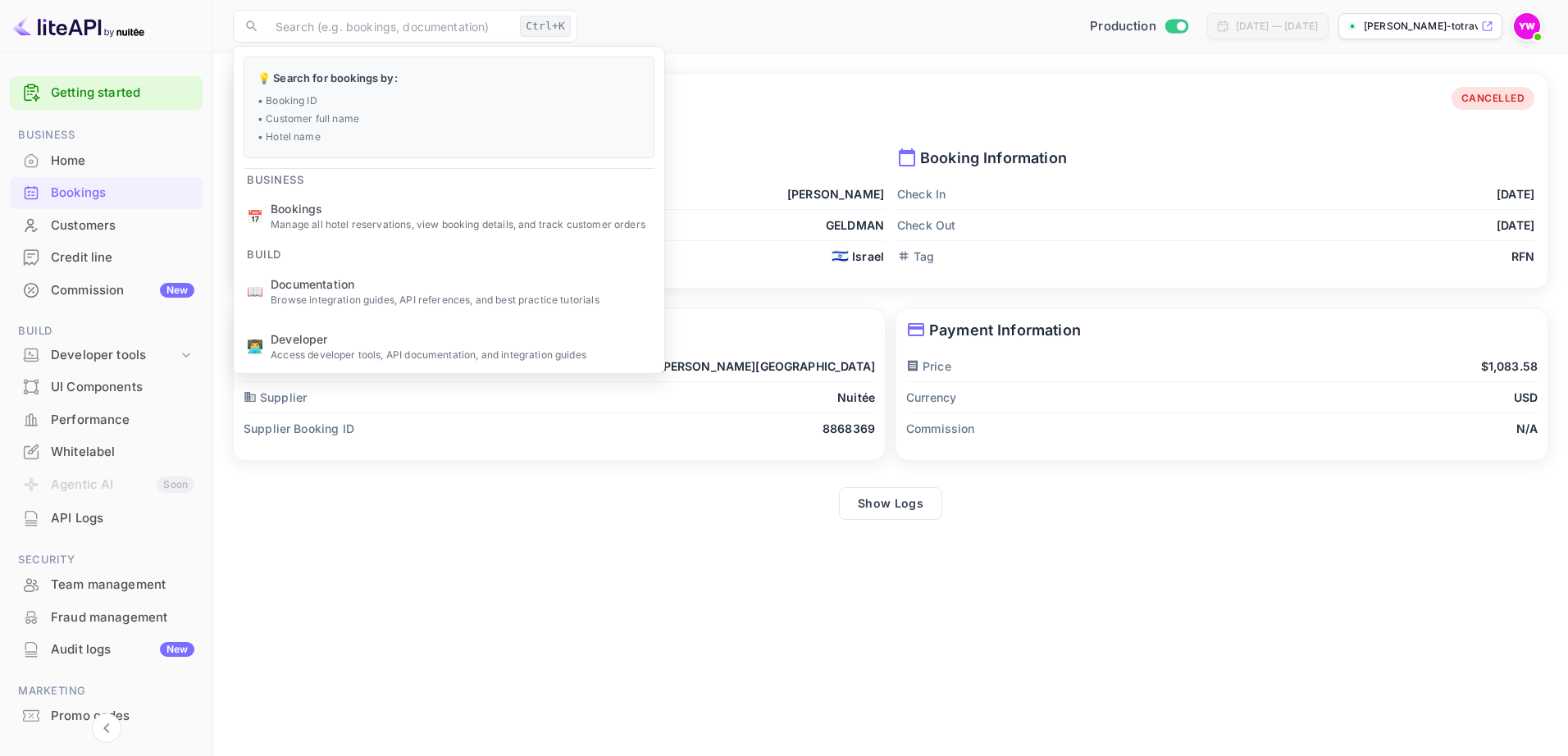
click at [1119, 335] on p "Payment Information" at bounding box center [1222, 330] width 632 height 22
